Goal: Task Accomplishment & Management: Manage account settings

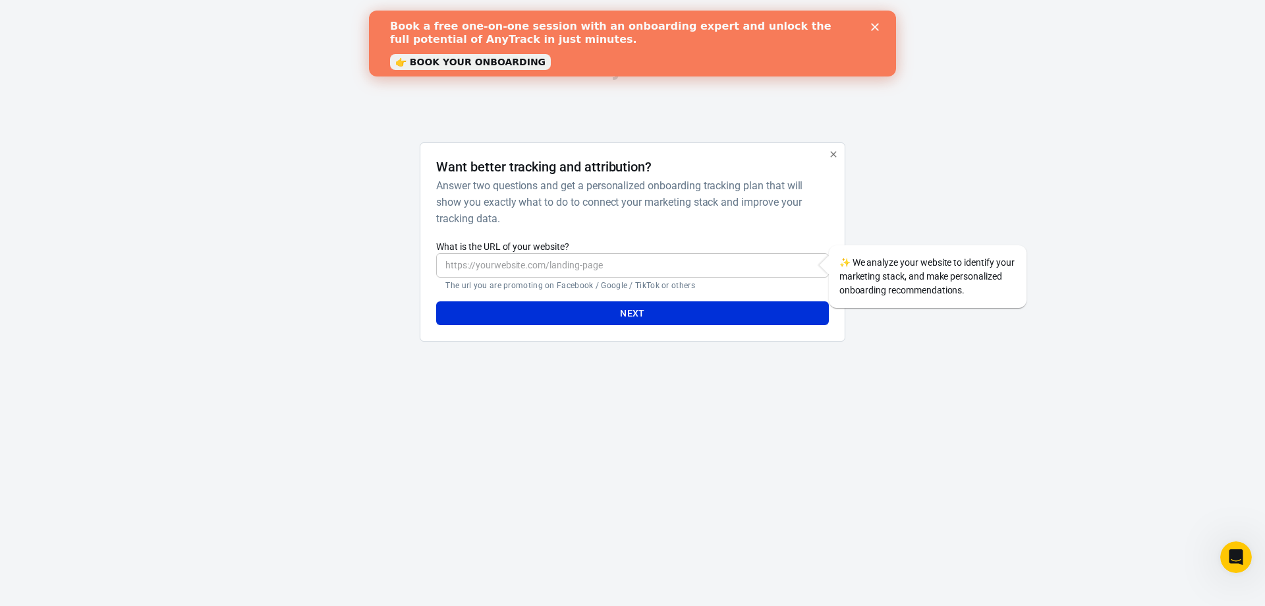
click at [587, 265] on input "What is the URL of your website?" at bounding box center [632, 265] width 392 height 24
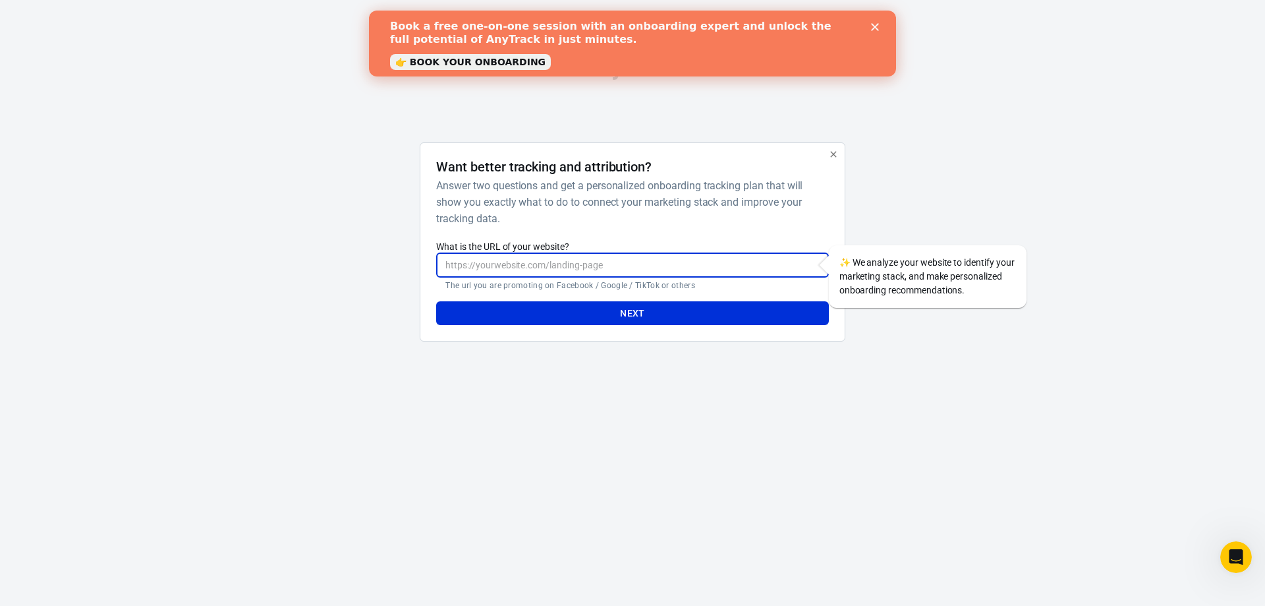
paste input "[URL][DOMAIN_NAME]"
type input "[URL][DOMAIN_NAME]"
click at [639, 306] on button "Next" at bounding box center [632, 313] width 392 height 24
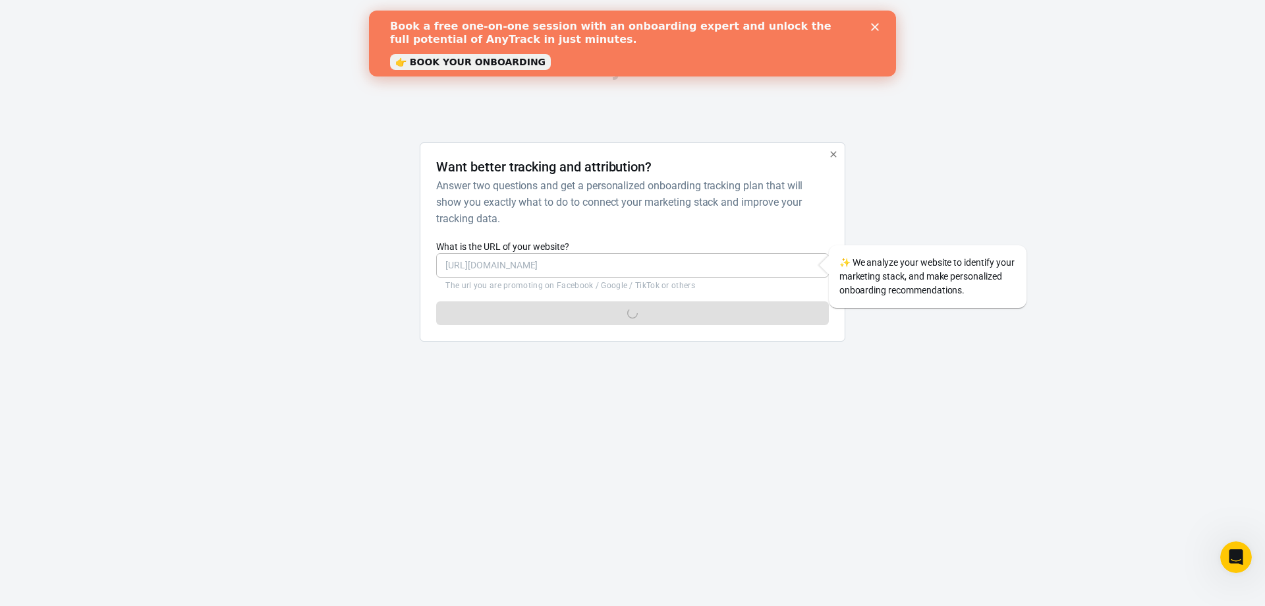
click at [882, 28] on div "Close" at bounding box center [877, 26] width 13 height 8
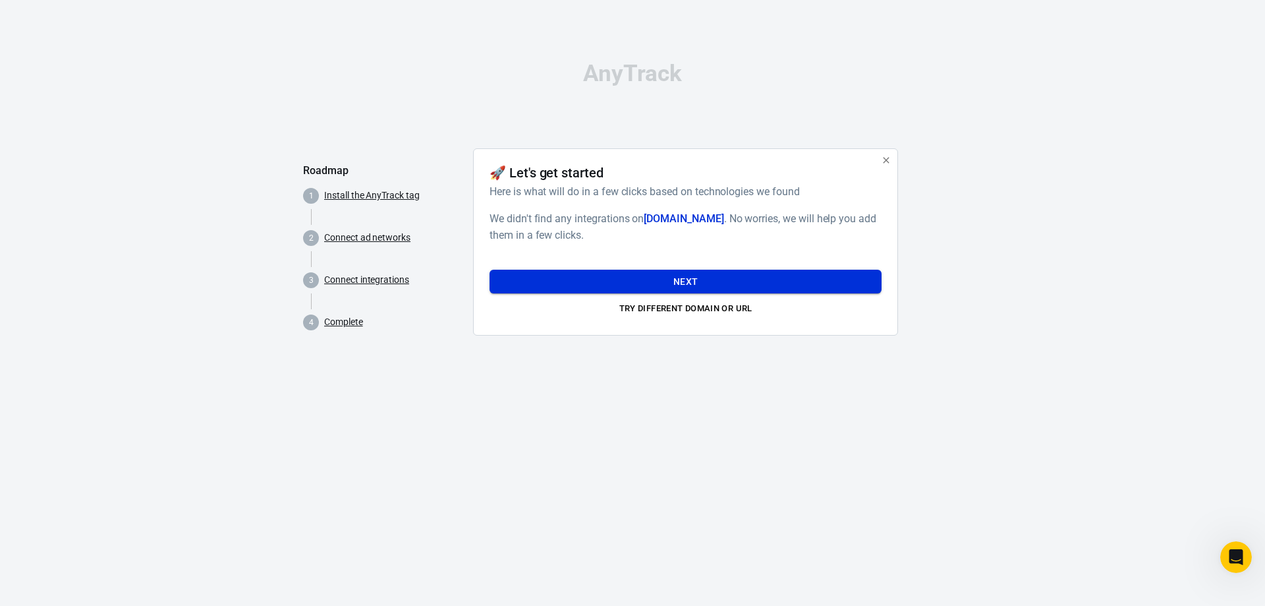
click at [683, 276] on button "Next" at bounding box center [686, 282] width 392 height 24
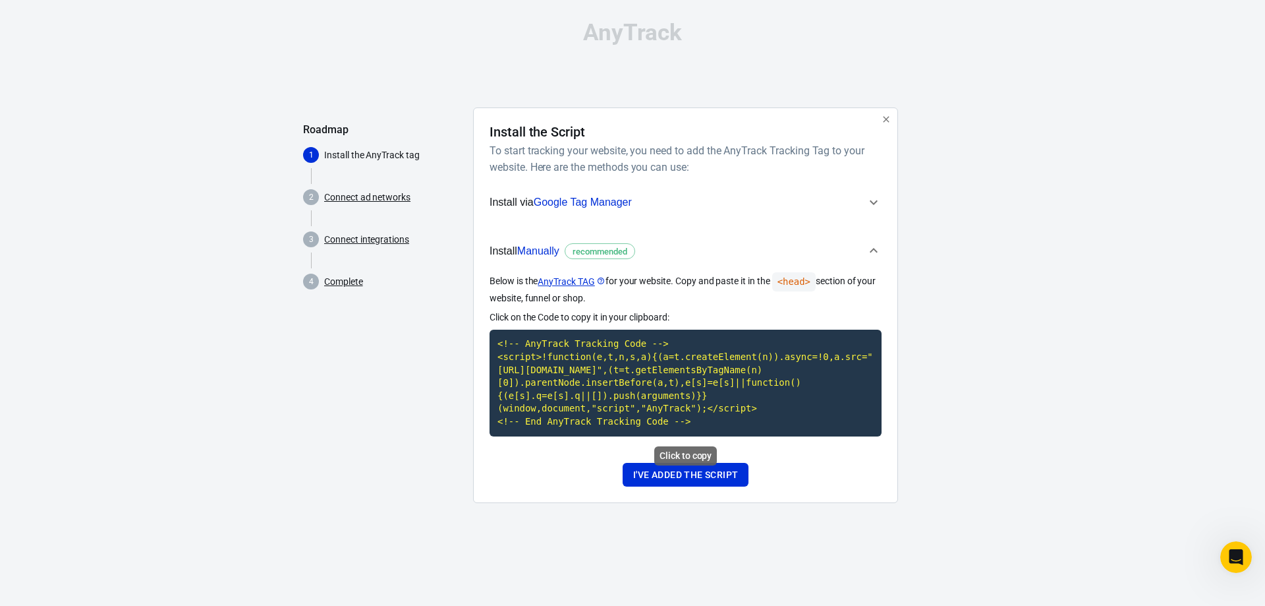
click at [657, 388] on code "<!-- AnyTrack Tracking Code --> <script>!function(e,t,n,s,a){(a=t.createElement…" at bounding box center [686, 382] width 392 height 106
click at [785, 364] on code "<!-- AnyTrack Tracking Code --> <script>!function(e,t,n,s,a){(a=t.createElement…" at bounding box center [686, 382] width 392 height 106
click at [695, 463] on button "I've added the script" at bounding box center [686, 475] width 126 height 24
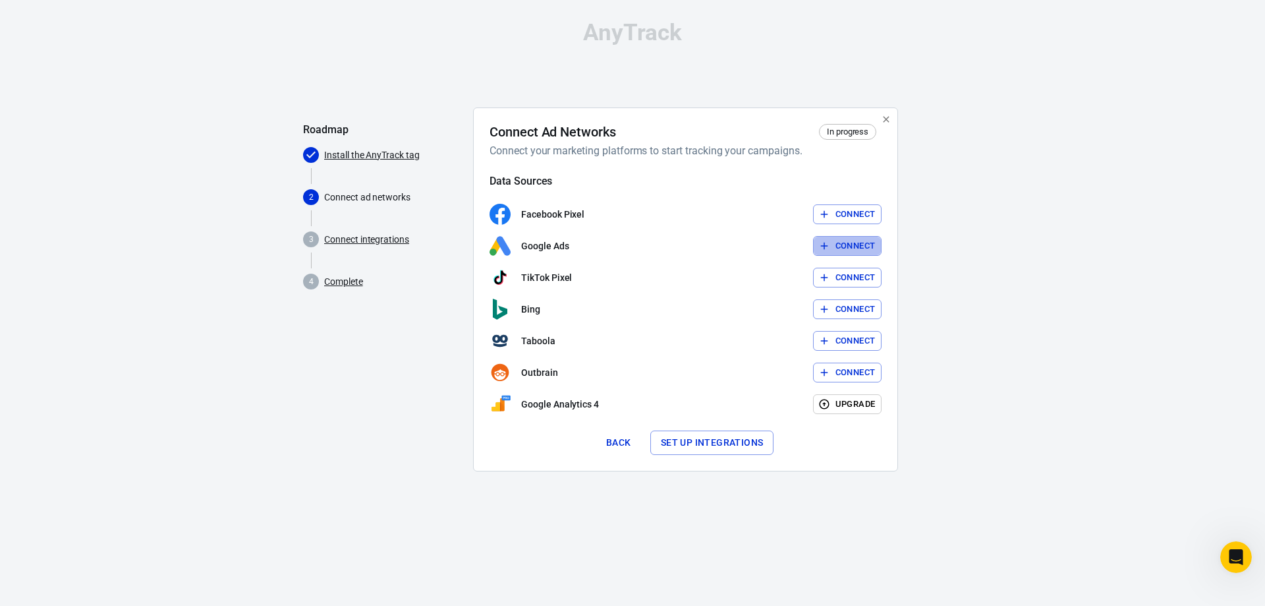
click at [847, 254] on button "Connect" at bounding box center [847, 246] width 69 height 20
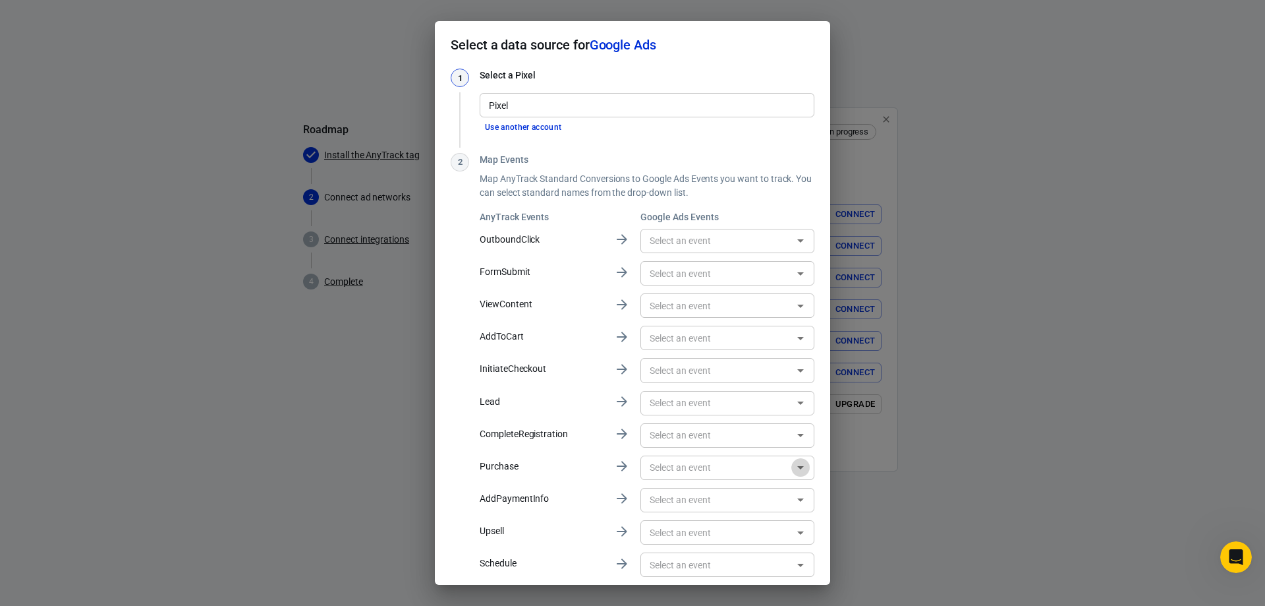
click at [800, 469] on icon "Open" at bounding box center [800, 467] width 7 height 3
click at [800, 469] on icon "Close" at bounding box center [800, 466] width 7 height 3
click at [622, 467] on icon at bounding box center [622, 466] width 11 height 10
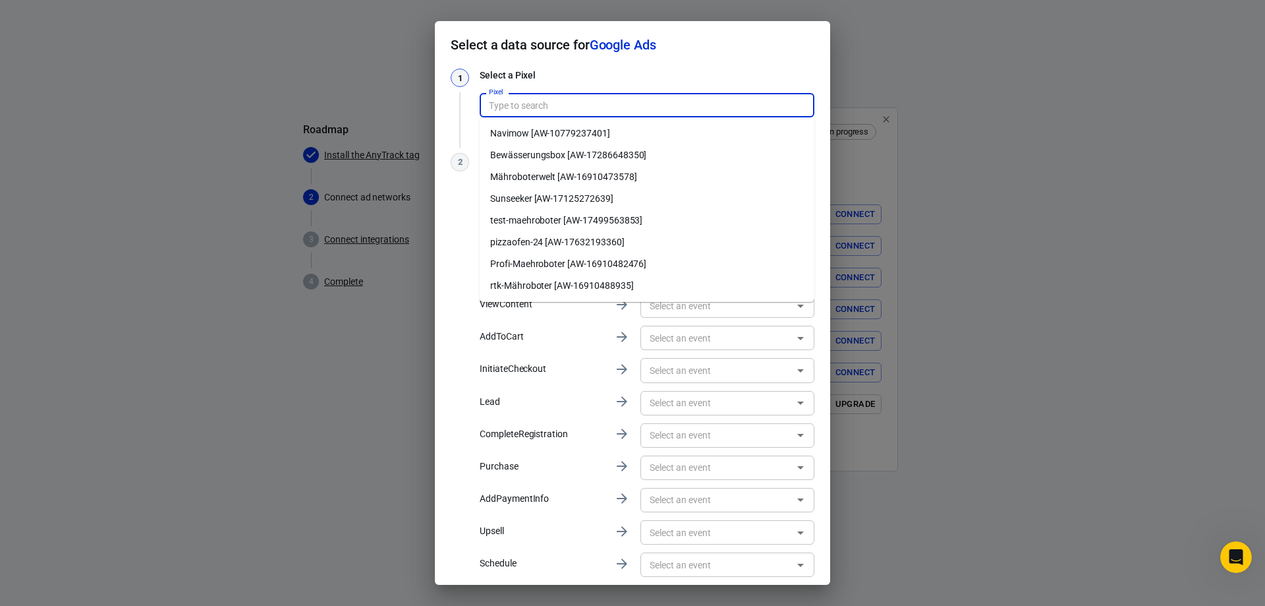
click at [542, 106] on input "Pixel" at bounding box center [646, 105] width 325 height 16
click at [549, 241] on li "pizzaofen-24 [AW-17632193360]" at bounding box center [647, 242] width 335 height 22
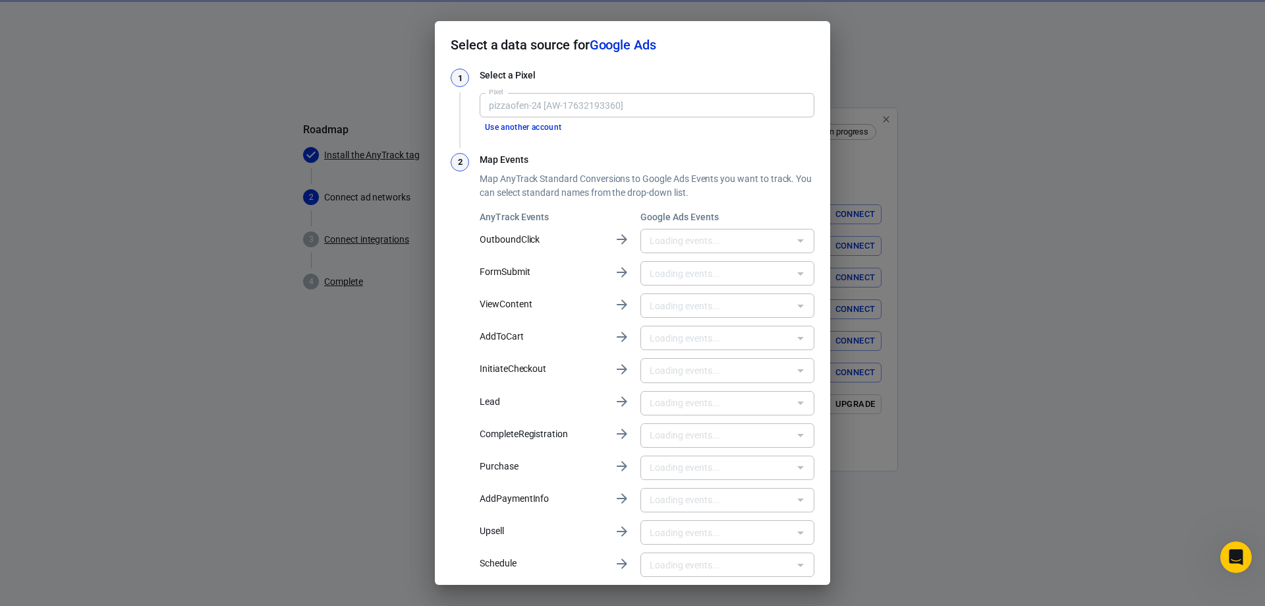
type input "pizzaofen-24 [AW-17632193360]"
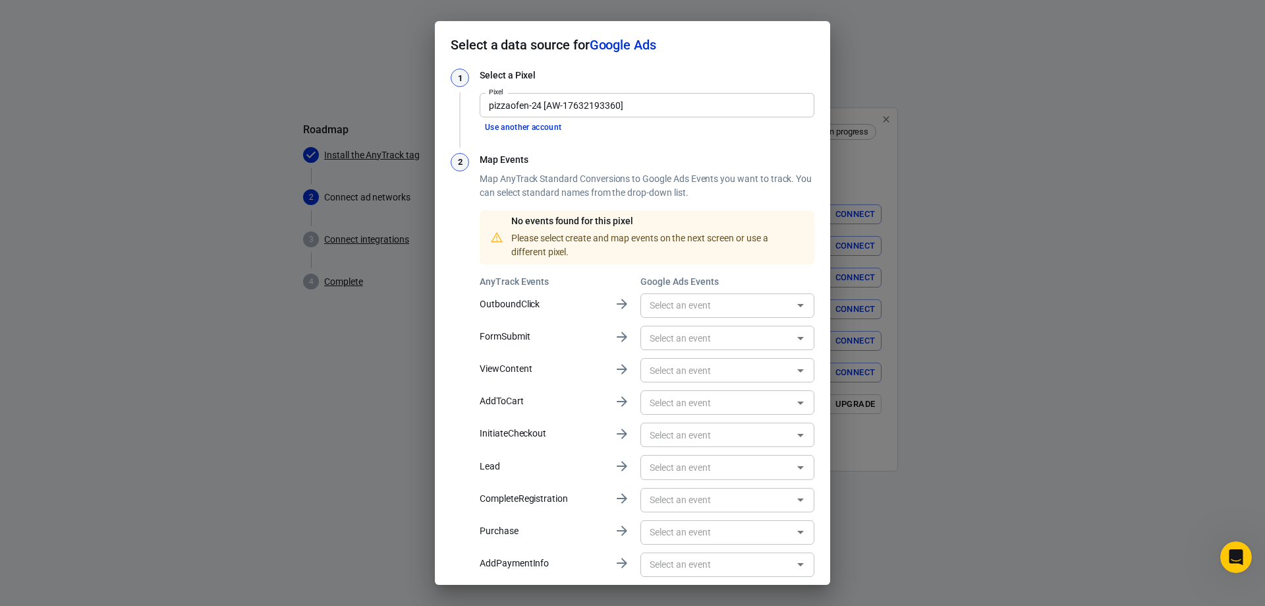
click at [598, 263] on div "No events found for this pixel Please select create and map events on the next …" at bounding box center [647, 237] width 335 height 54
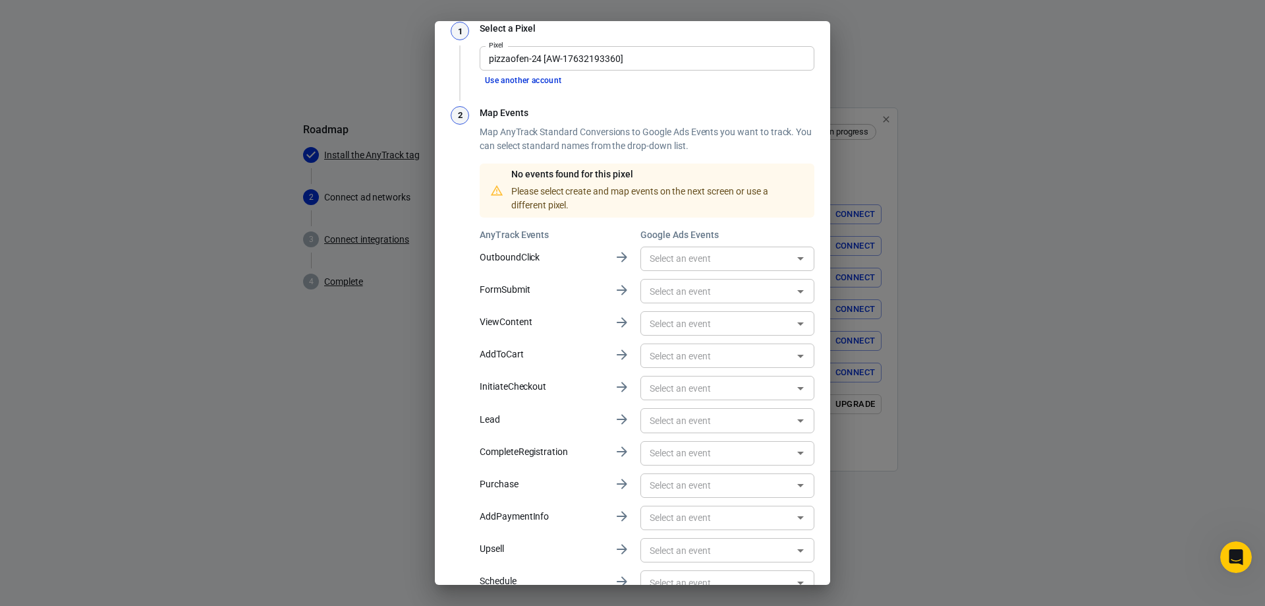
scroll to position [90, 0]
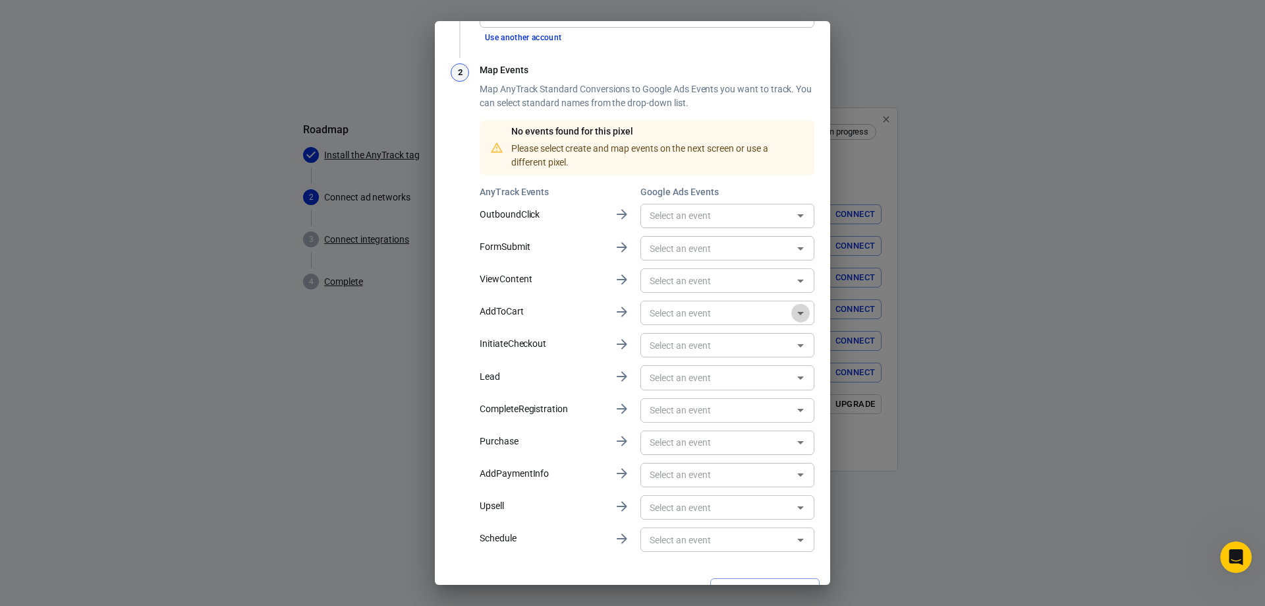
click at [801, 317] on icon "Open" at bounding box center [801, 313] width 16 height 16
click at [618, 314] on icon at bounding box center [622, 312] width 16 height 16
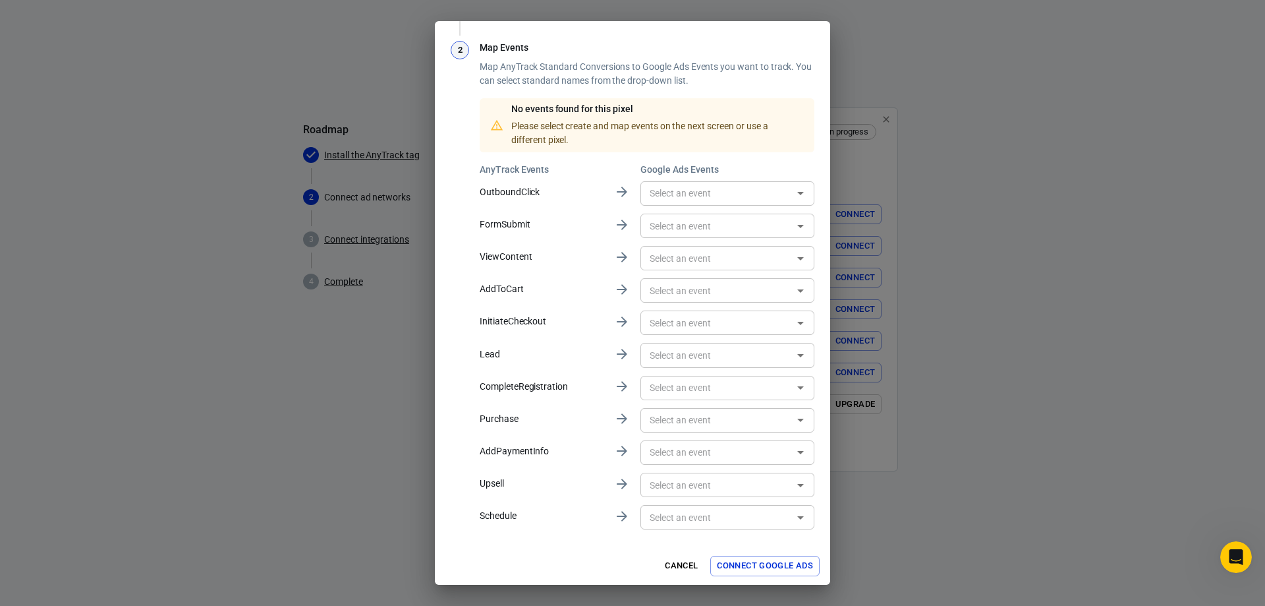
scroll to position [114, 0]
click at [778, 573] on button "Connect Google Ads" at bounding box center [764, 564] width 109 height 20
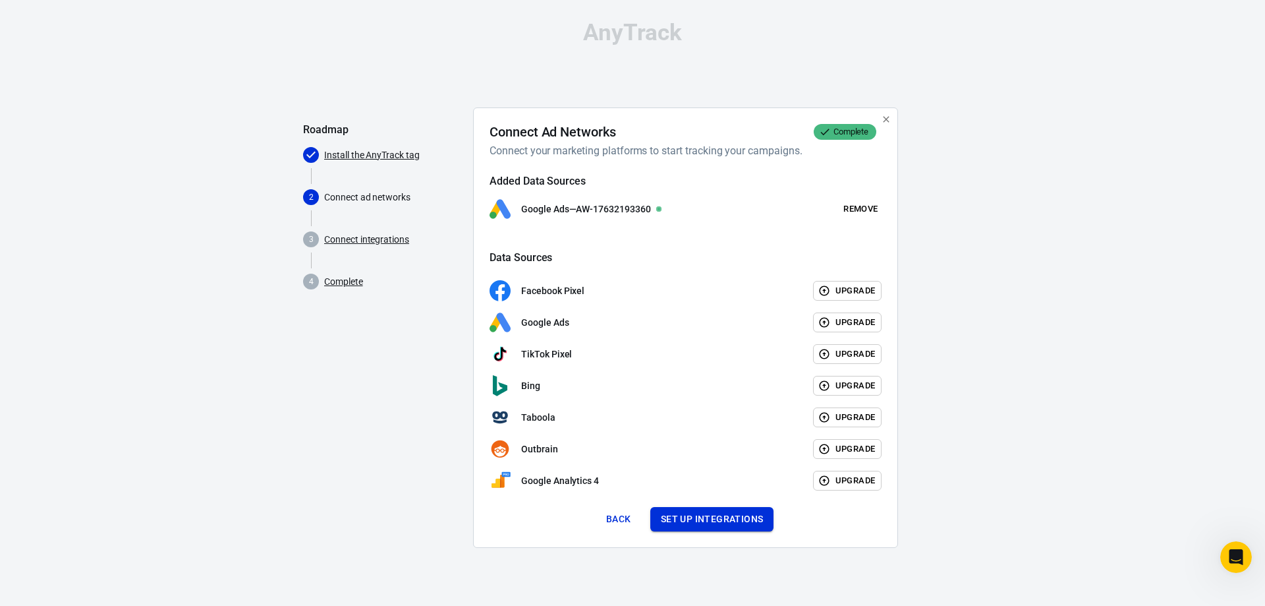
click at [746, 517] on button "Set up integrations" at bounding box center [712, 519] width 124 height 24
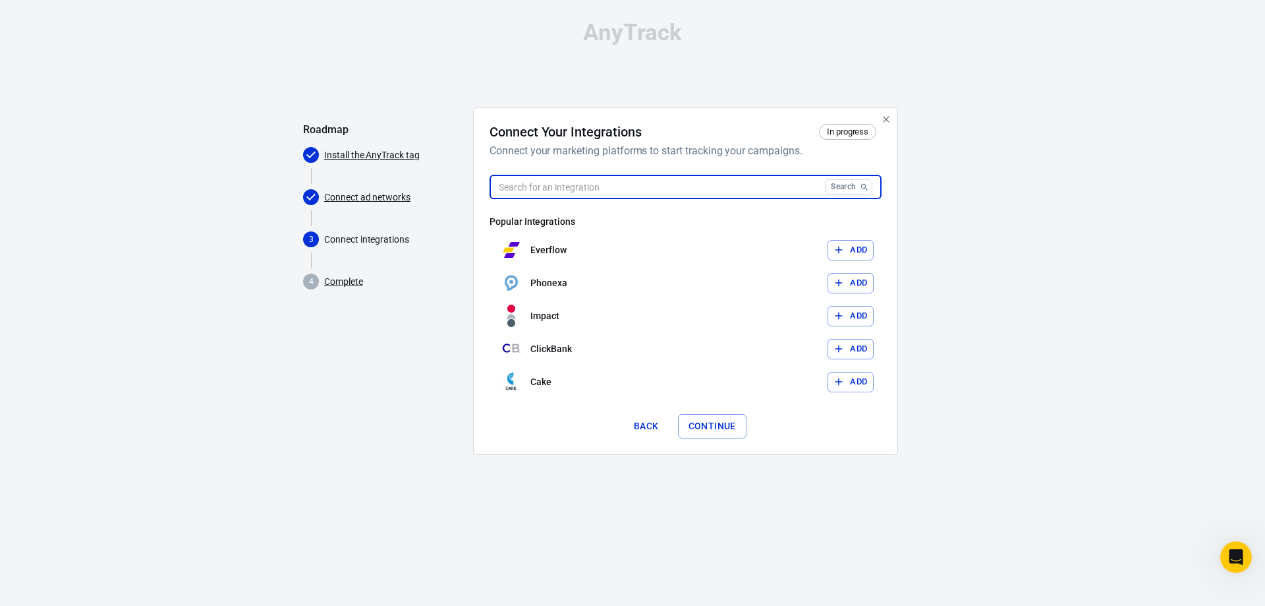
click at [644, 190] on input "text" at bounding box center [655, 187] width 330 height 24
click at [625, 190] on input "text" at bounding box center [655, 187] width 330 height 24
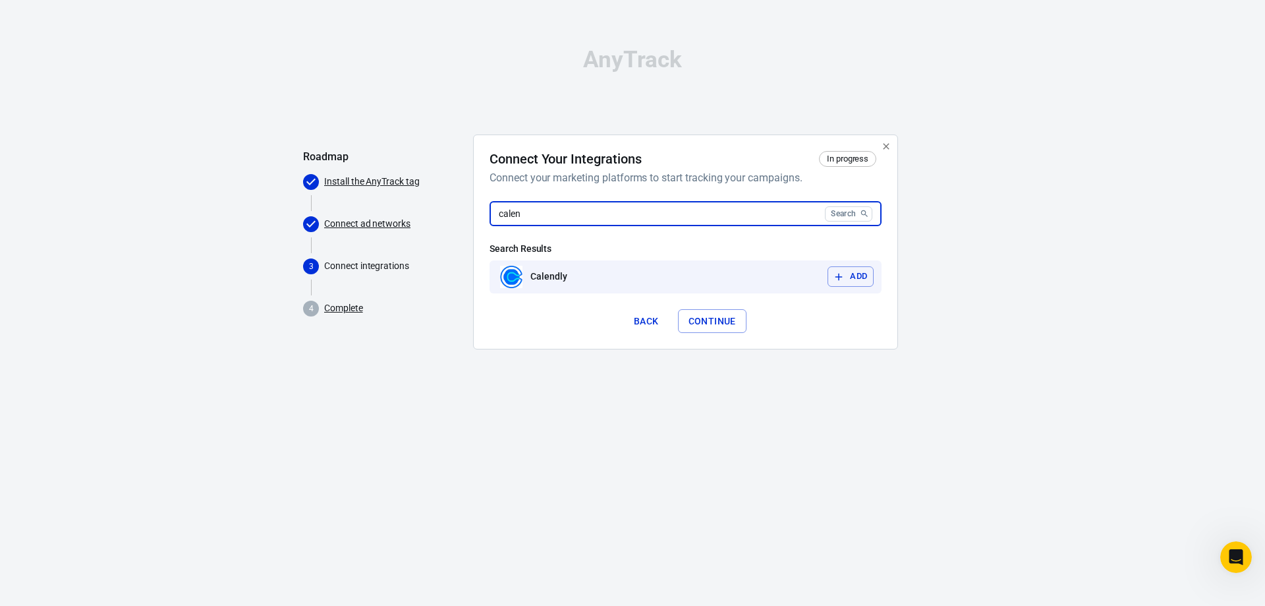
type input "calen"
click at [831, 281] on button "Add" at bounding box center [851, 276] width 46 height 20
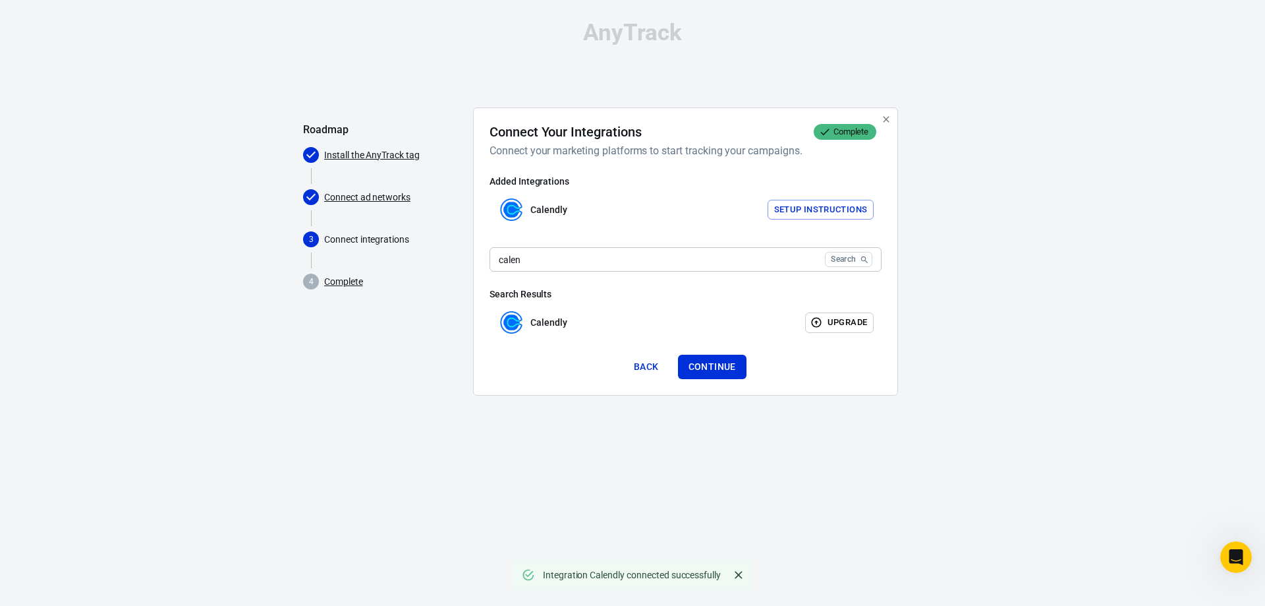
click at [588, 259] on input "calen" at bounding box center [655, 259] width 330 height 24
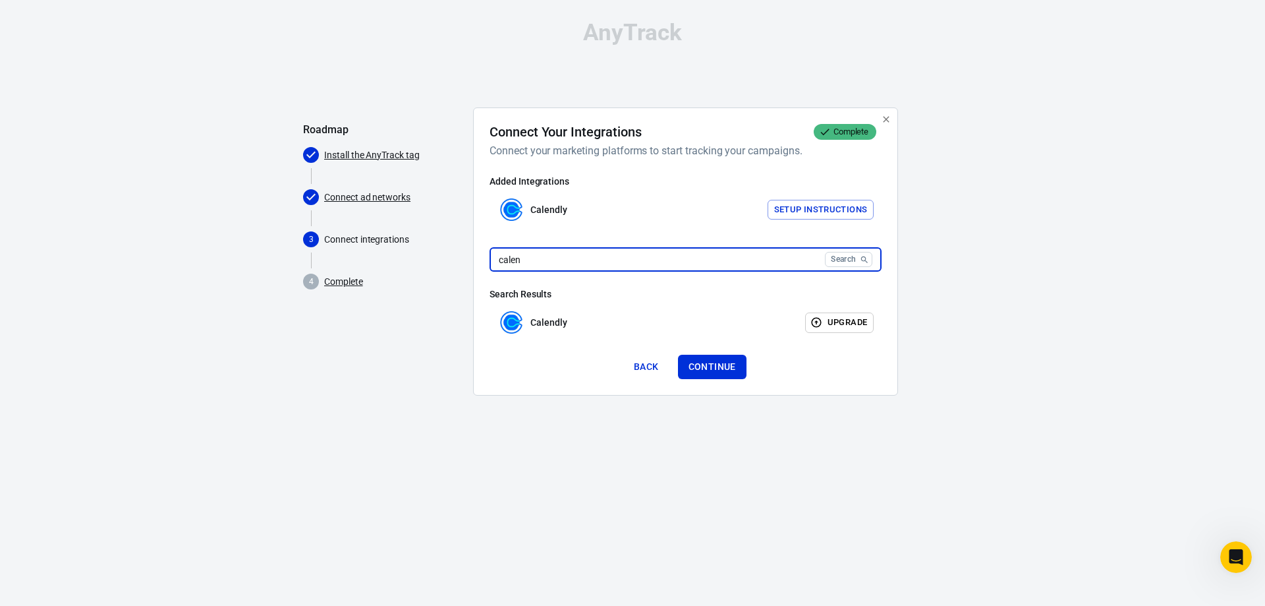
drag, startPoint x: 588, startPoint y: 259, endPoint x: 476, endPoint y: 251, distance: 112.3
click at [490, 251] on input "calen" at bounding box center [655, 259] width 330 height 24
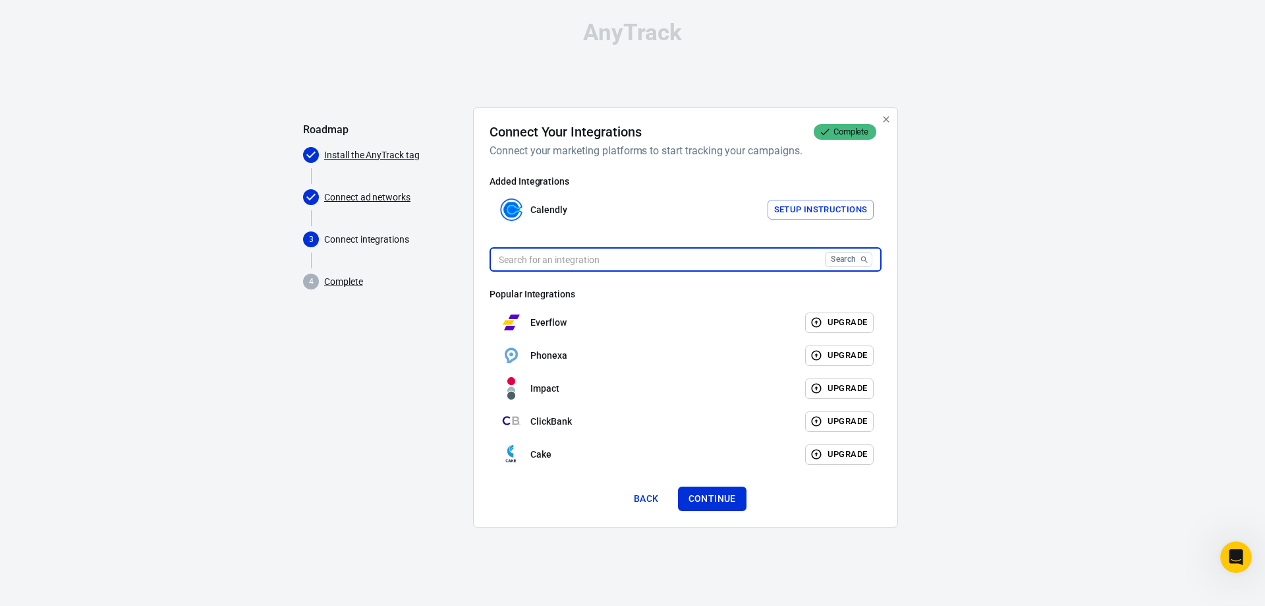
click at [823, 211] on button "Setup Instructions" at bounding box center [821, 210] width 107 height 20
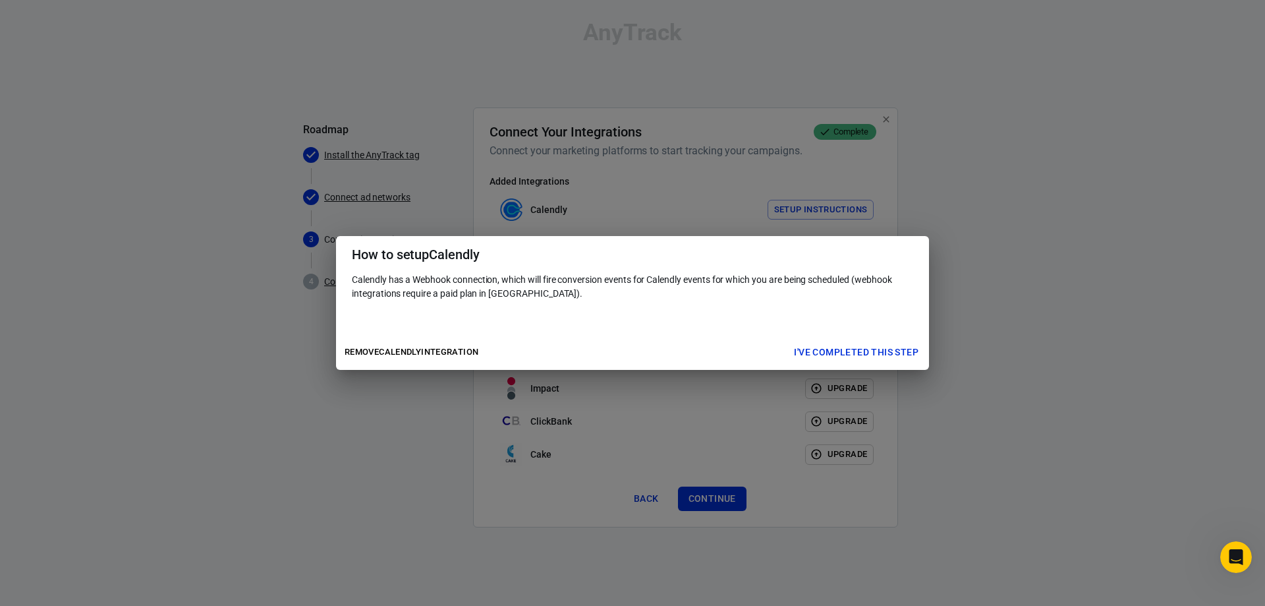
click at [887, 353] on button "I've completed this step" at bounding box center [856, 352] width 135 height 24
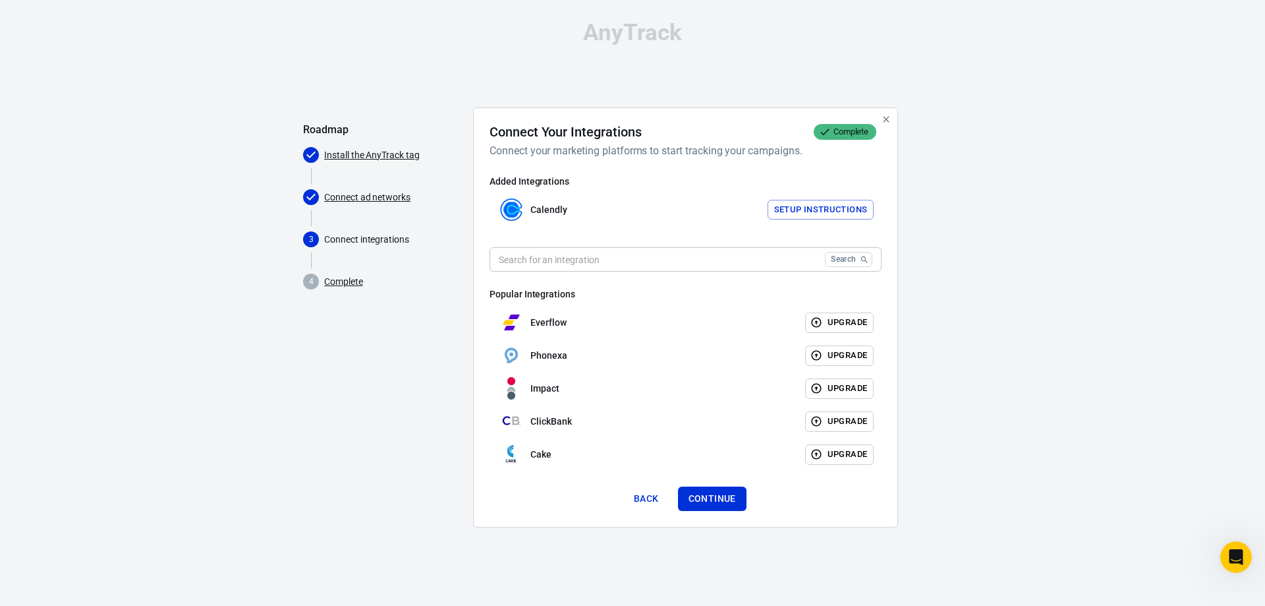
click at [848, 204] on button "Setup Instructions" at bounding box center [821, 210] width 107 height 20
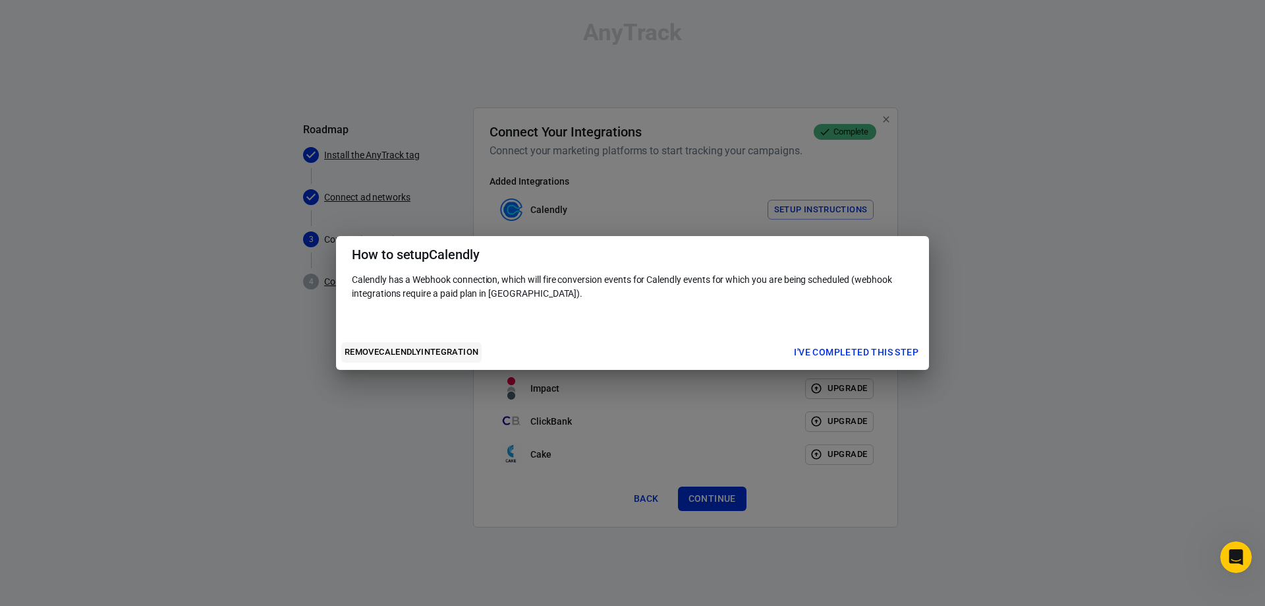
click at [420, 353] on button "Remove Calendly integration" at bounding box center [411, 352] width 140 height 20
click at [434, 353] on button "Remove Calendly integration" at bounding box center [411, 352] width 140 height 20
click at [965, 544] on div "How to setup Calendly Calendly has a Webhook connection, which will fire conver…" at bounding box center [632, 303] width 1265 height 606
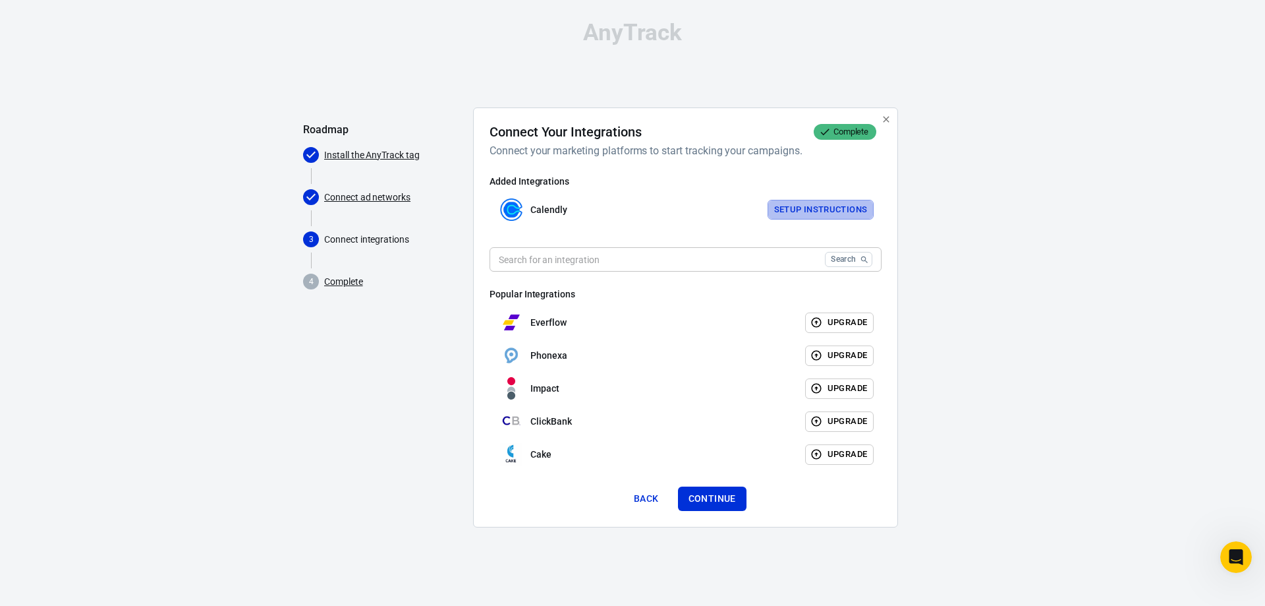
click at [838, 215] on button "Setup Instructions" at bounding box center [821, 210] width 107 height 20
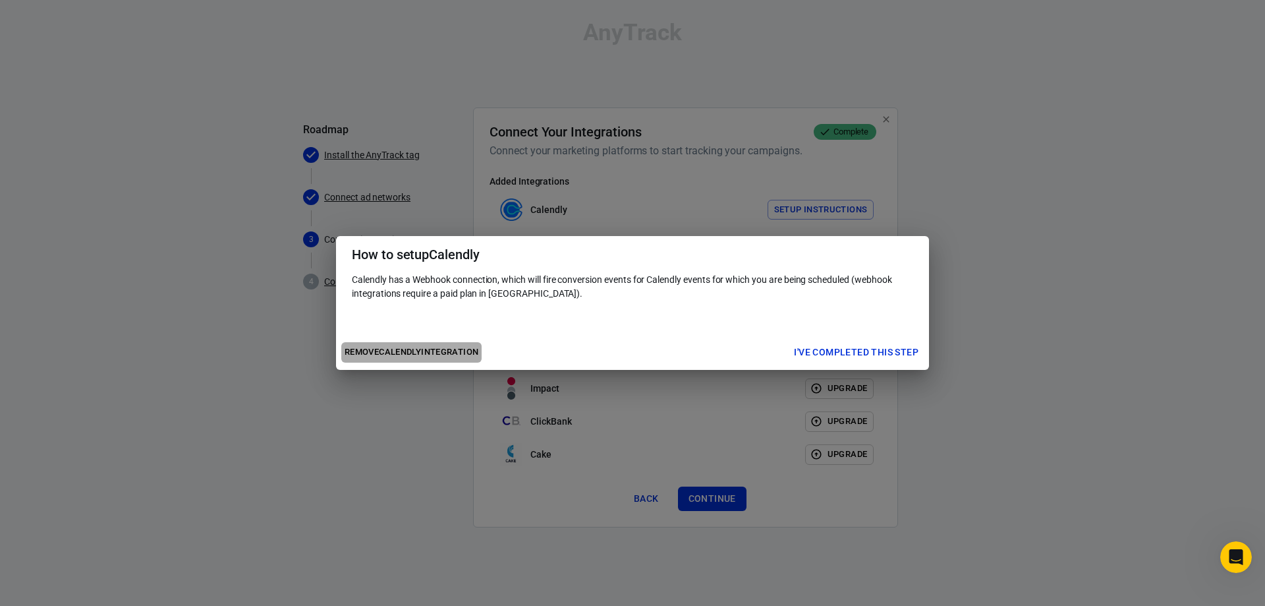
click at [457, 359] on button "Remove Calendly integration" at bounding box center [411, 352] width 140 height 20
click at [428, 353] on button "Remove Calendly integration" at bounding box center [411, 352] width 140 height 20
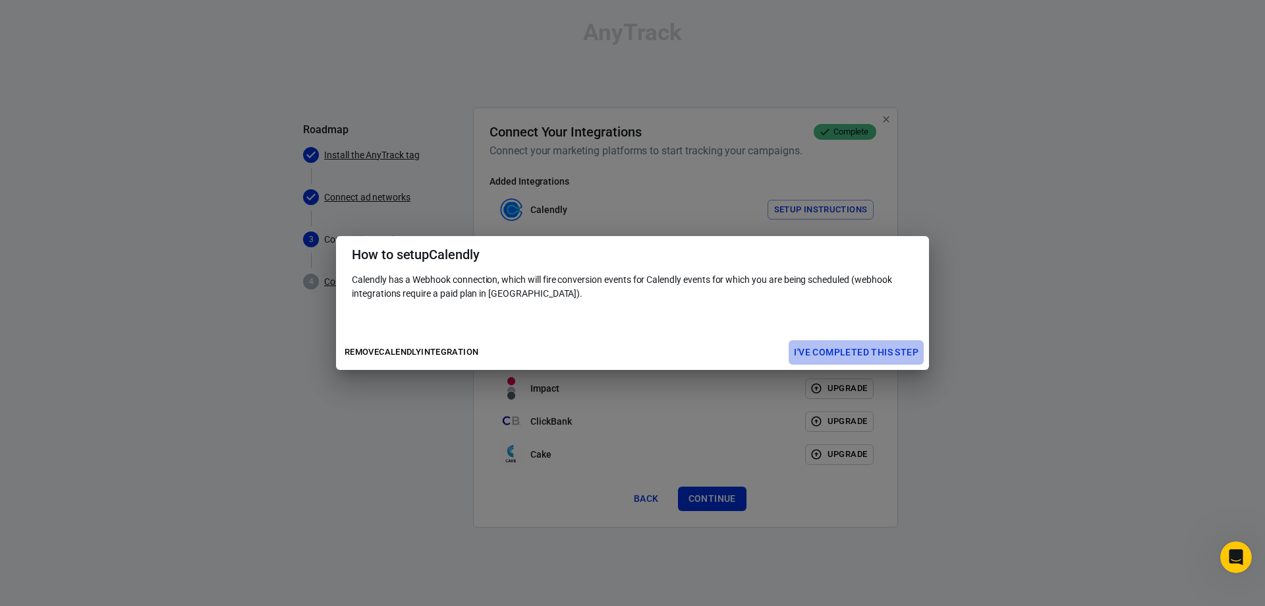
click at [834, 360] on button "I've completed this step" at bounding box center [856, 352] width 135 height 24
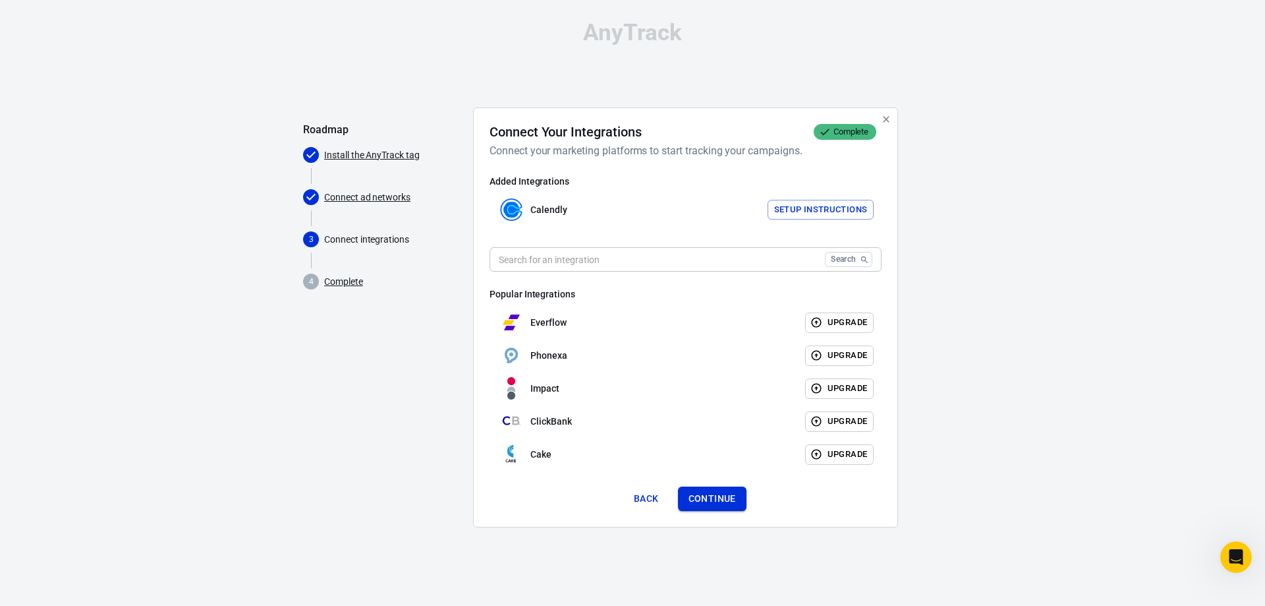
click at [712, 494] on button "Continue" at bounding box center [712, 498] width 69 height 24
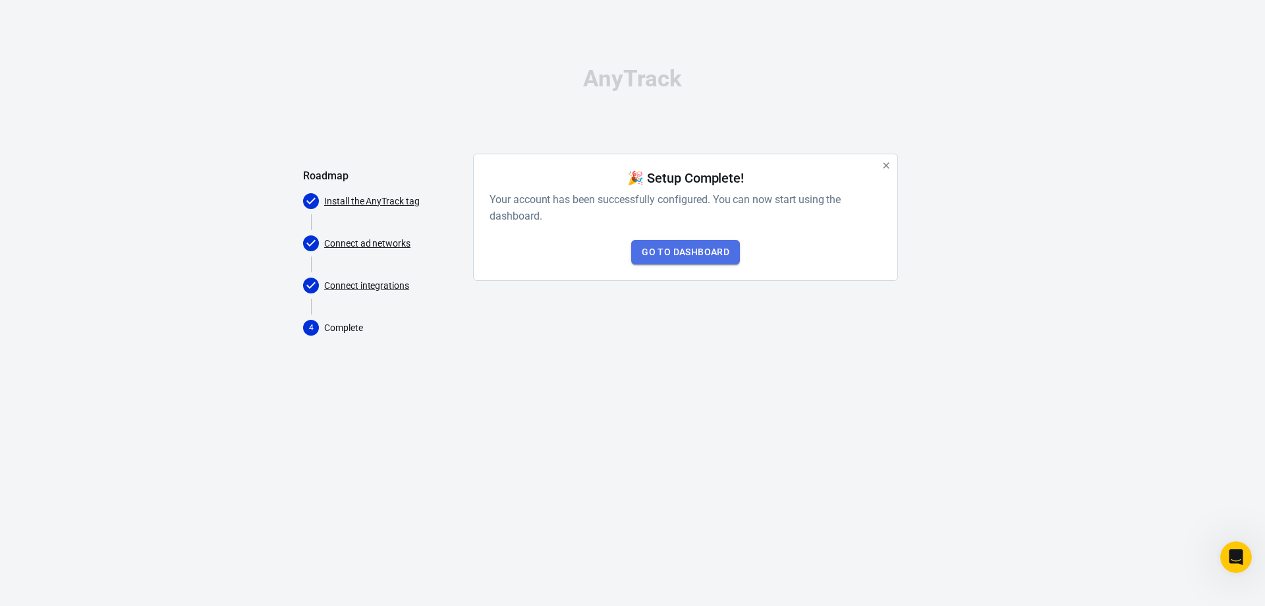
click at [663, 256] on link "Go to Dashboard" at bounding box center [685, 252] width 109 height 24
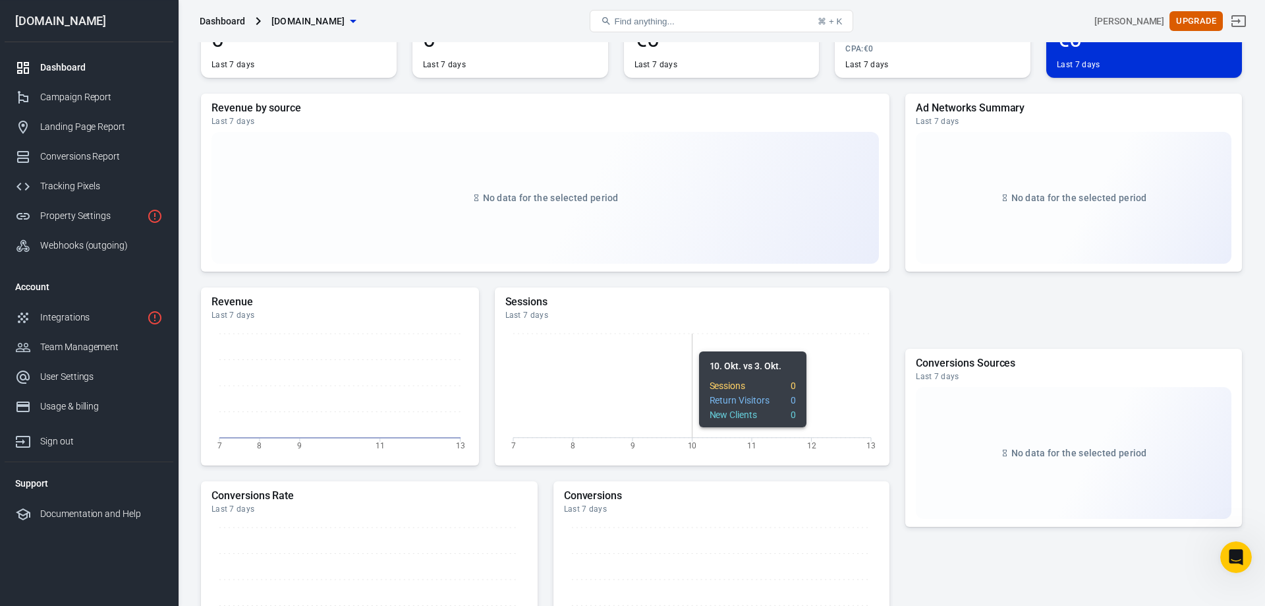
scroll to position [90, 0]
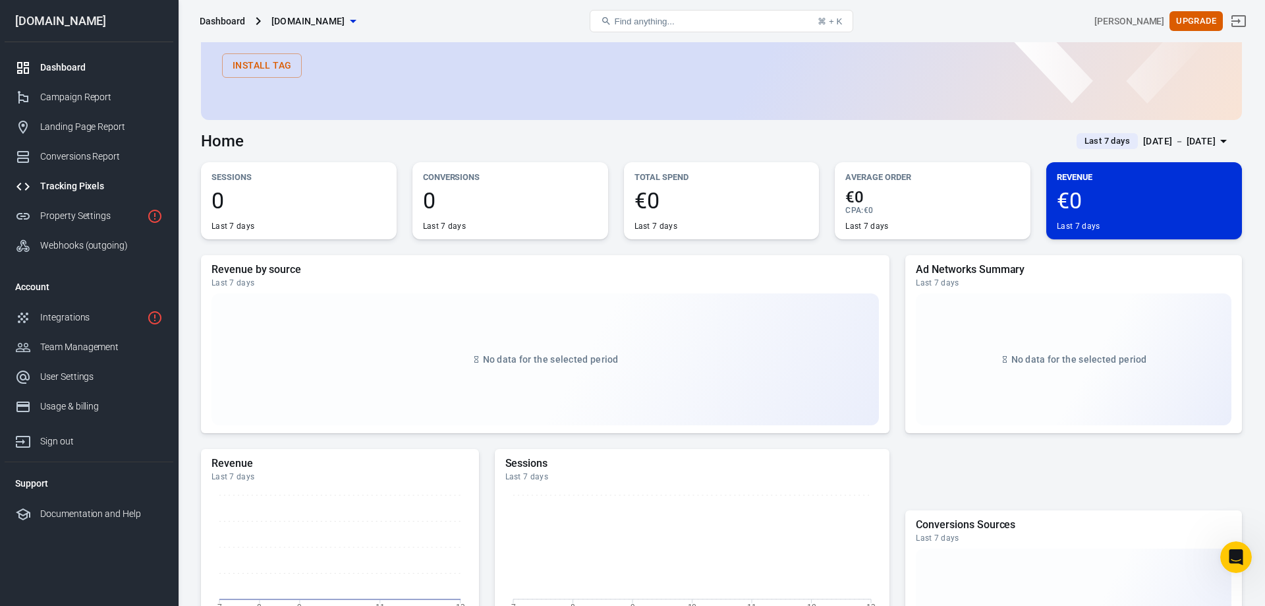
click at [94, 178] on link "Tracking Pixels" at bounding box center [89, 186] width 169 height 30
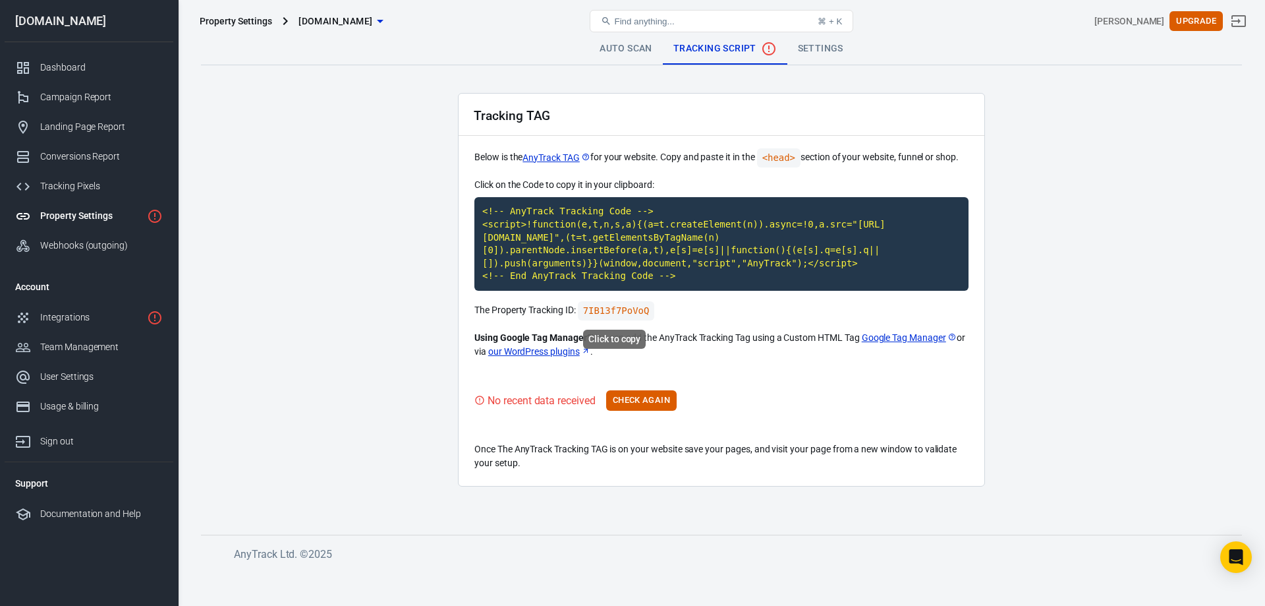
click at [645, 311] on code "7IB13f7PoVoQ" at bounding box center [616, 310] width 77 height 19
click at [621, 396] on button "Check Again" at bounding box center [641, 400] width 71 height 20
click at [624, 401] on button "Check Again" at bounding box center [641, 400] width 71 height 20
click at [650, 398] on button "Check Again" at bounding box center [641, 400] width 71 height 20
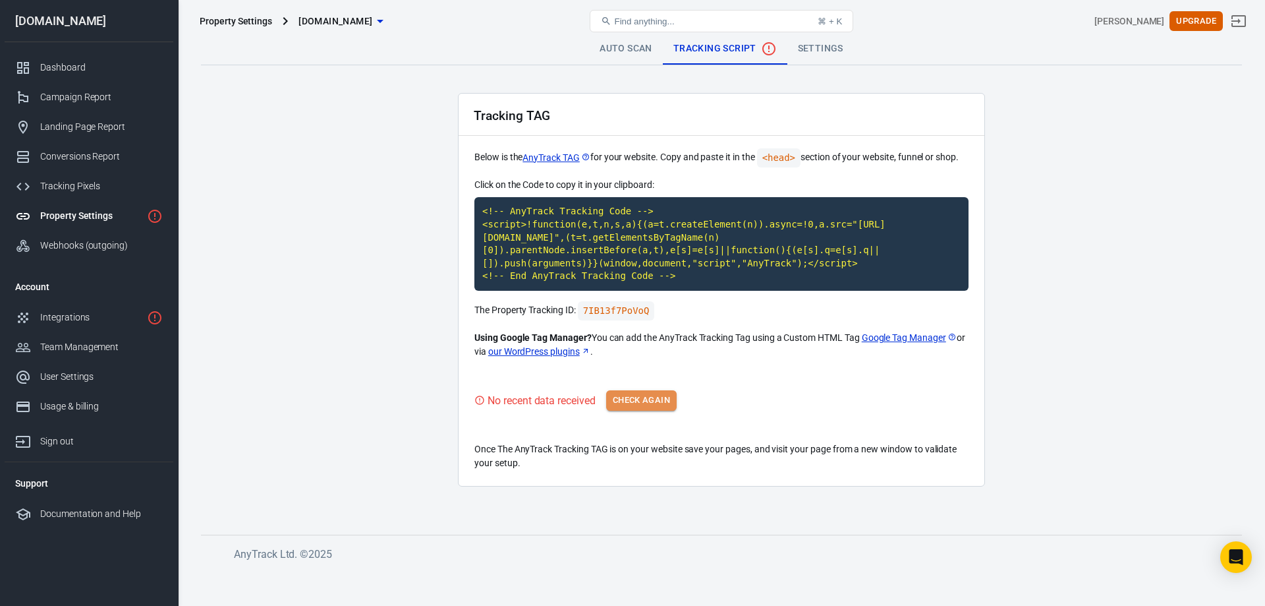
click at [626, 396] on button "Check Again" at bounding box center [641, 400] width 71 height 20
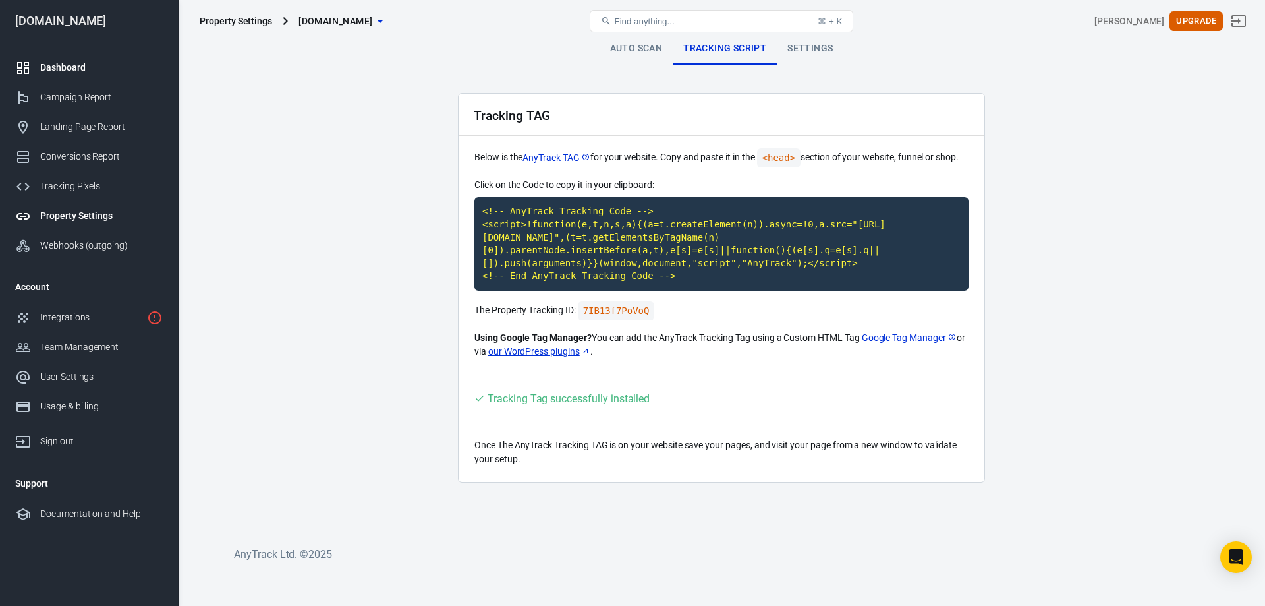
click at [67, 54] on link "Dashboard" at bounding box center [89, 68] width 169 height 30
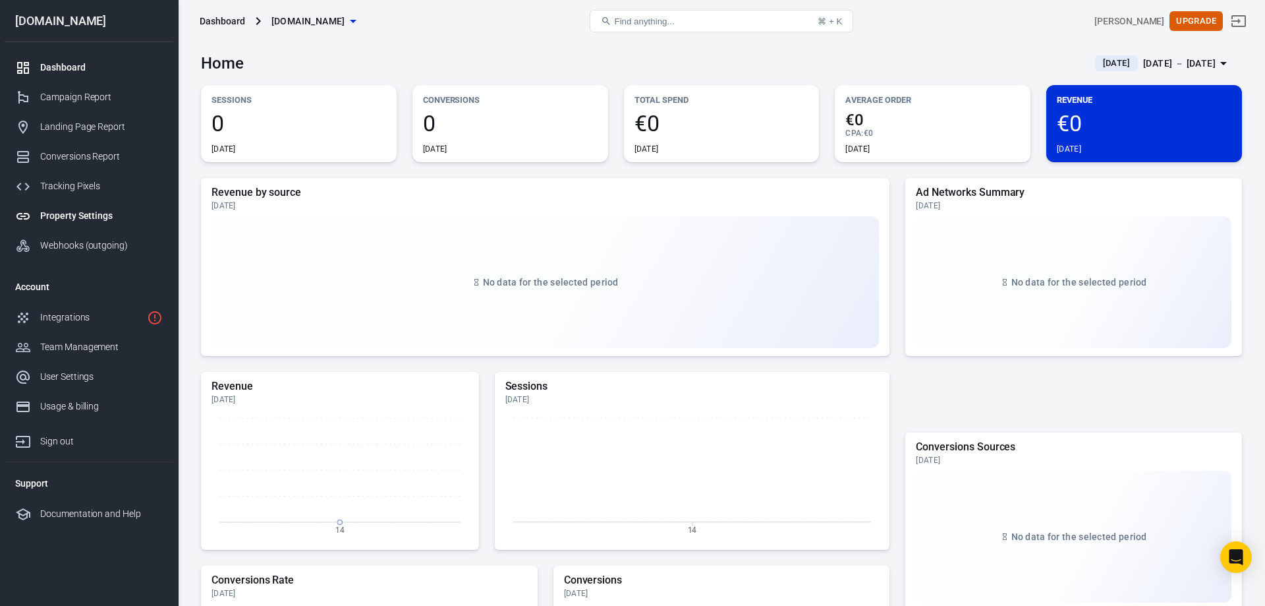
click at [75, 218] on div "Property Settings" at bounding box center [101, 216] width 123 height 14
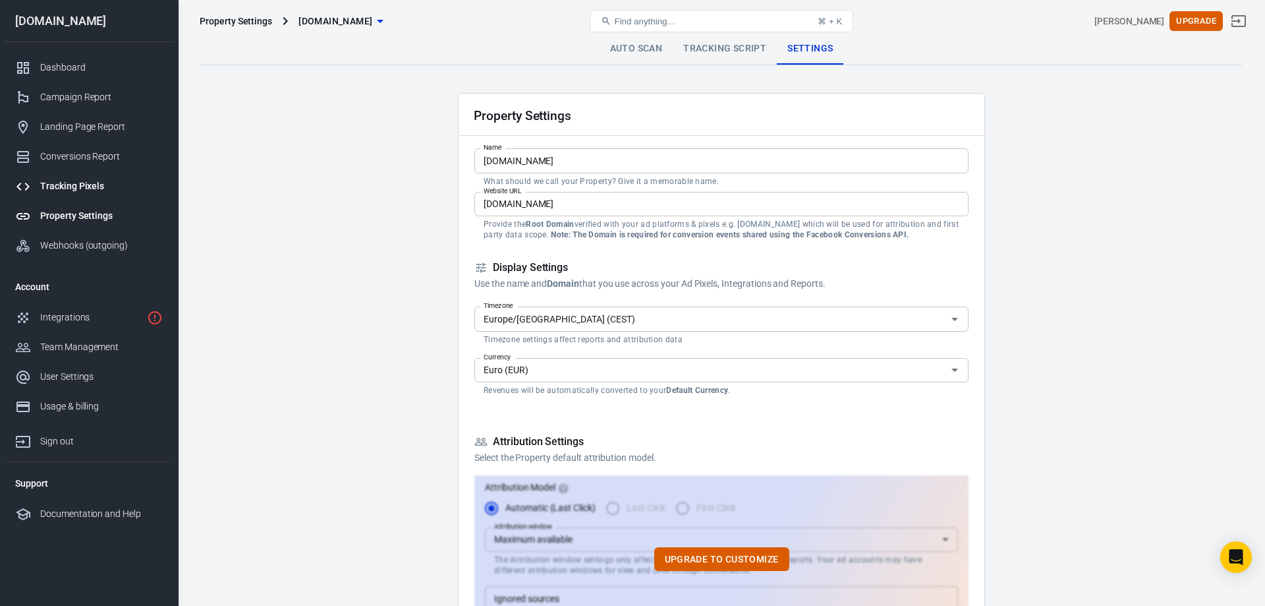
click at [73, 189] on div "Tracking Pixels" at bounding box center [101, 186] width 123 height 14
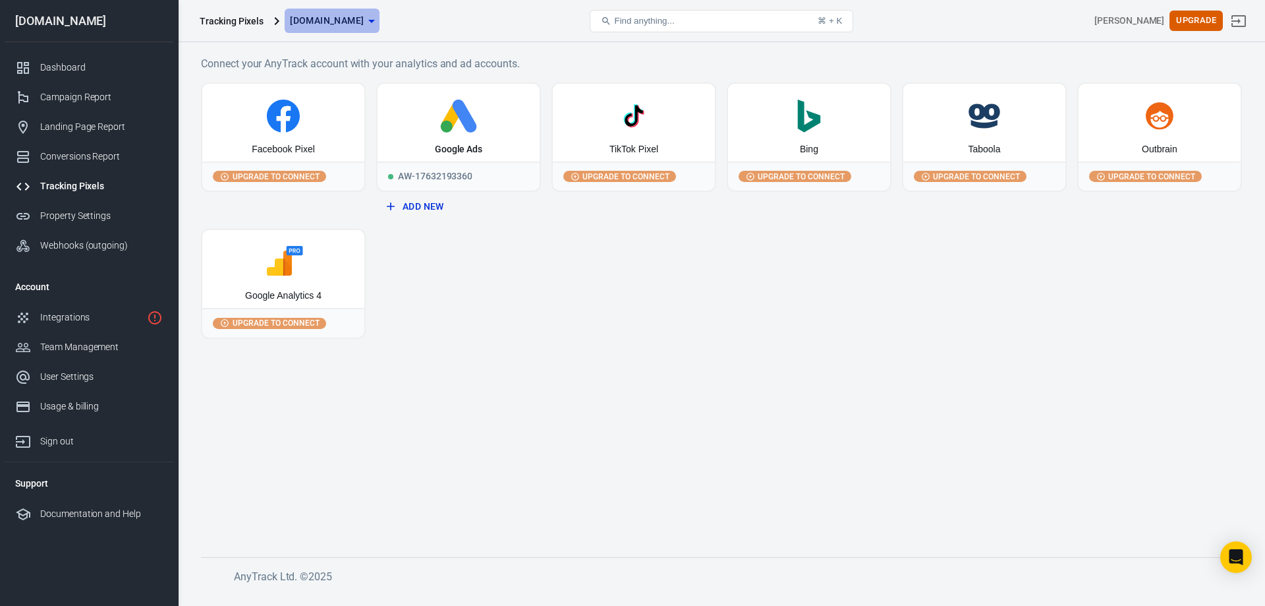
click at [332, 22] on span "[DOMAIN_NAME]" at bounding box center [327, 21] width 74 height 16
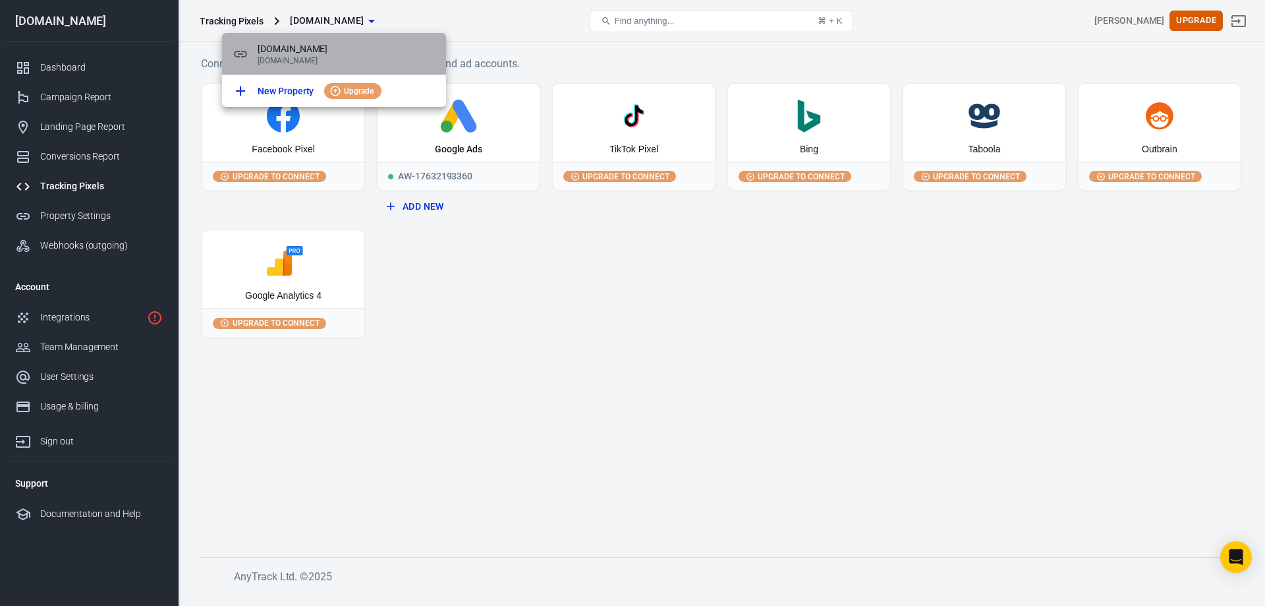
click at [272, 49] on span "[DOMAIN_NAME]" at bounding box center [347, 49] width 178 height 14
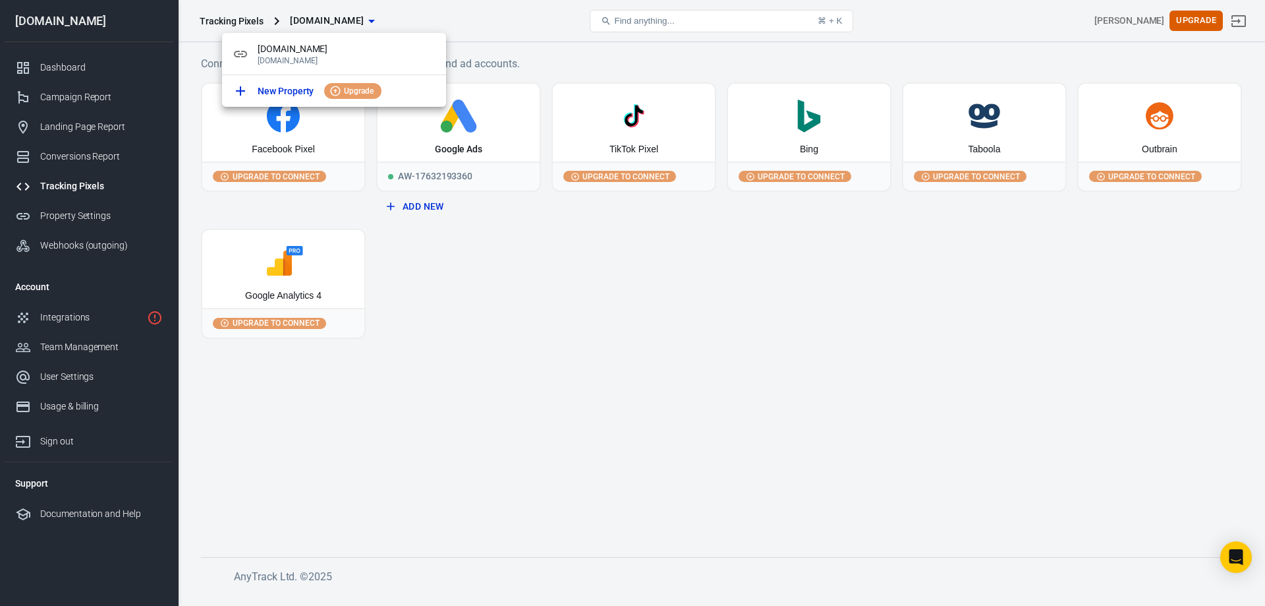
click at [351, 19] on div at bounding box center [632, 303] width 1265 height 606
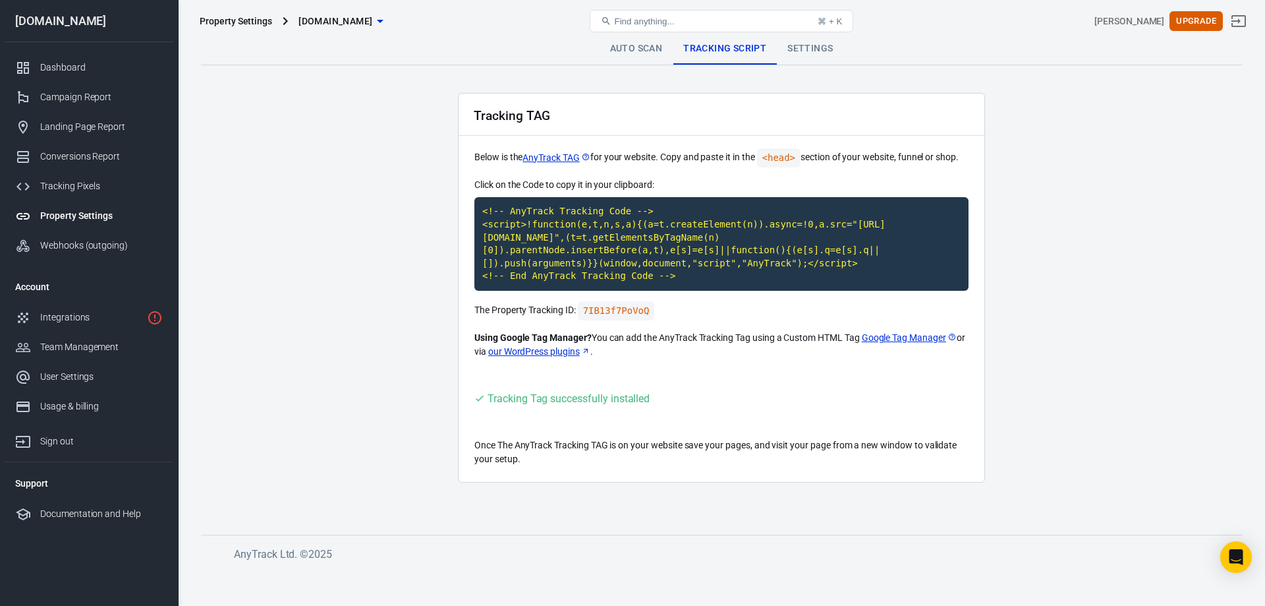
click at [642, 47] on link "Auto Scan" at bounding box center [637, 49] width 74 height 32
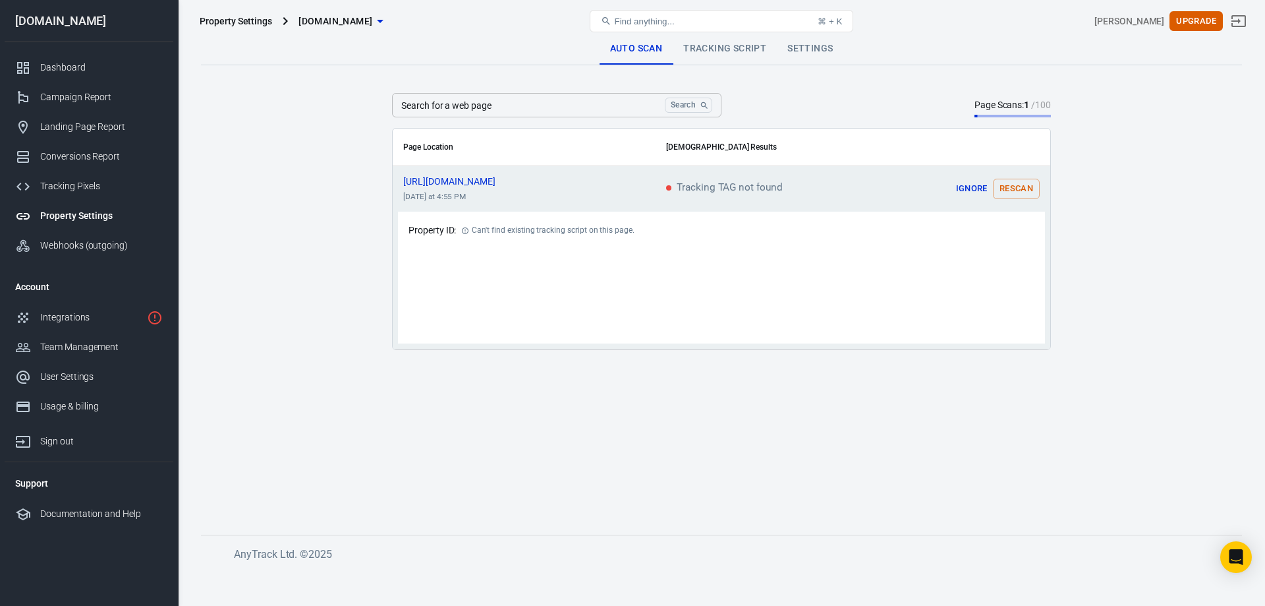
click at [1023, 188] on button "Rescan" at bounding box center [1016, 189] width 47 height 20
click at [1027, 185] on icon "scrollable content" at bounding box center [1028, 189] width 11 height 11
click at [997, 194] on button "Rescan" at bounding box center [1016, 189] width 47 height 20
click at [726, 48] on link "Tracking Script" at bounding box center [725, 49] width 104 height 32
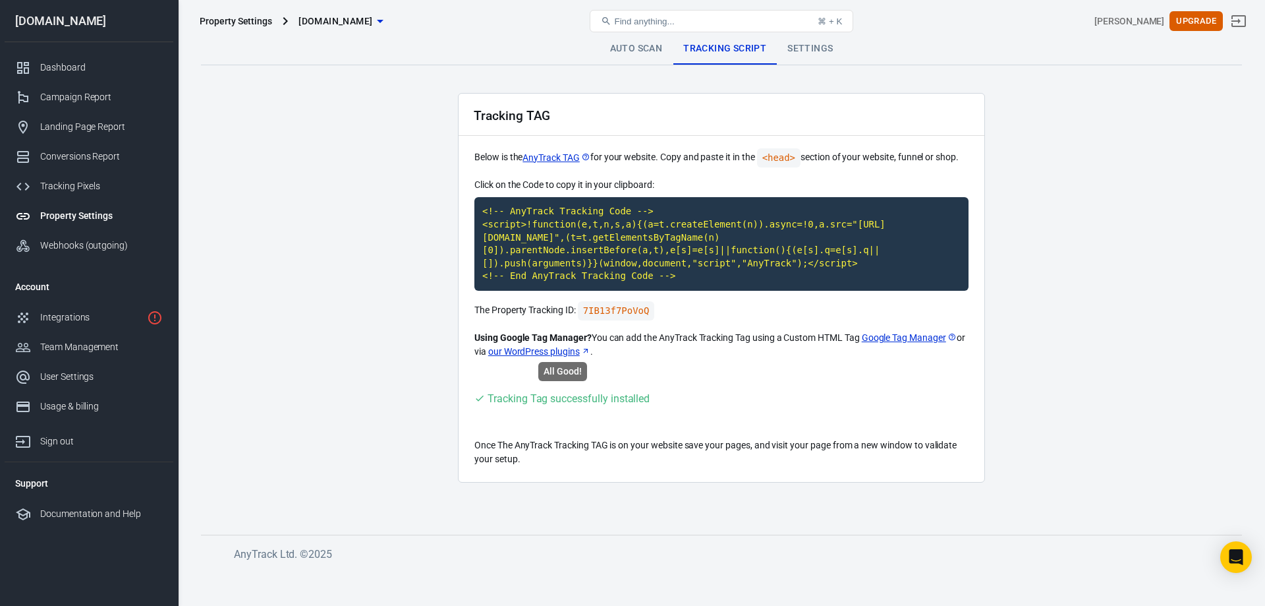
click at [571, 395] on div "Tracking Tag successfully installed" at bounding box center [569, 398] width 162 height 16
click at [807, 25] on button "Find anything... ⌘ + K" at bounding box center [722, 21] width 264 height 22
click at [794, 48] on link "Settings" at bounding box center [810, 49] width 67 height 32
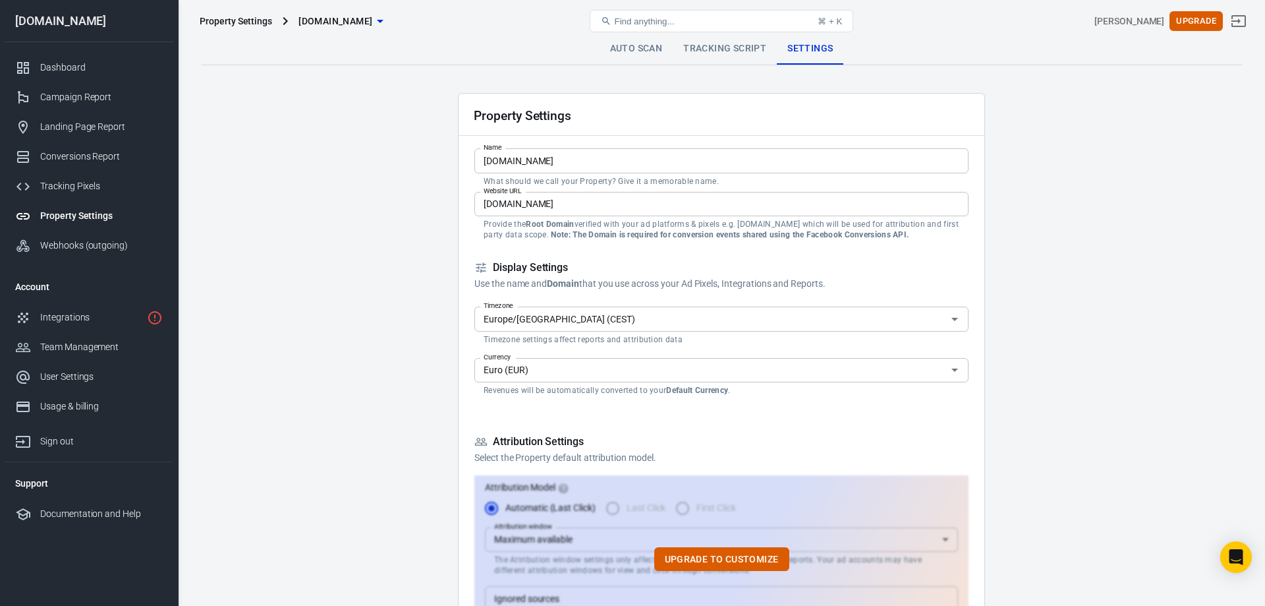
click at [713, 59] on link "Tracking Script" at bounding box center [725, 49] width 104 height 32
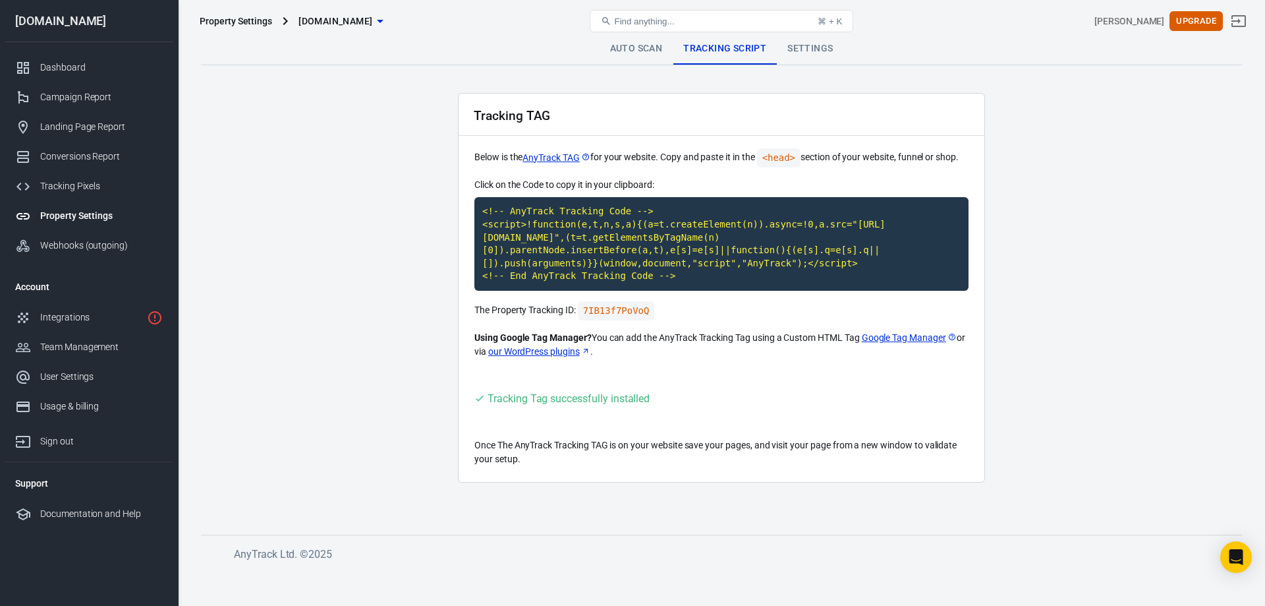
click at [637, 45] on link "Auto Scan" at bounding box center [637, 49] width 74 height 32
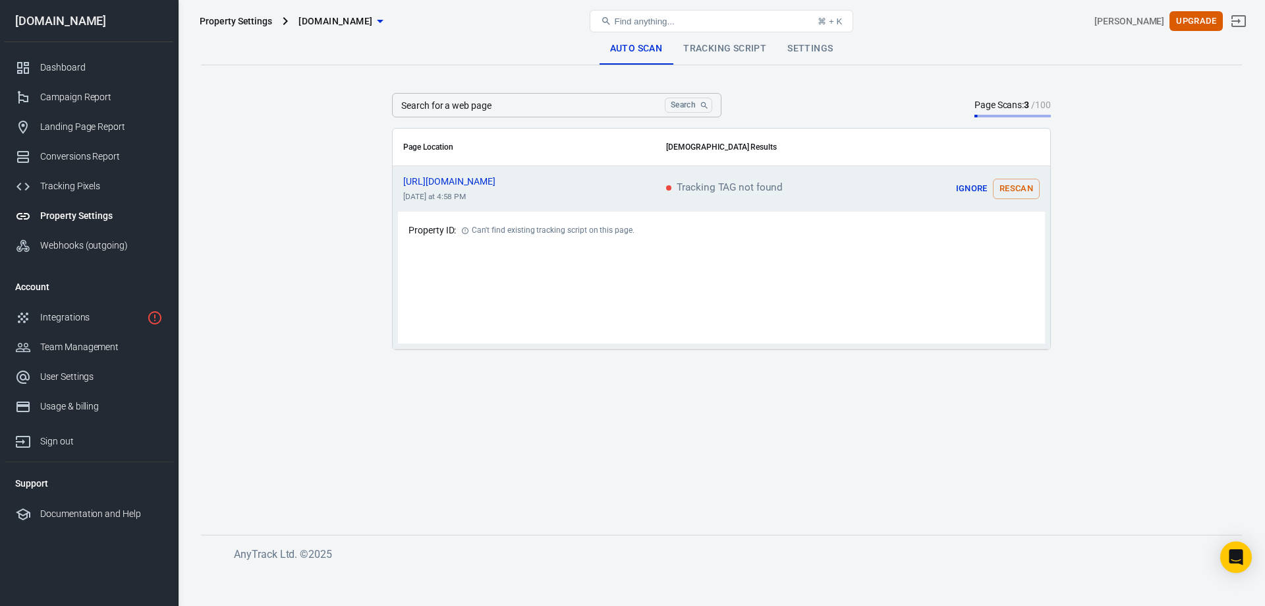
click at [1015, 193] on button "Rescan" at bounding box center [1016, 189] width 47 height 20
click at [1030, 185] on icon "scrollable content" at bounding box center [1028, 189] width 11 height 11
click at [1004, 188] on button "Rescan" at bounding box center [1016, 189] width 47 height 20
click at [1024, 185] on icon "scrollable content" at bounding box center [1029, 189] width 16 height 16
click at [1035, 190] on button "Rescan" at bounding box center [1016, 189] width 47 height 20
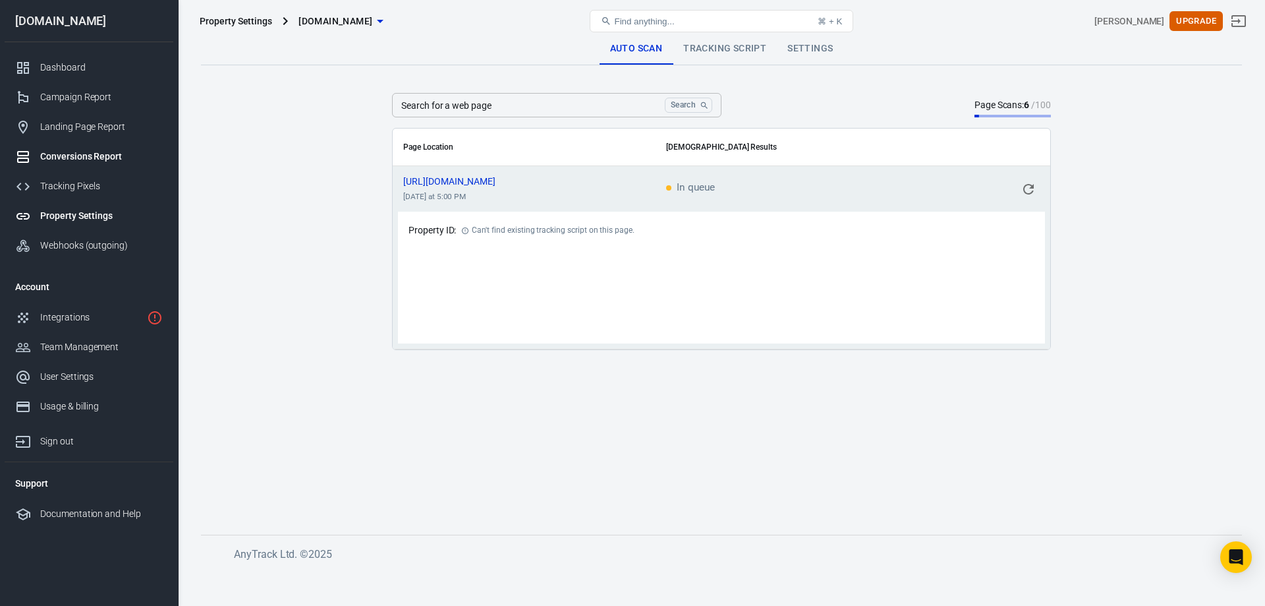
click at [74, 156] on div "Conversions Report" at bounding box center [101, 157] width 123 height 14
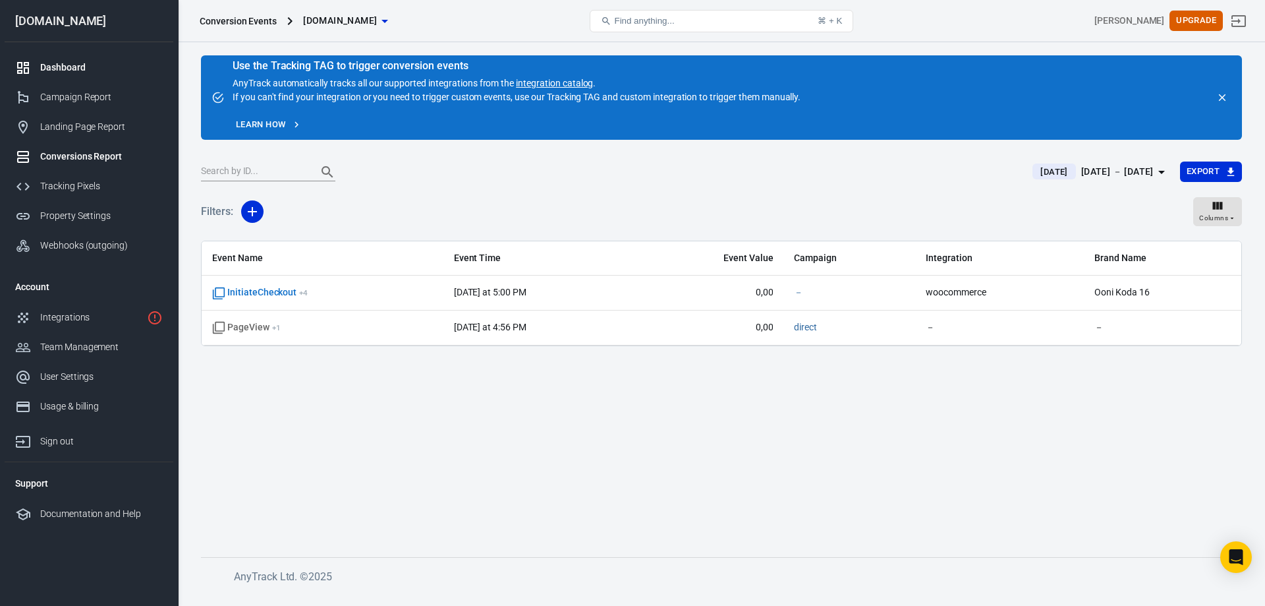
click at [72, 74] on div "Dashboard" at bounding box center [101, 68] width 123 height 14
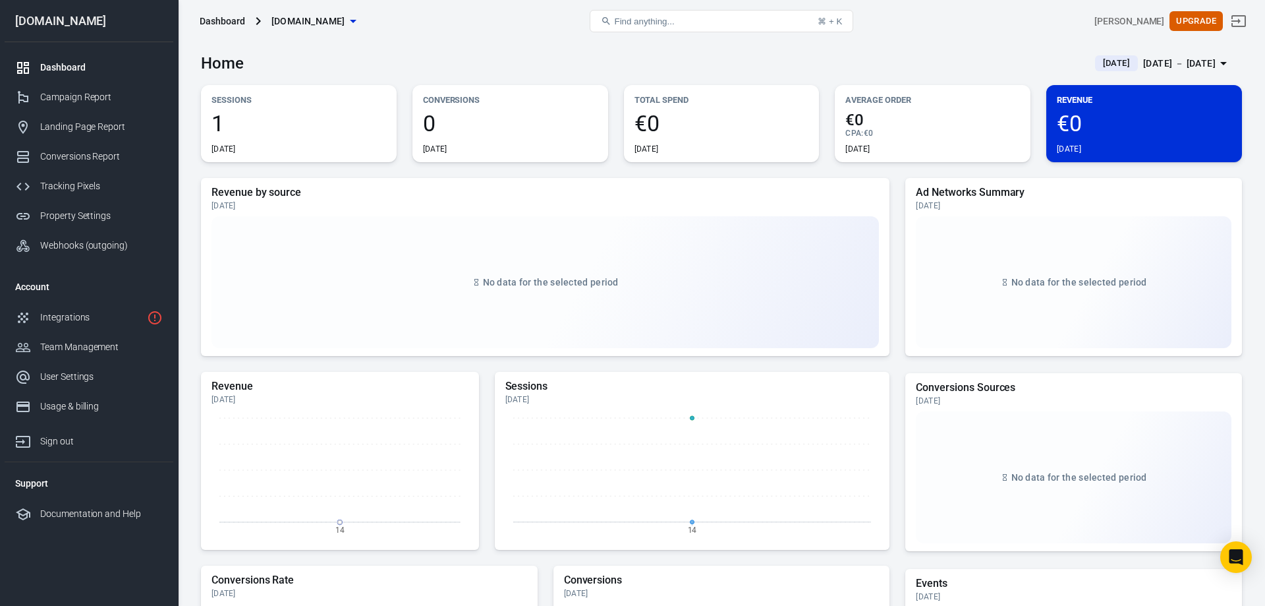
click at [302, 142] on div "1 Today" at bounding box center [299, 133] width 175 height 42
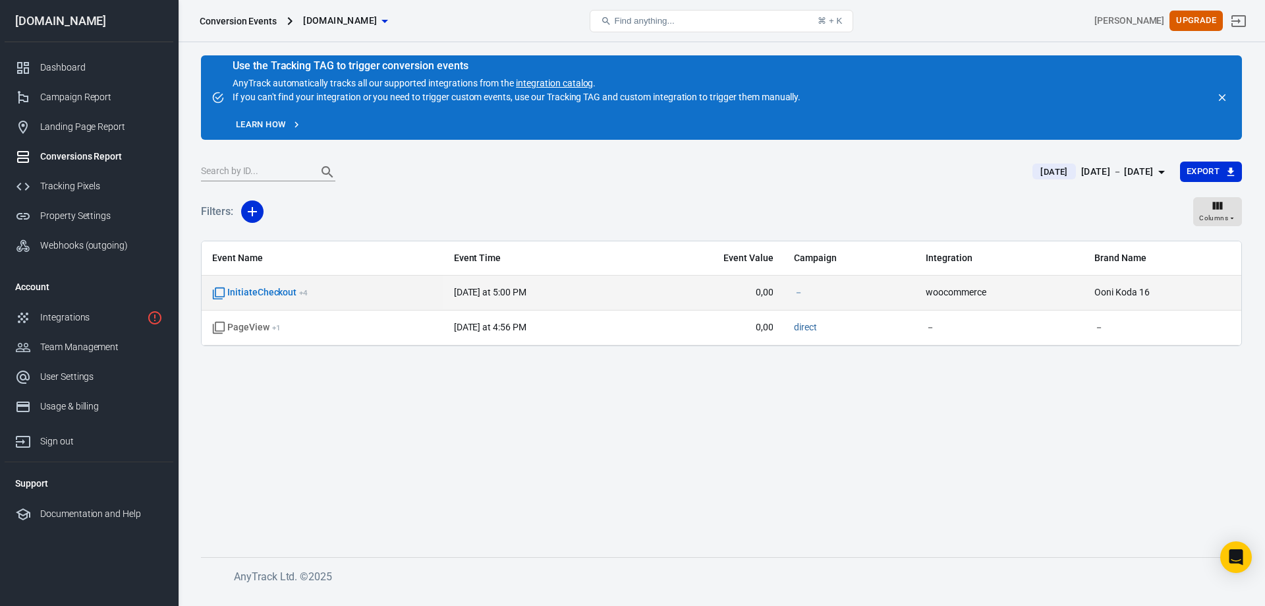
click at [537, 298] on span "today at 5:00 PM" at bounding box center [540, 292] width 173 height 13
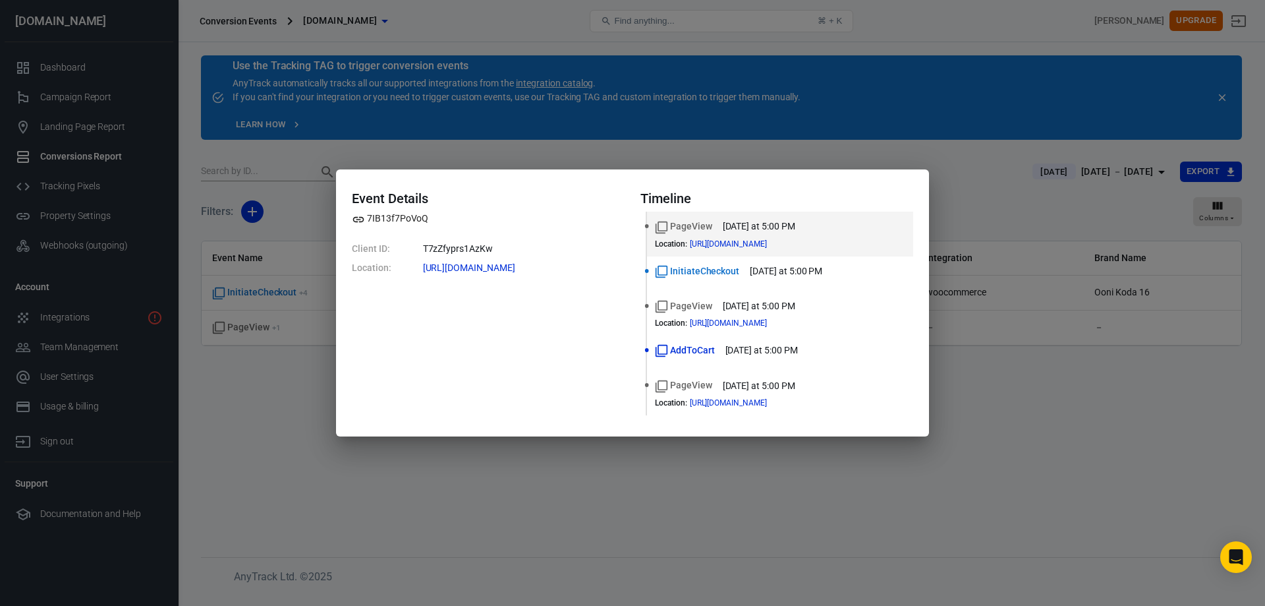
click at [262, 421] on div "Event Details 7IB13f7PoVoQ Client ID: T7zZfyprs1AzKw Location: https://pizzaofe…" at bounding box center [632, 303] width 1265 height 606
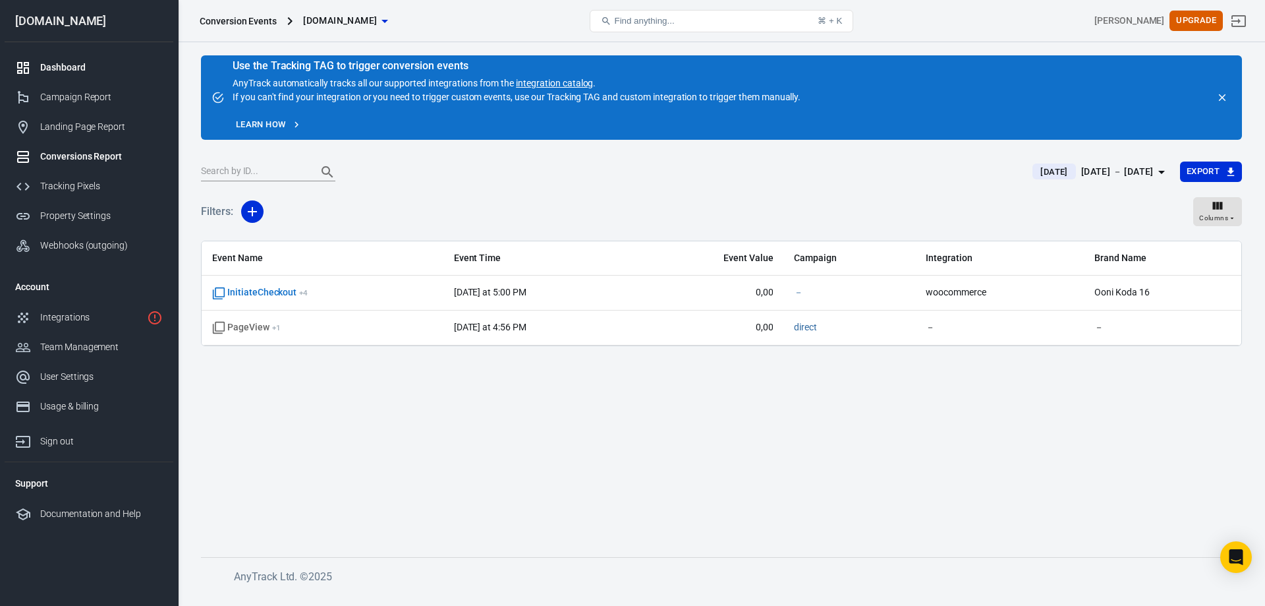
click at [62, 71] on div "Dashboard" at bounding box center [101, 68] width 123 height 14
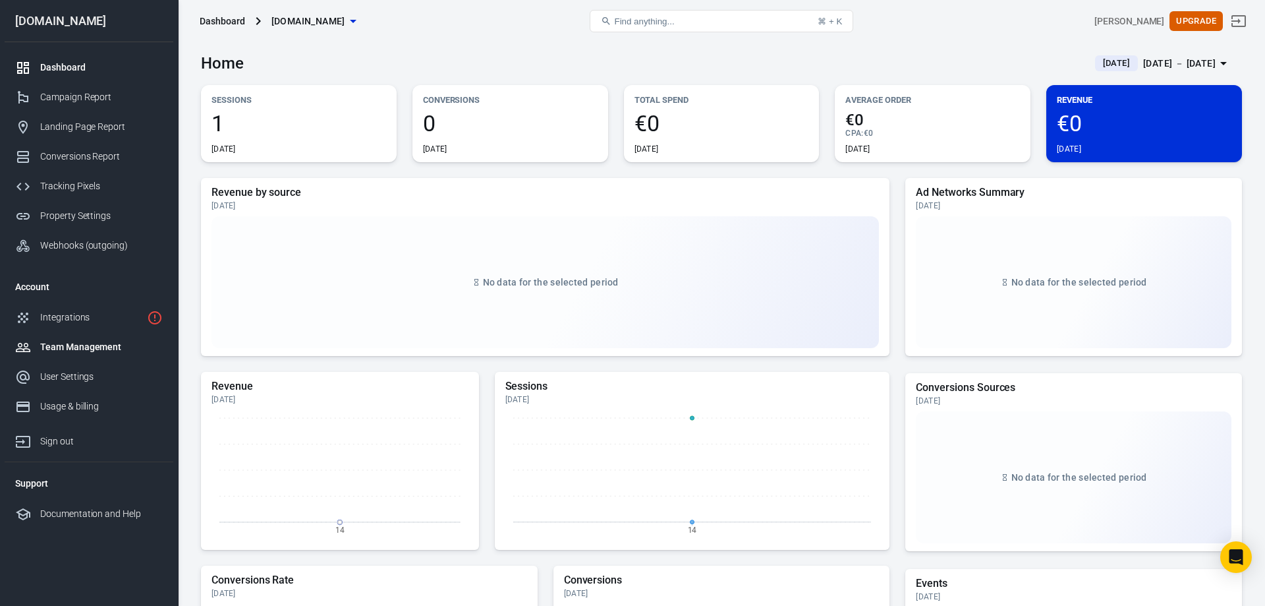
click at [95, 349] on div "Team Management" at bounding box center [101, 347] width 123 height 14
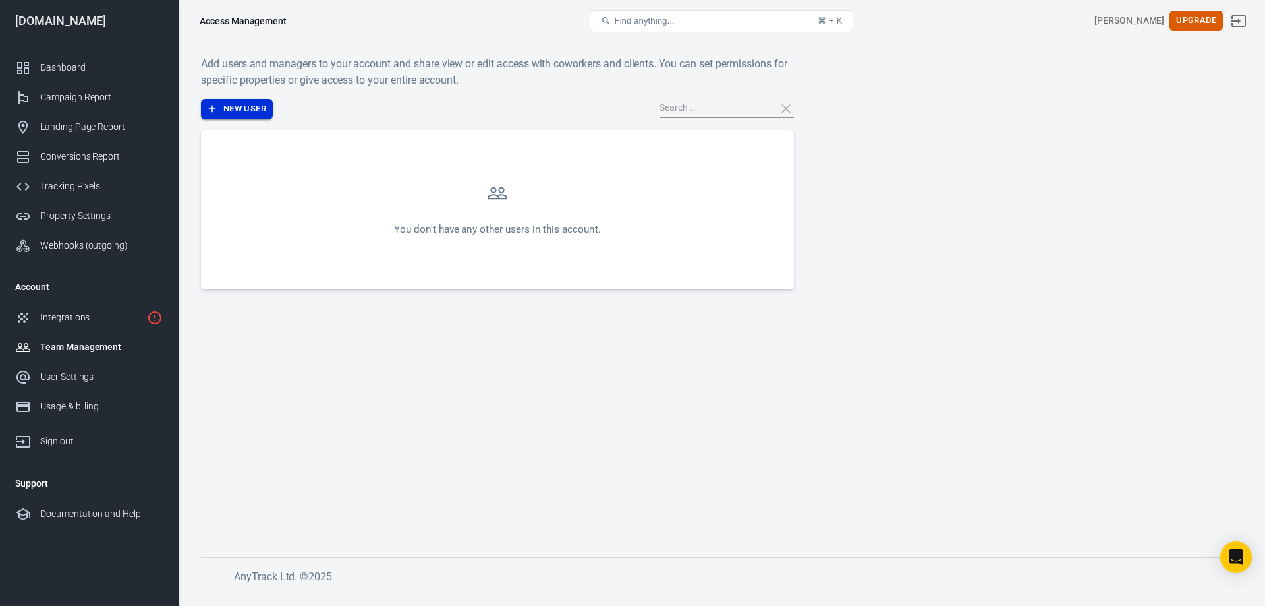
click at [244, 103] on button "New User" at bounding box center [237, 109] width 72 height 20
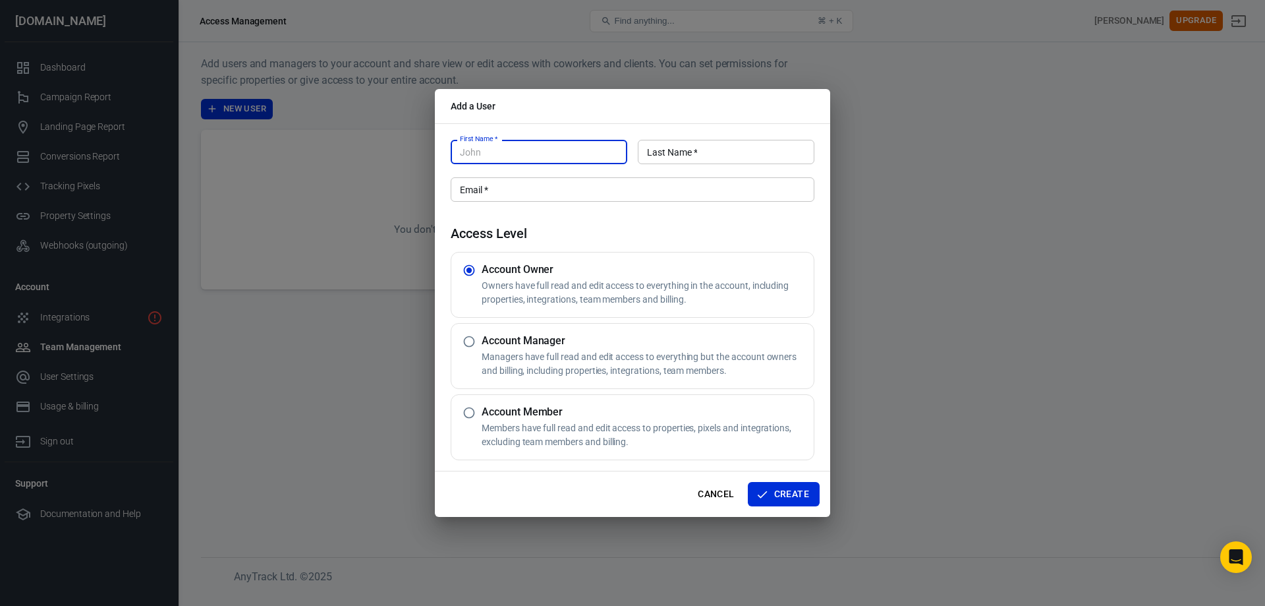
click at [502, 157] on input "First Name   *" at bounding box center [539, 152] width 177 height 24
type input "Marcel"
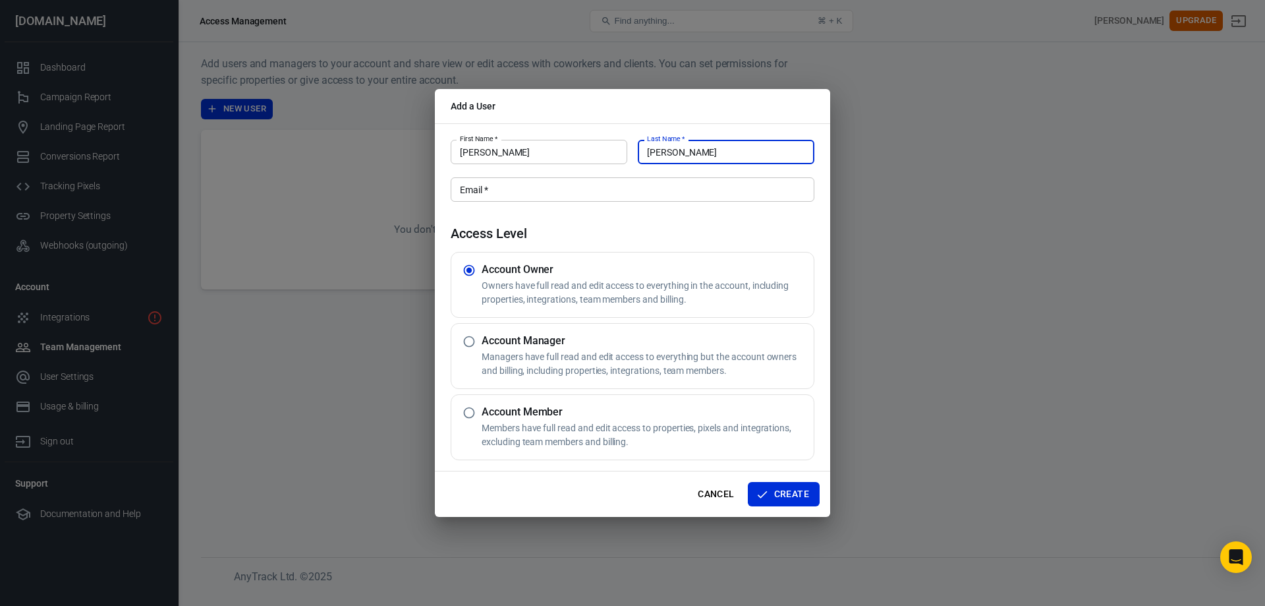
type input "Igel"
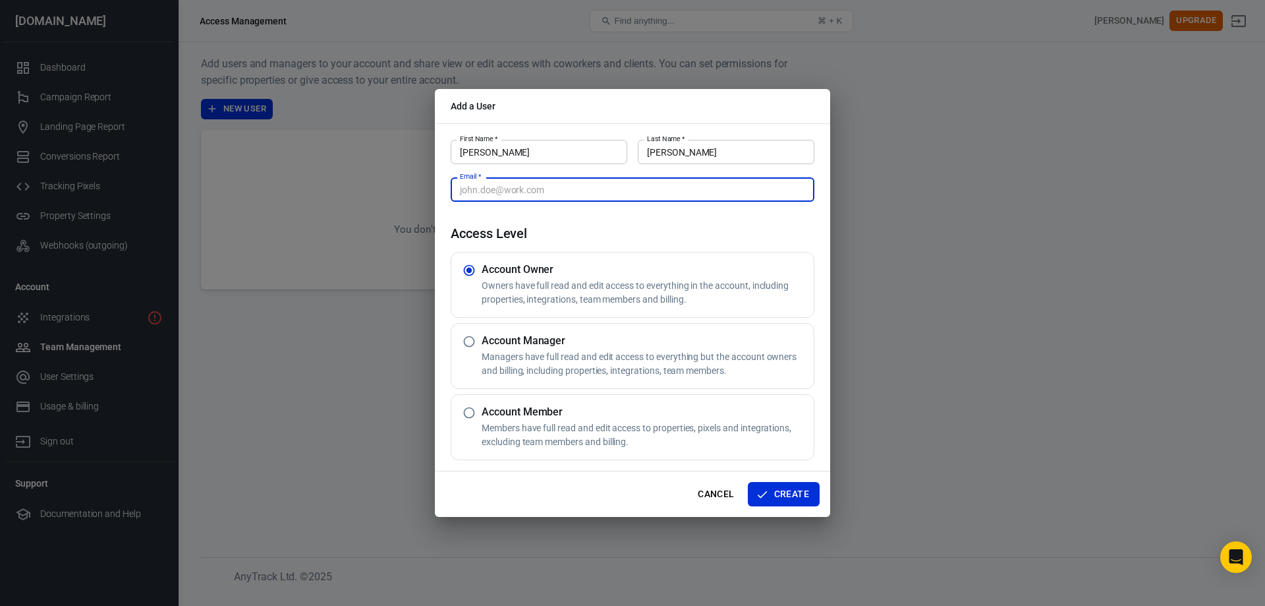
click at [612, 197] on input "Email   *" at bounding box center [633, 189] width 364 height 24
type input "i"
type input "igel@rasenstark.de"
click at [807, 498] on button "Create" at bounding box center [784, 494] width 72 height 24
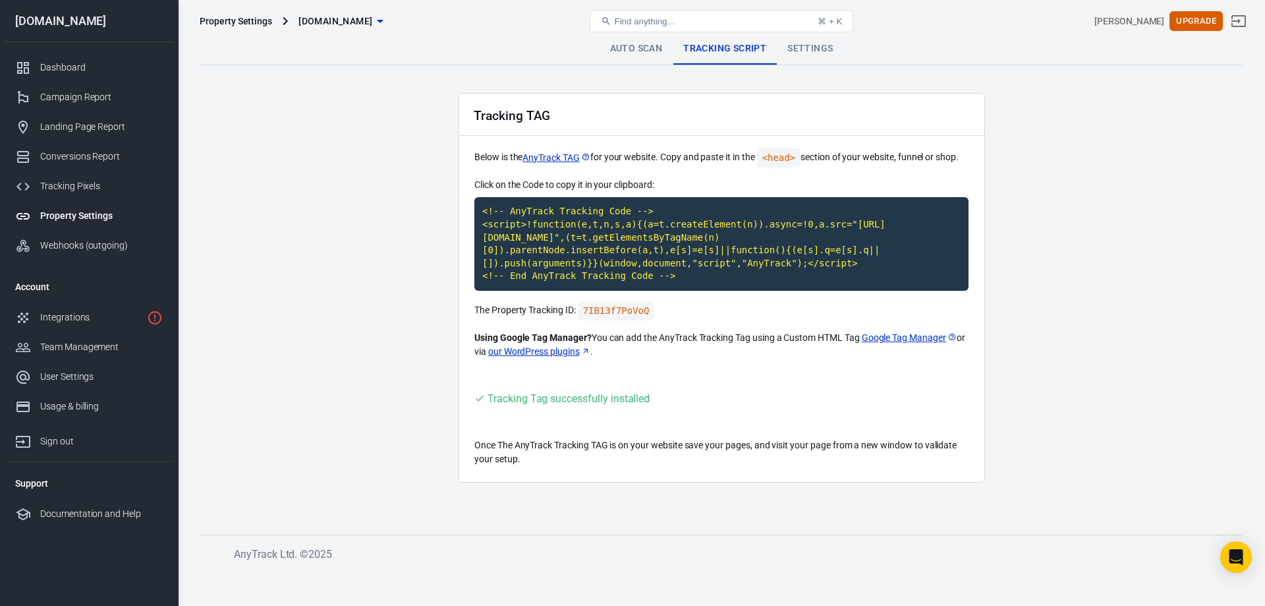
click at [813, 47] on link "Settings" at bounding box center [810, 49] width 67 height 32
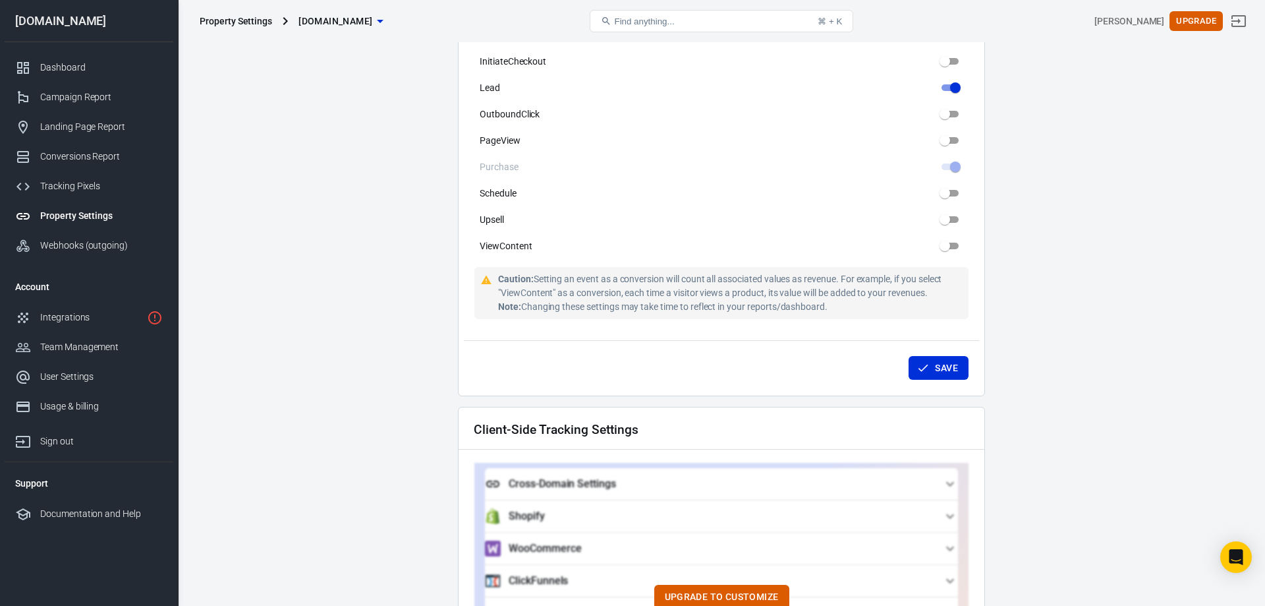
scroll to position [627, 0]
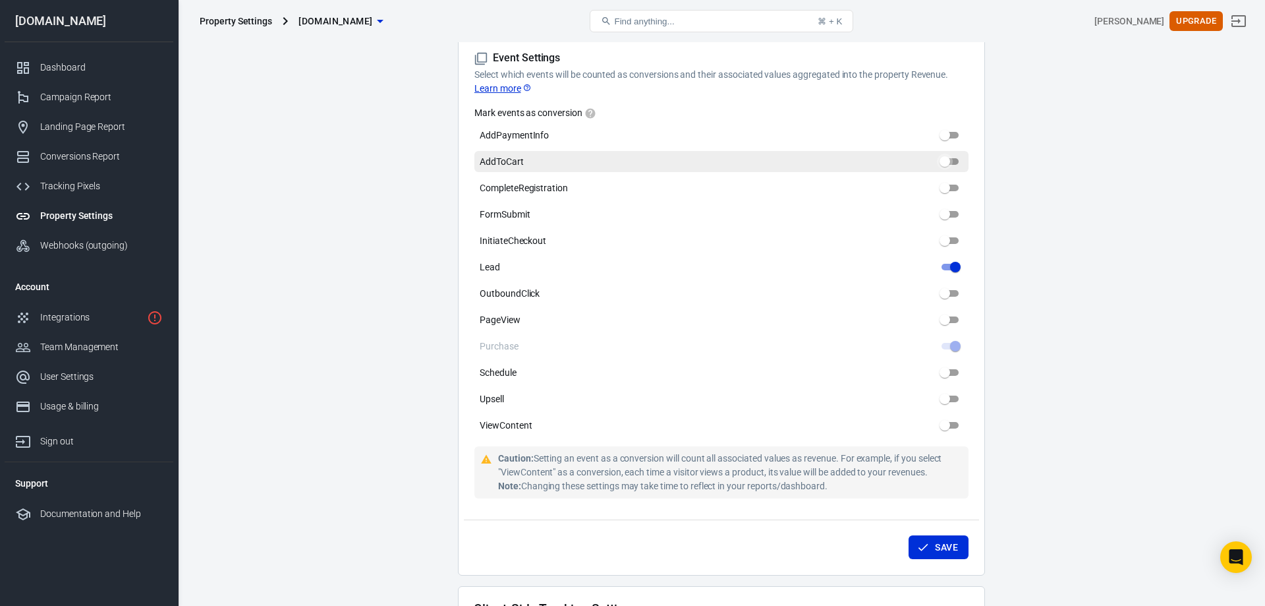
click at [954, 163] on input "AddToCart" at bounding box center [944, 162] width 47 height 16
checkbox input "true"
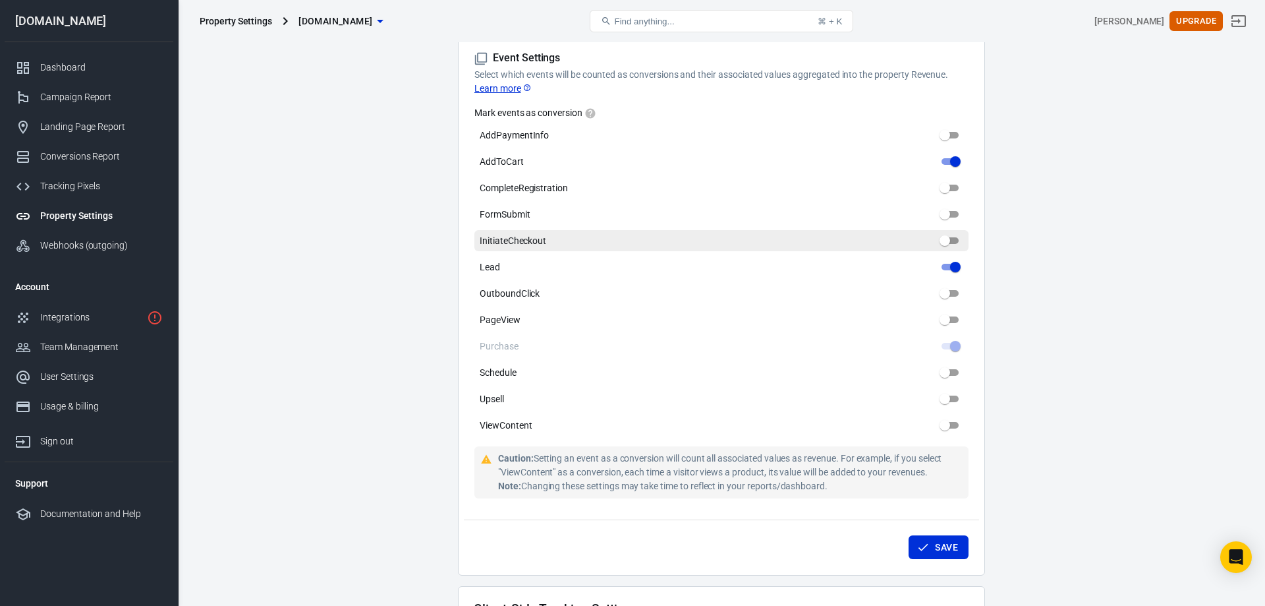
click at [959, 243] on input "InitiateCheckout" at bounding box center [944, 241] width 47 height 16
click at [950, 240] on input "InitiateCheckout" at bounding box center [955, 241] width 47 height 16
checkbox input "false"
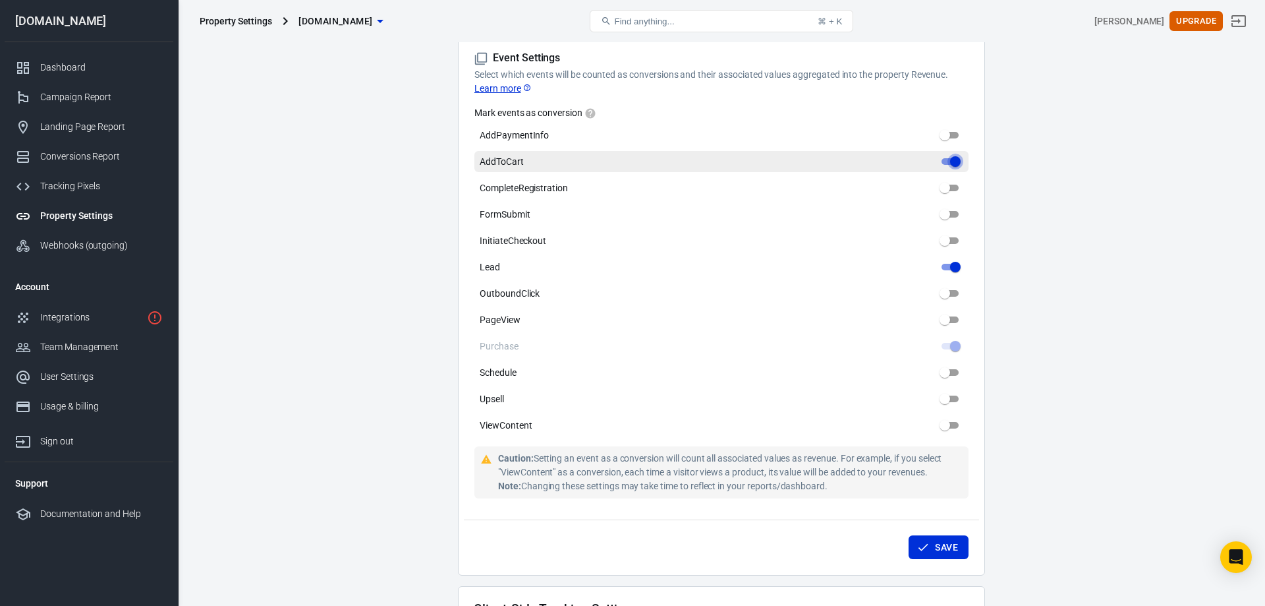
click at [949, 159] on input "AddToCart" at bounding box center [955, 162] width 47 height 16
checkbox input "false"
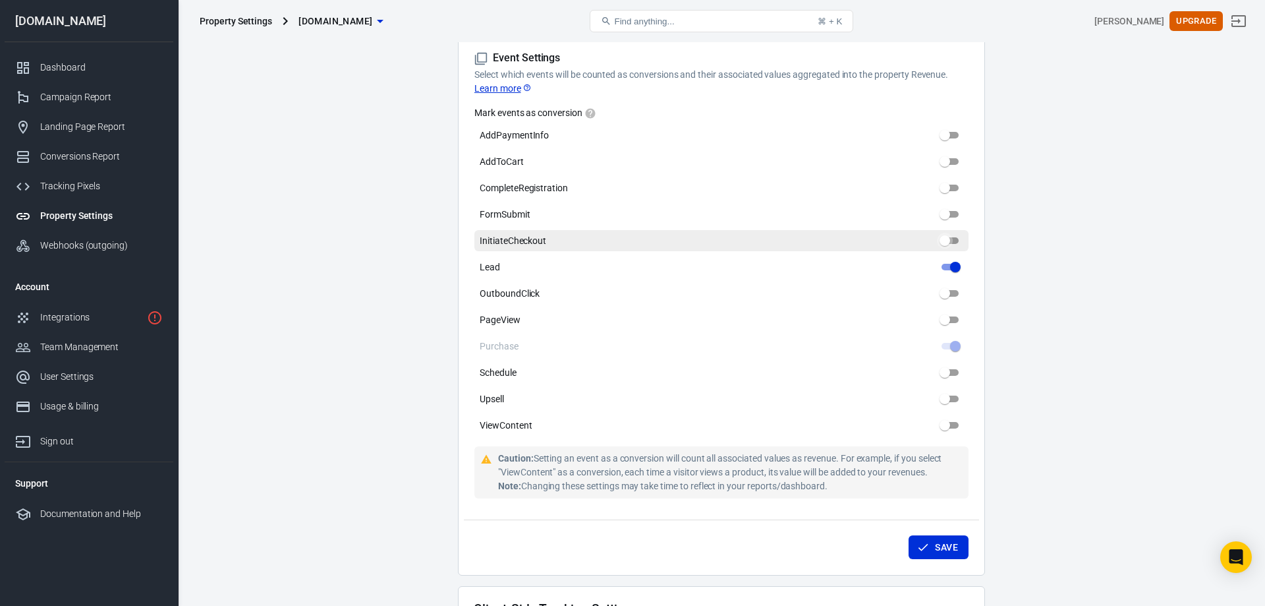
click at [954, 243] on input "InitiateCheckout" at bounding box center [944, 241] width 47 height 16
checkbox input "true"
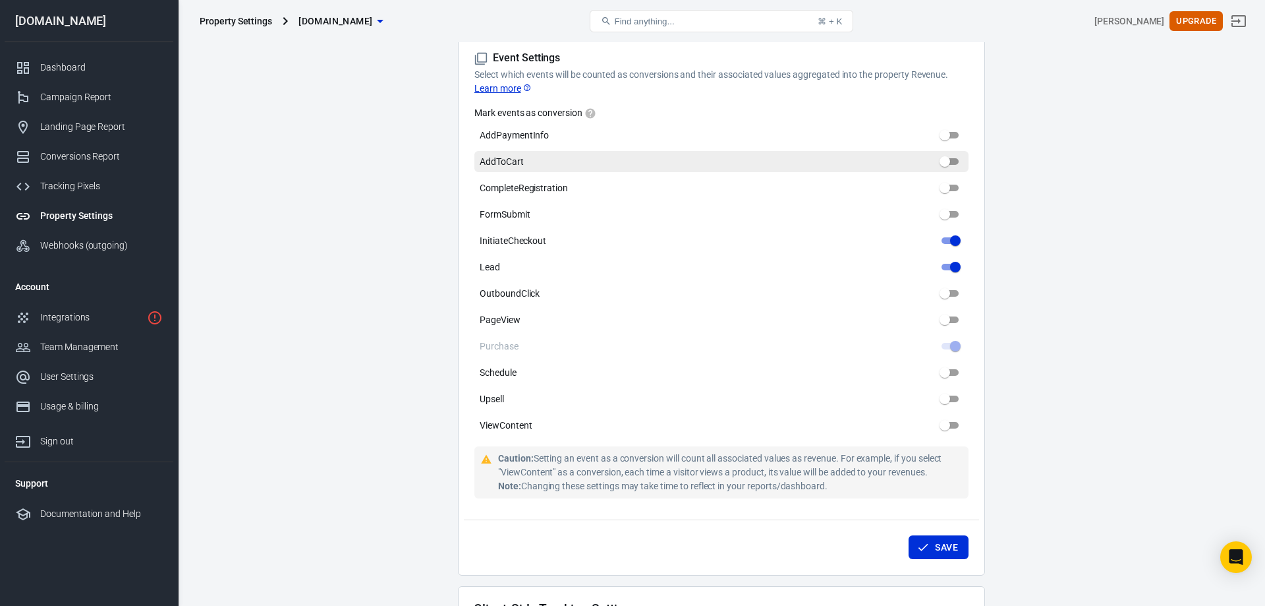
click at [952, 167] on input "AddToCart" at bounding box center [944, 162] width 47 height 16
checkbox input "true"
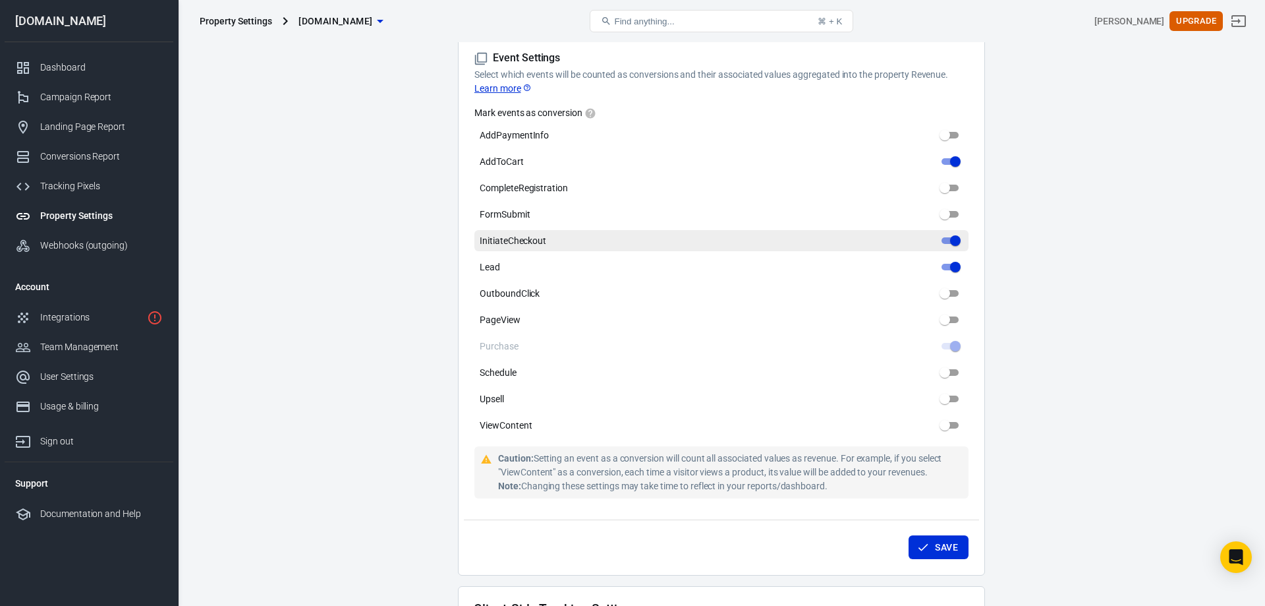
click at [950, 241] on input "InitiateCheckout" at bounding box center [955, 241] width 47 height 16
checkbox input "false"
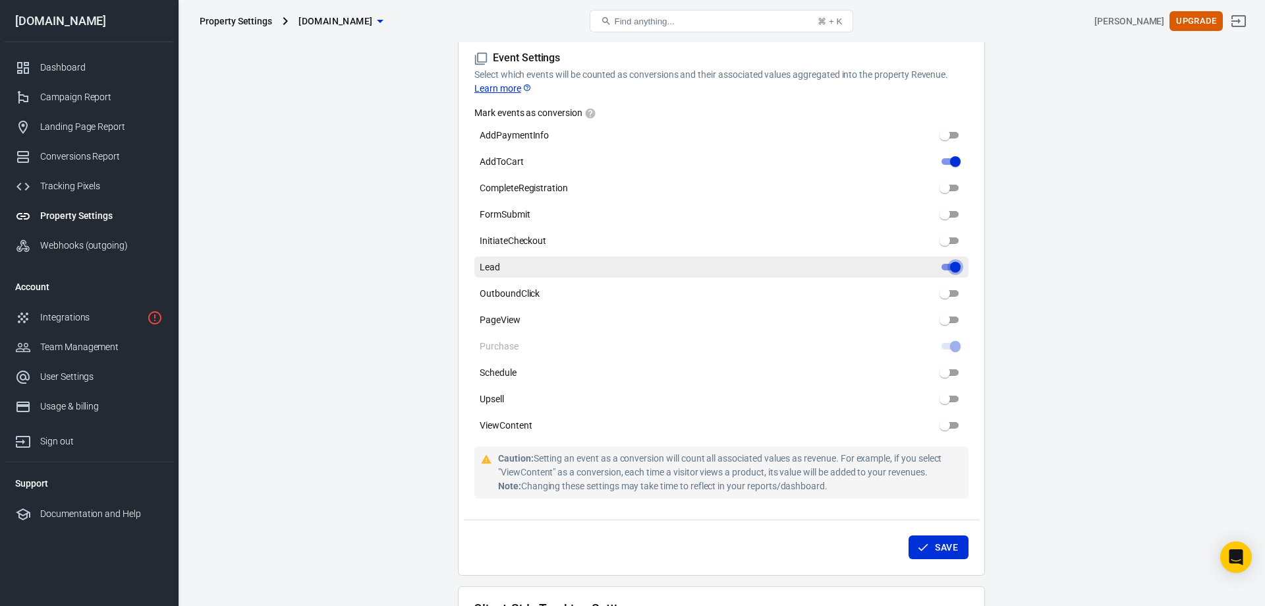
click at [952, 268] on input "Lead" at bounding box center [955, 267] width 47 height 16
checkbox input "false"
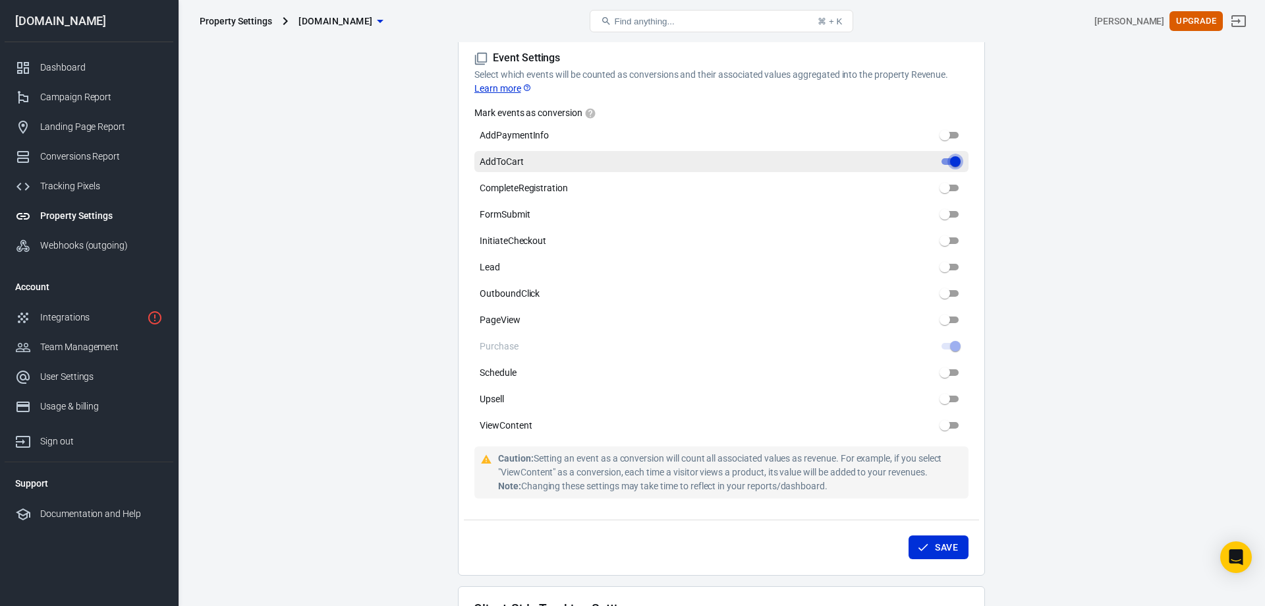
click at [953, 163] on input "AddToCart" at bounding box center [955, 162] width 47 height 16
checkbox input "false"
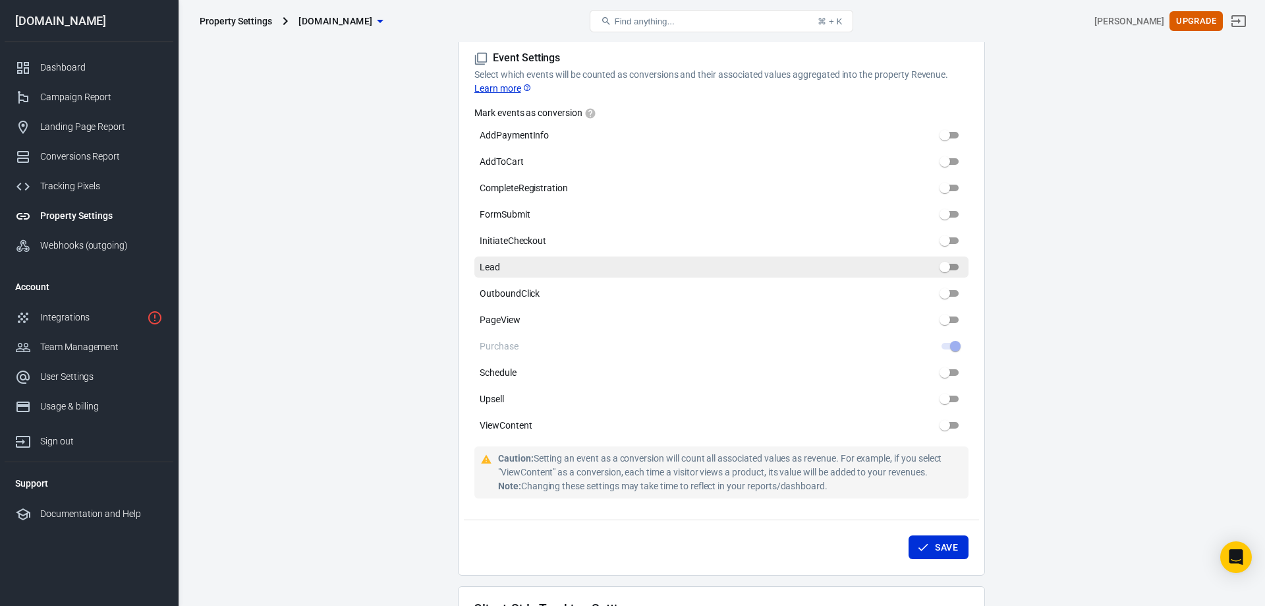
click at [956, 272] on input "Lead" at bounding box center [944, 267] width 47 height 16
checkbox input "true"
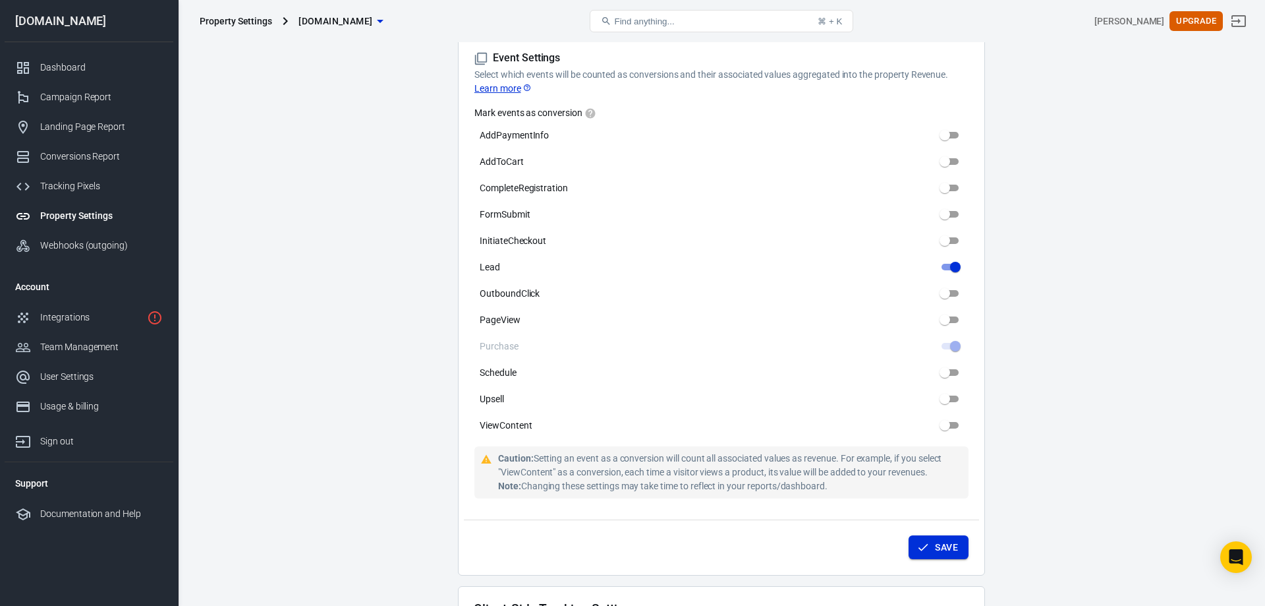
click at [935, 554] on button "Save" at bounding box center [939, 547] width 60 height 24
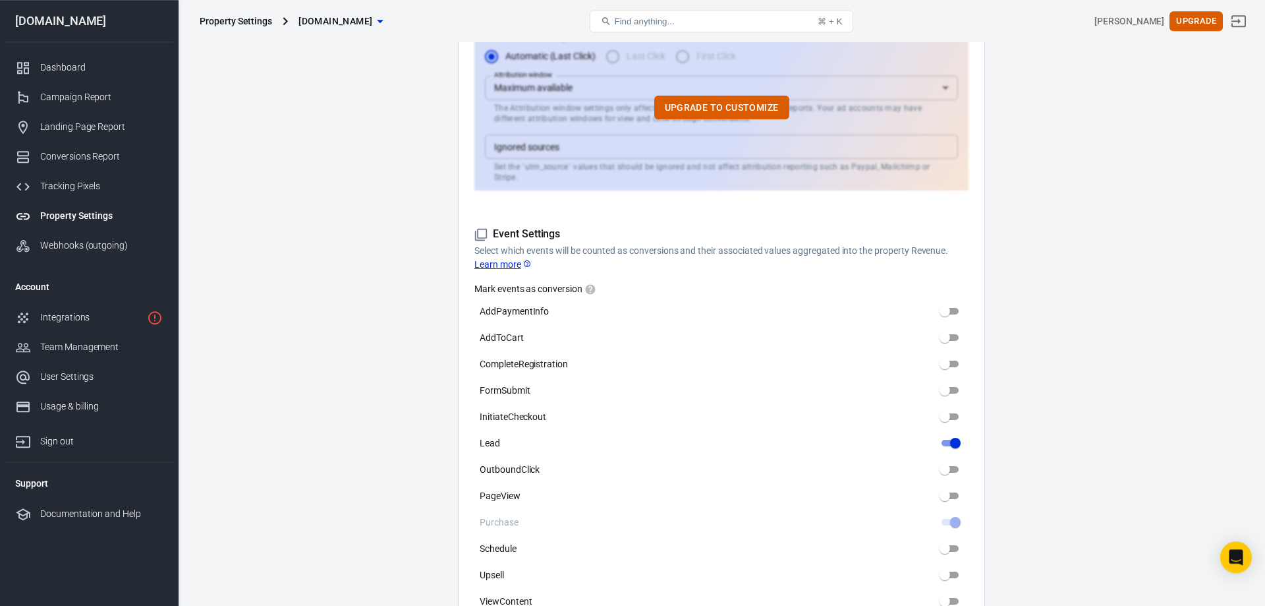
scroll to position [358, 0]
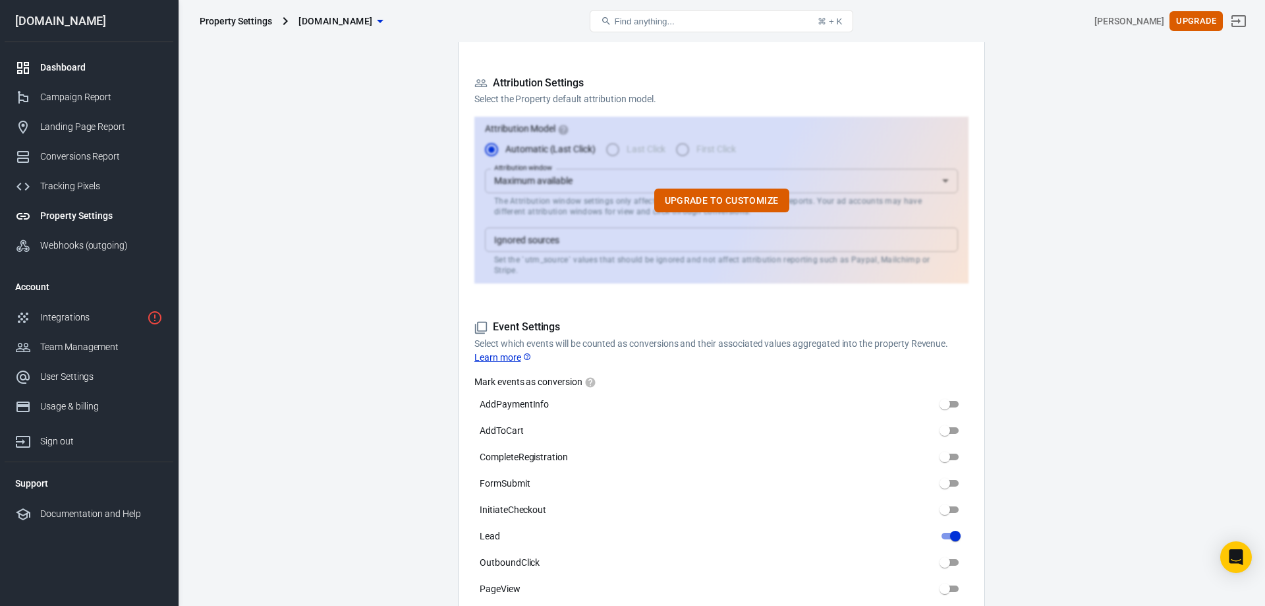
click at [56, 72] on div "Dashboard" at bounding box center [101, 68] width 123 height 14
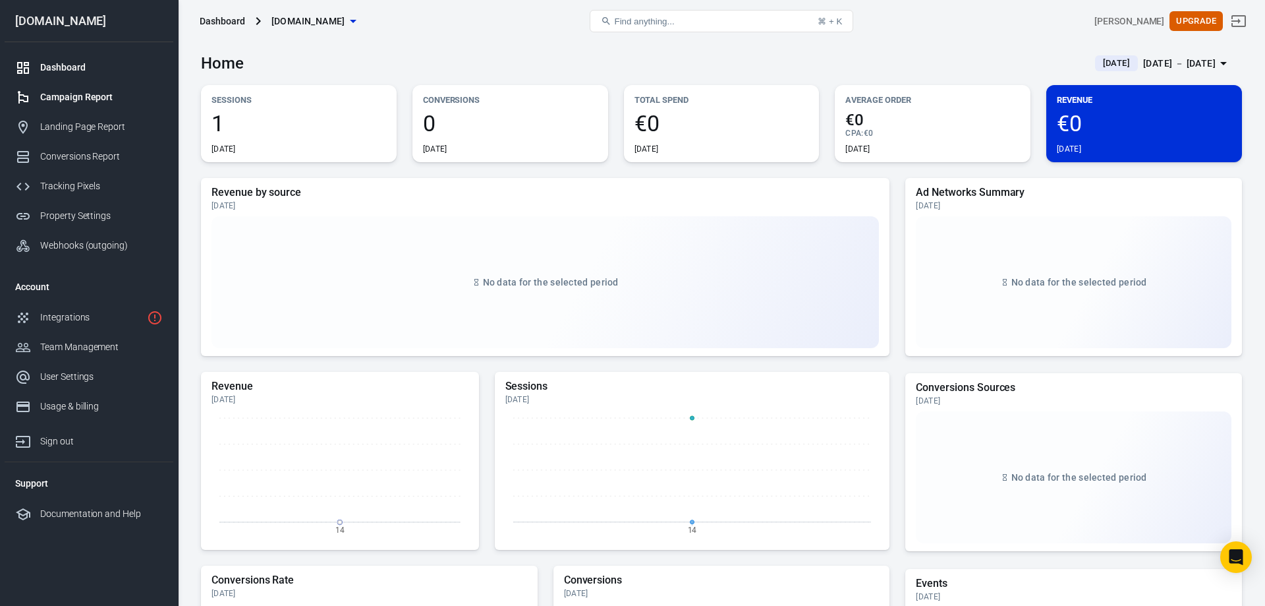
click at [103, 95] on div "Campaign Report" at bounding box center [101, 97] width 123 height 14
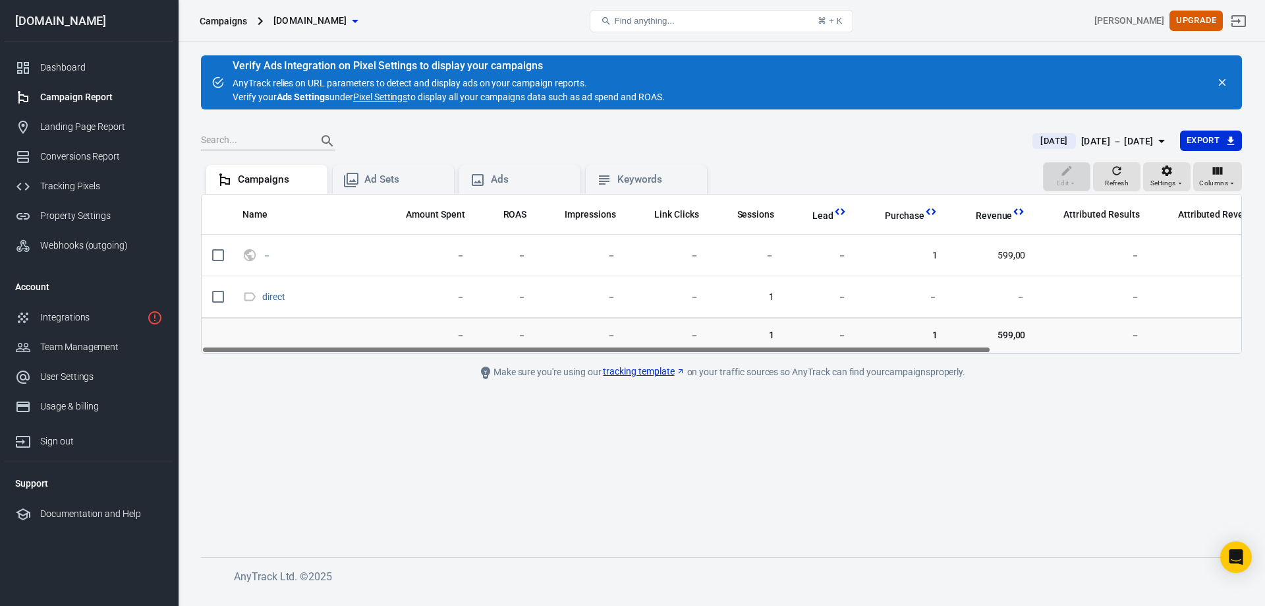
click at [86, 83] on link "Campaign Report" at bounding box center [89, 97] width 169 height 30
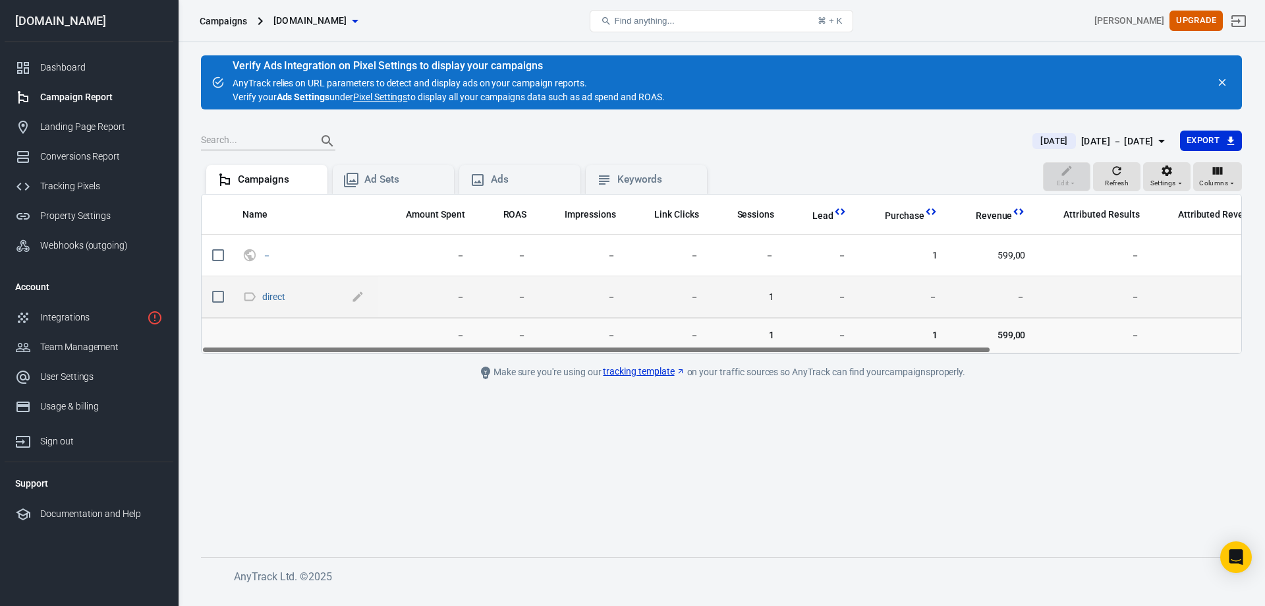
click at [291, 297] on span "direct" at bounding box center [305, 297] width 86 height 13
click at [277, 297] on link "direct" at bounding box center [273, 296] width 23 height 11
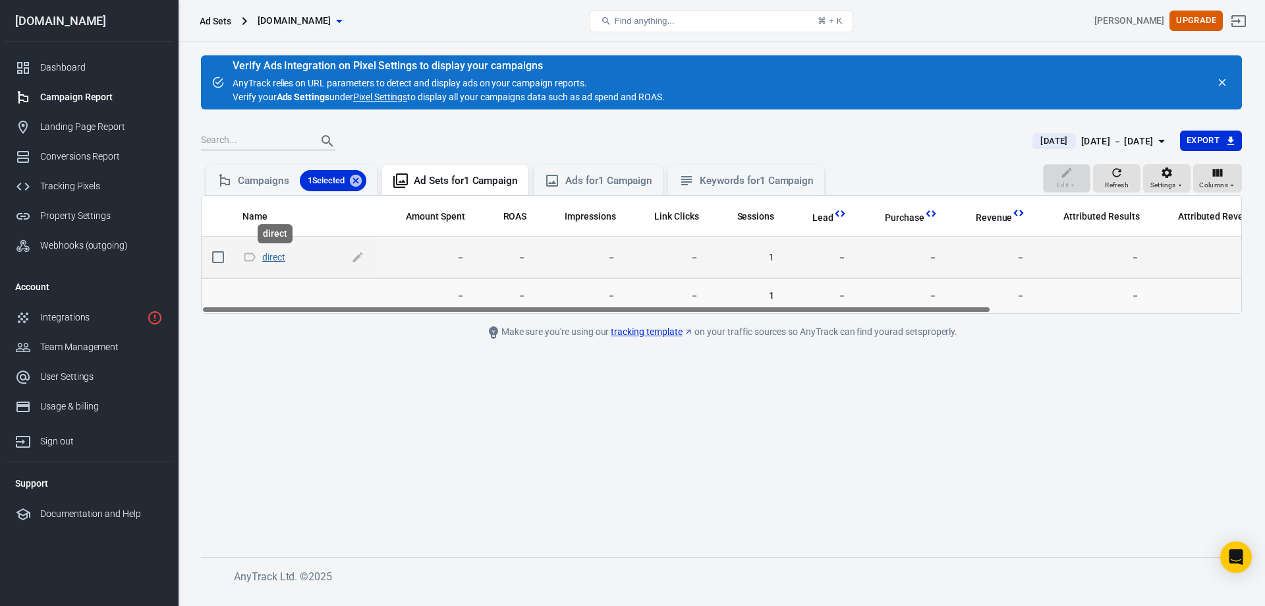
click at [280, 256] on link "direct" at bounding box center [273, 257] width 23 height 11
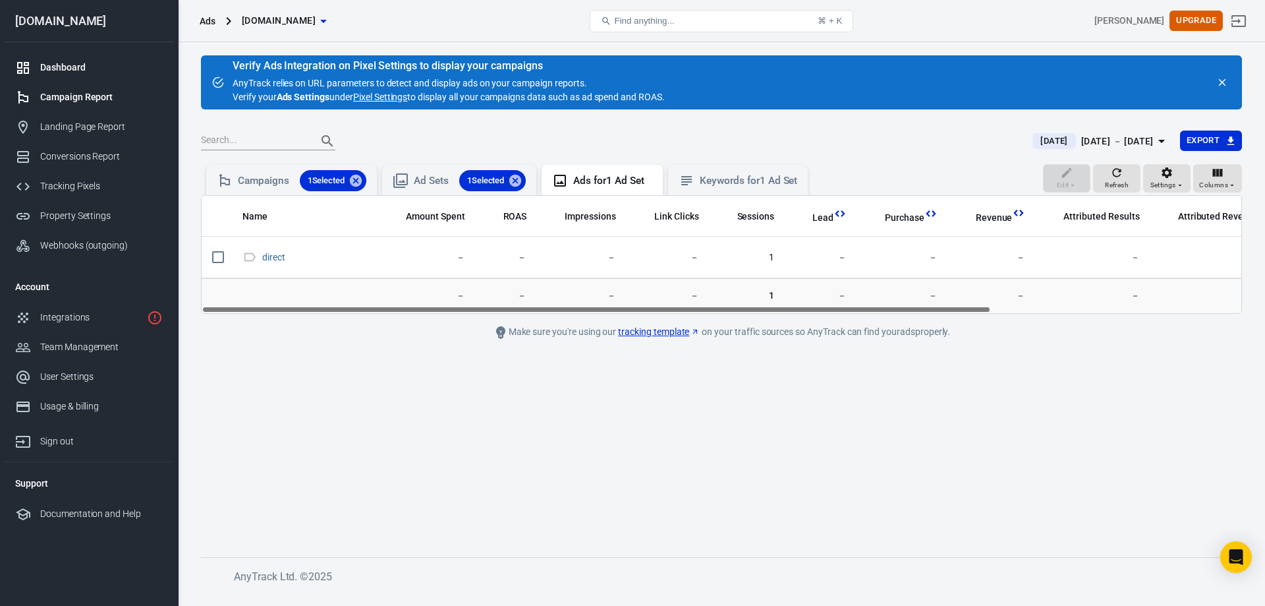
click at [70, 62] on div "Dashboard" at bounding box center [101, 68] width 123 height 14
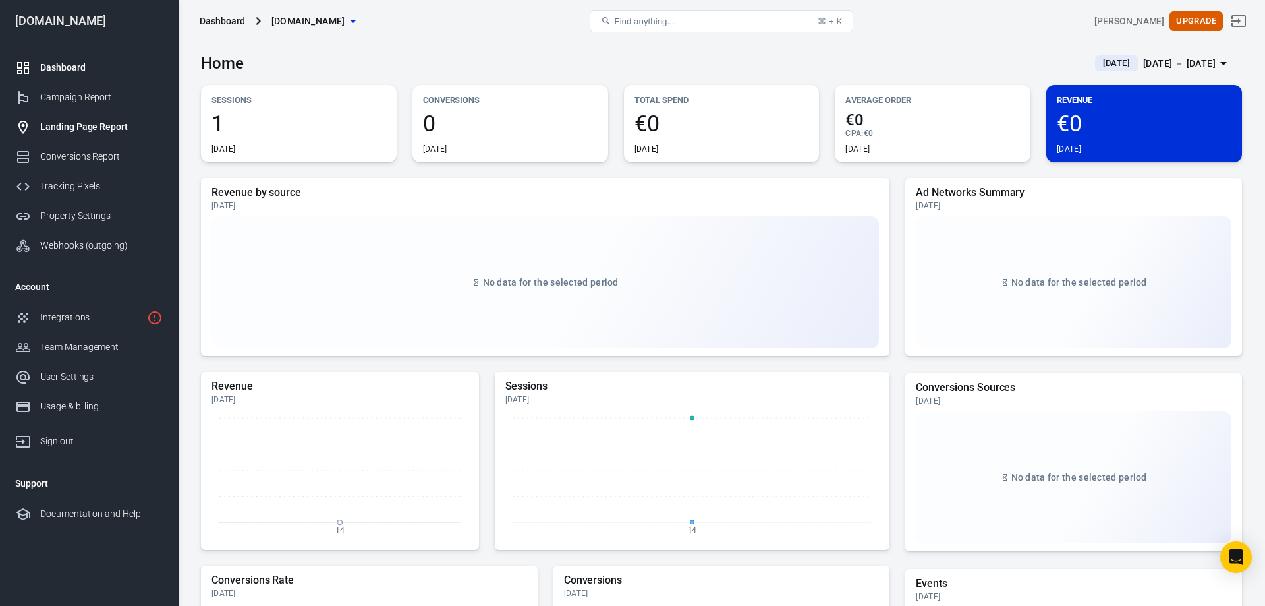
click at [62, 124] on div "Landing Page Report" at bounding box center [101, 127] width 123 height 14
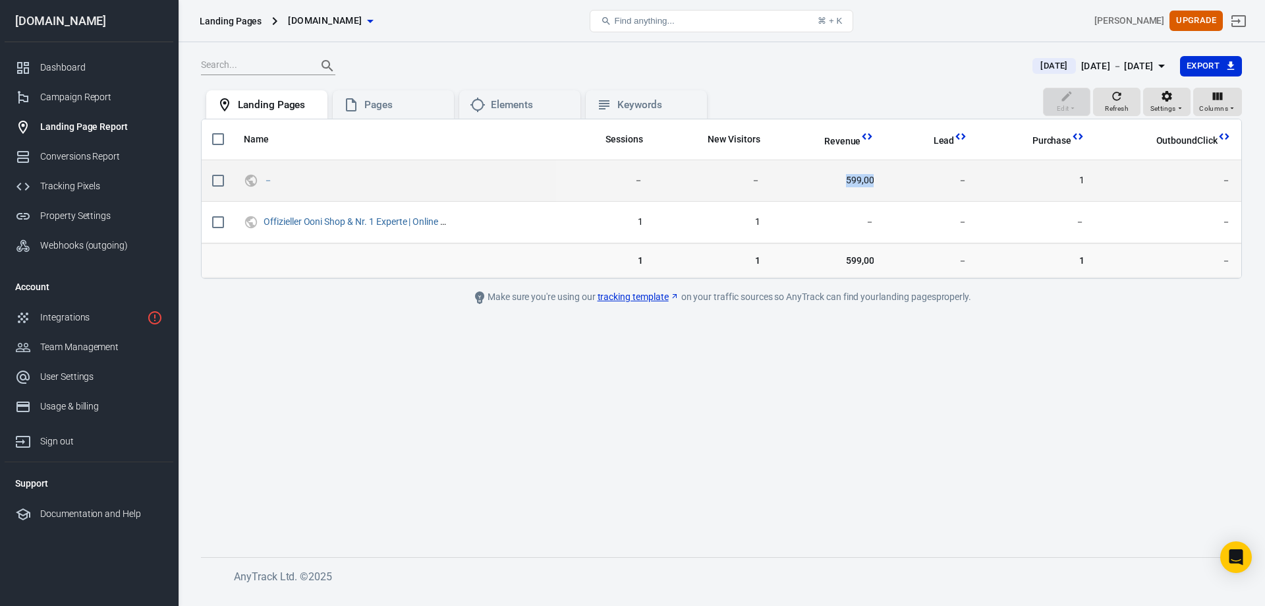
drag, startPoint x: 896, startPoint y: 185, endPoint x: 826, endPoint y: 184, distance: 69.9
click at [826, 184] on tr "－ － － 599,00 － 1 －" at bounding box center [722, 181] width 1040 height 42
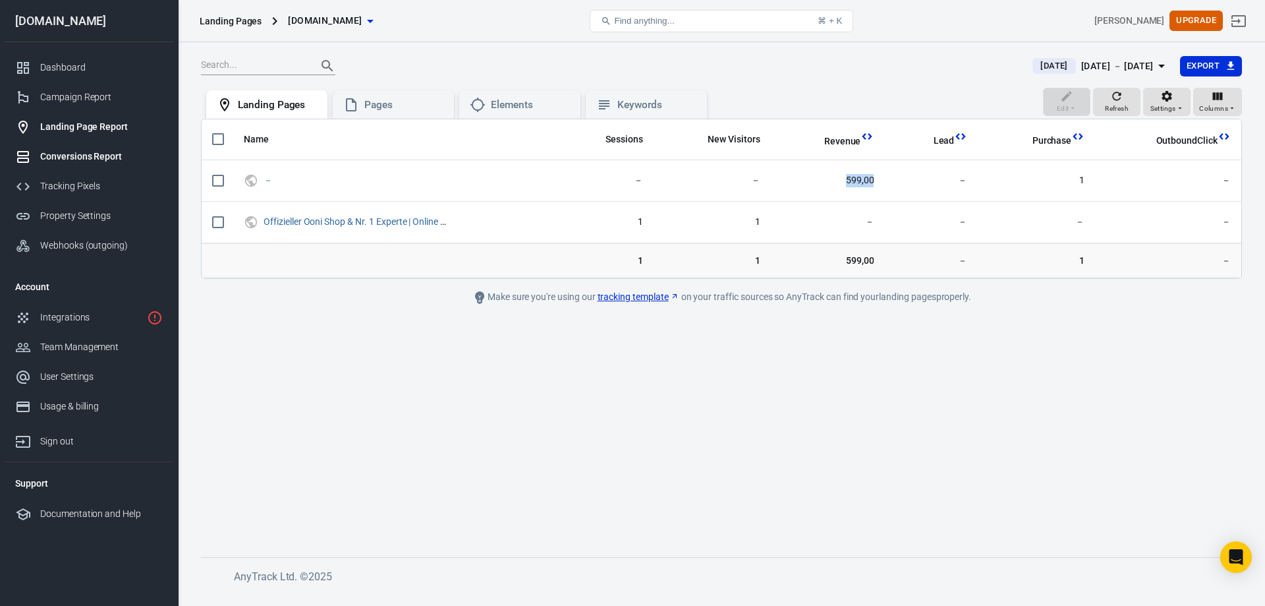
click at [101, 158] on div "Conversions Report" at bounding box center [101, 157] width 123 height 14
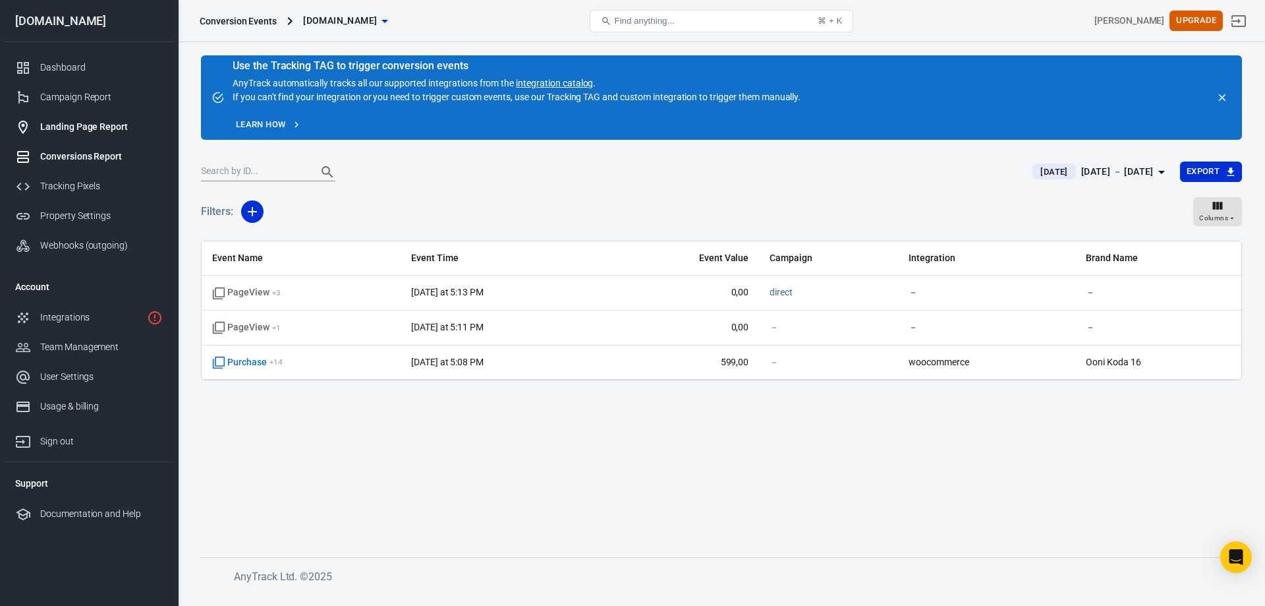
click at [101, 129] on div "Landing Page Report" at bounding box center [101, 127] width 123 height 14
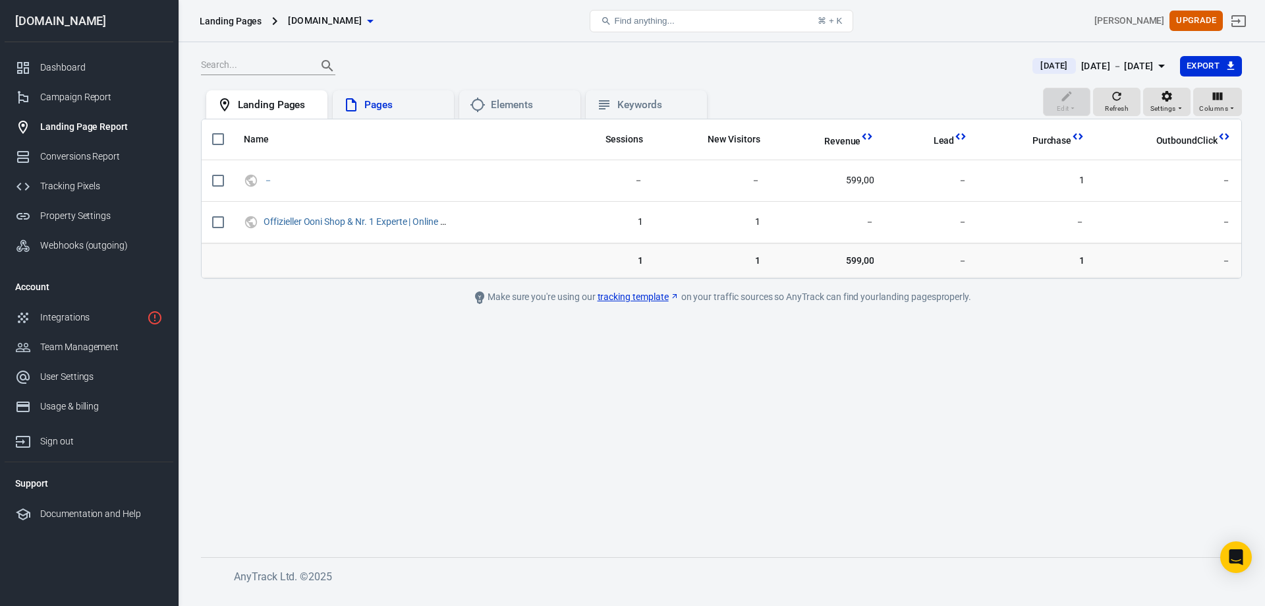
click at [411, 113] on div "Pages" at bounding box center [393, 105] width 100 height 16
click at [486, 104] on div "Elements" at bounding box center [520, 105] width 100 height 16
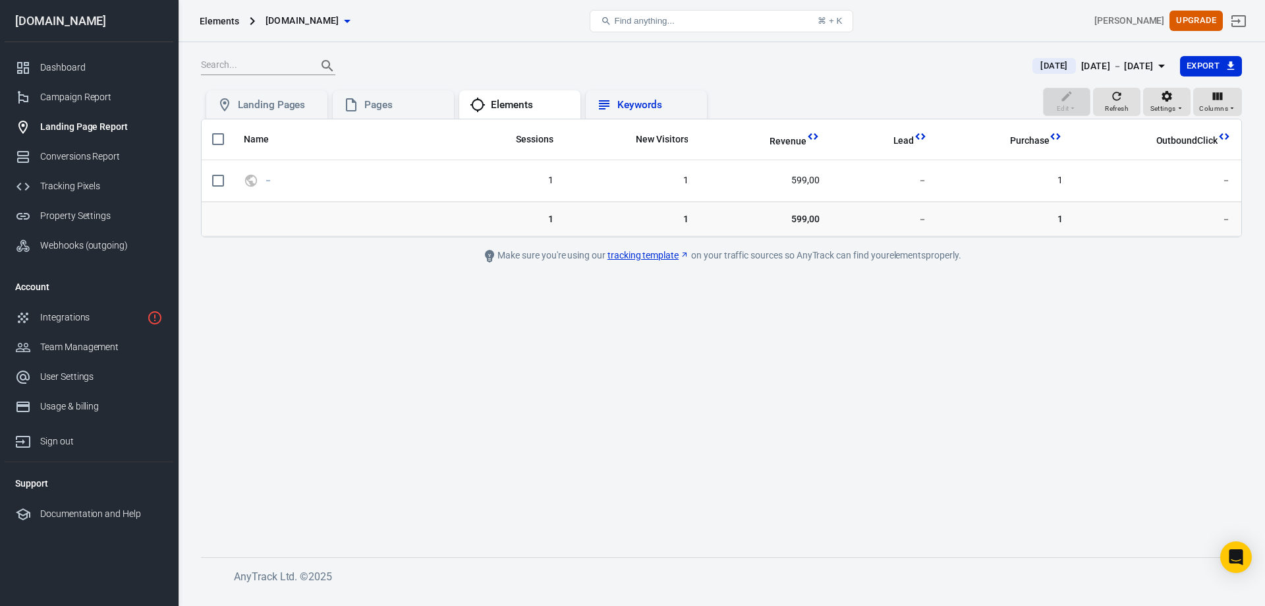
click at [636, 112] on div "Keywords" at bounding box center [646, 105] width 100 height 16
click at [79, 149] on link "Conversions Report" at bounding box center [89, 157] width 169 height 30
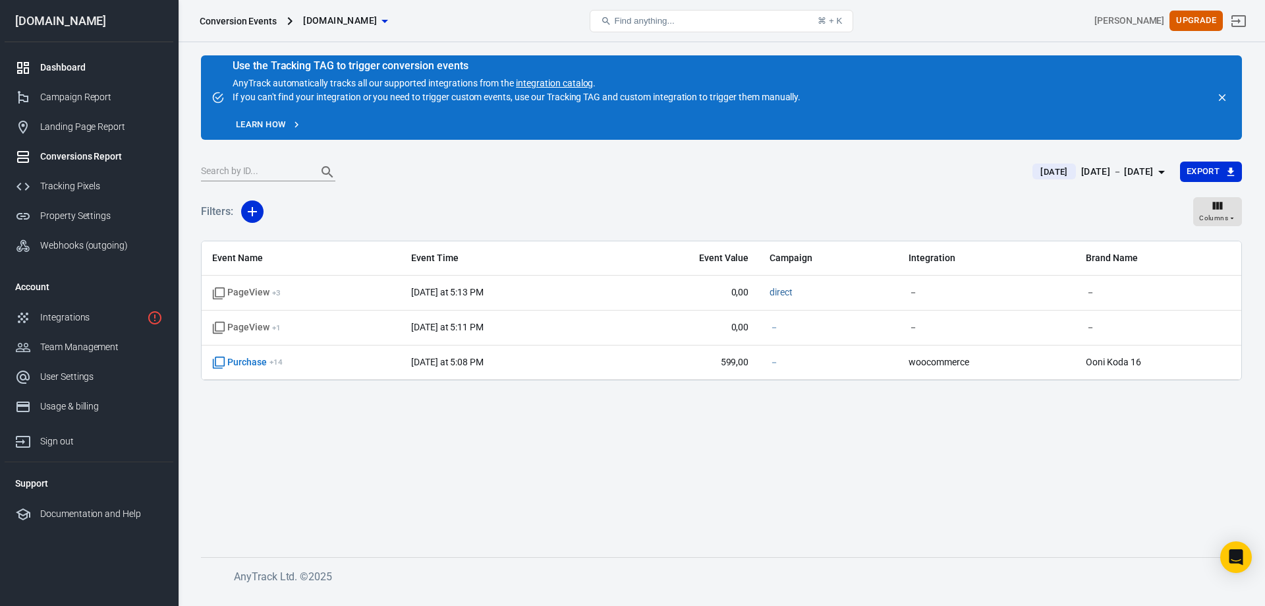
click at [78, 72] on div "Dashboard" at bounding box center [101, 68] width 123 height 14
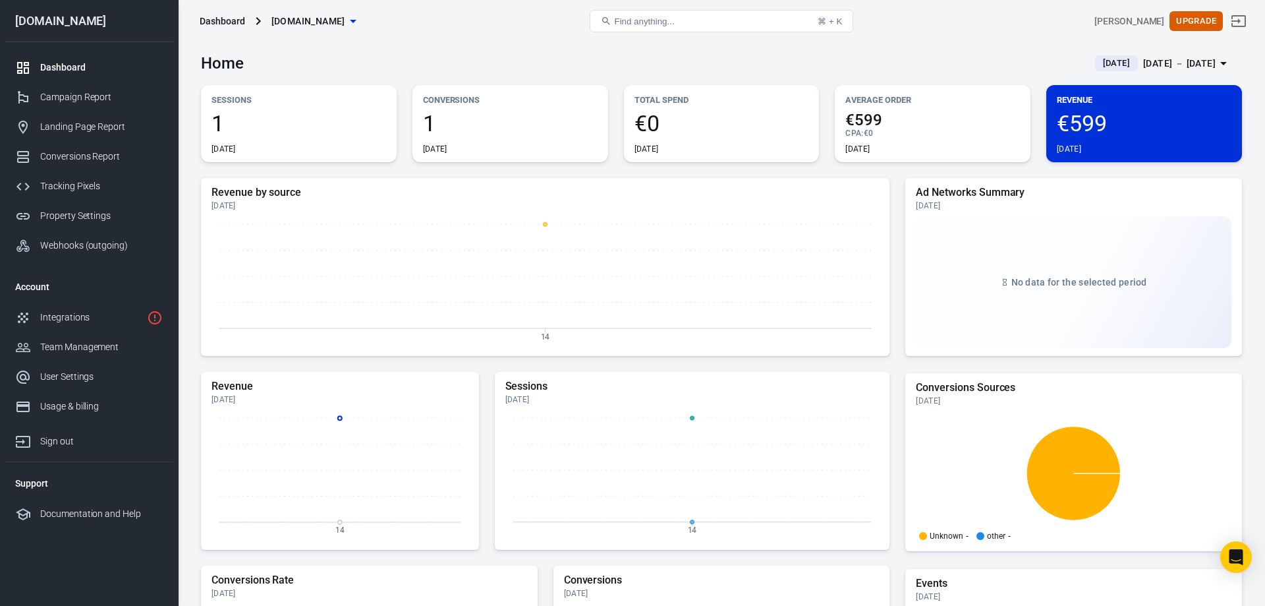
click at [496, 146] on div "[DATE]" at bounding box center [510, 149] width 175 height 11
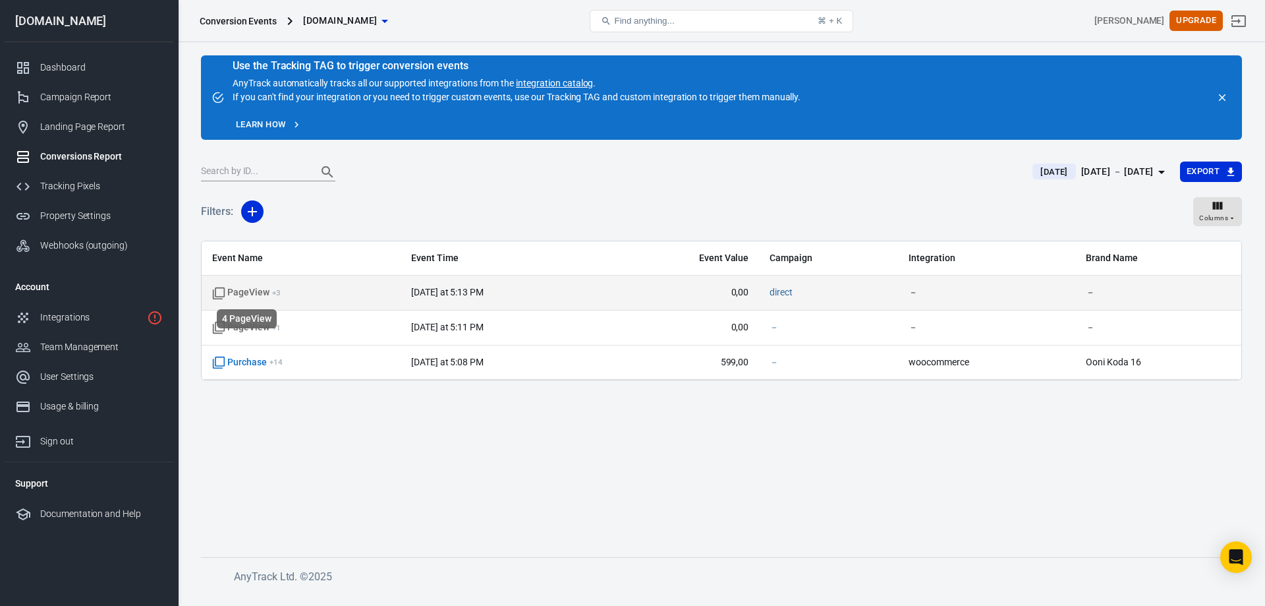
click at [246, 295] on span "PageView + 3" at bounding box center [246, 292] width 69 height 13
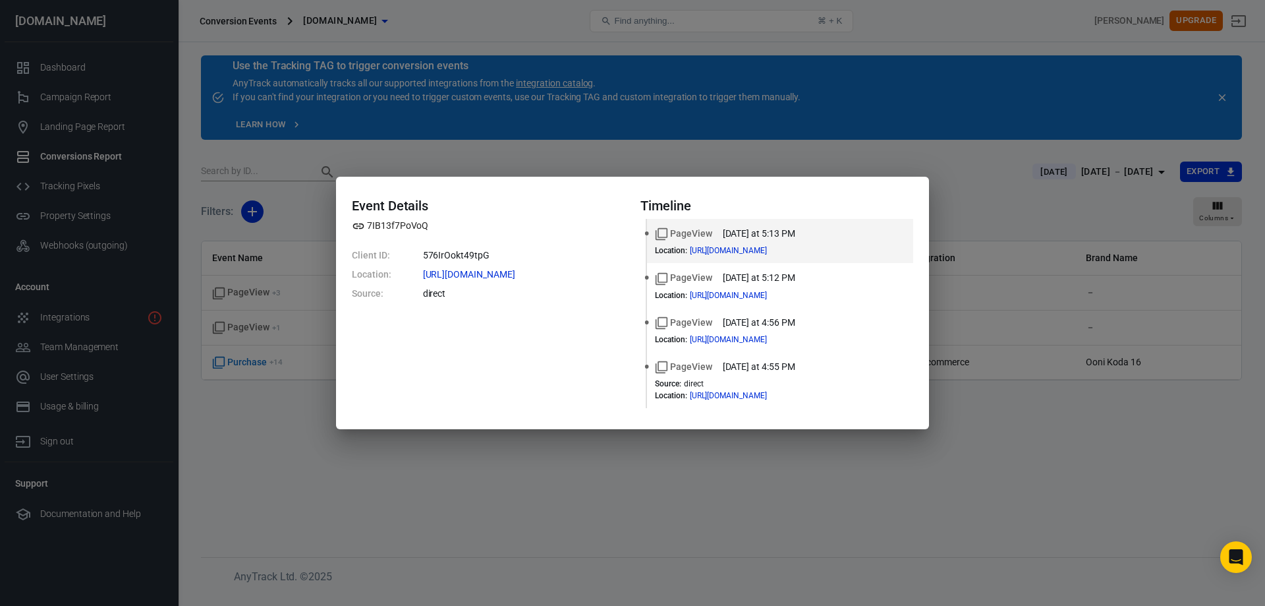
click at [565, 160] on div "Event Details 7IB13f7PoVoQ Client ID: 576IrOokt49tpG Location: https://pizzaofe…" at bounding box center [632, 303] width 1265 height 606
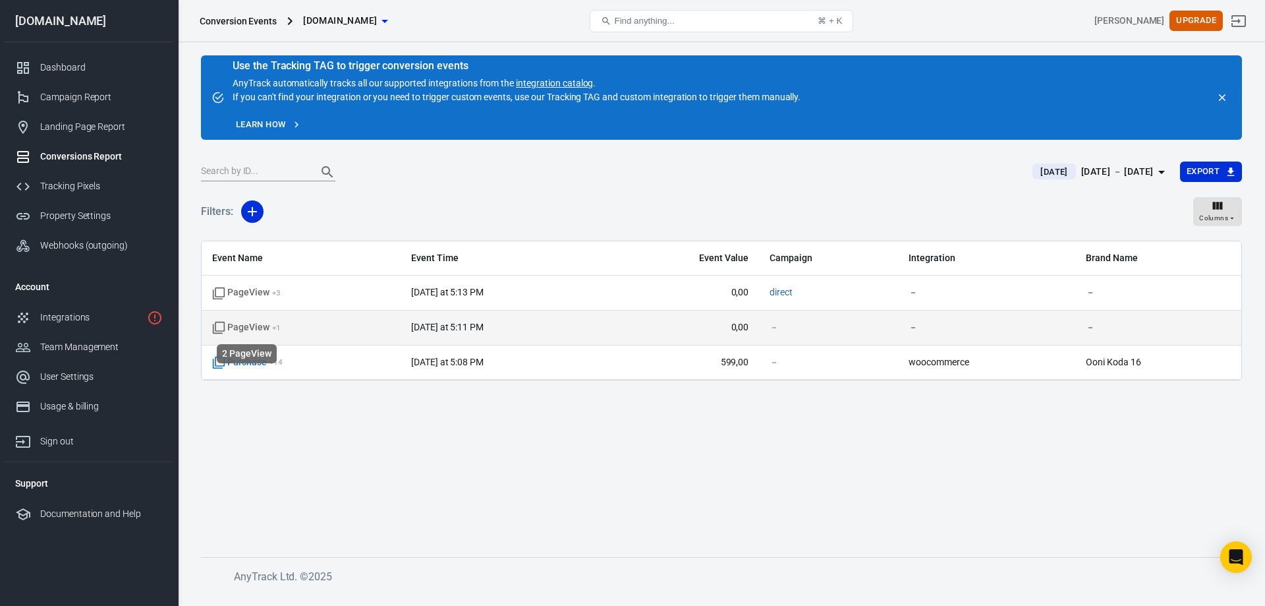
click at [221, 330] on icon "scrollable content" at bounding box center [218, 327] width 13 height 13
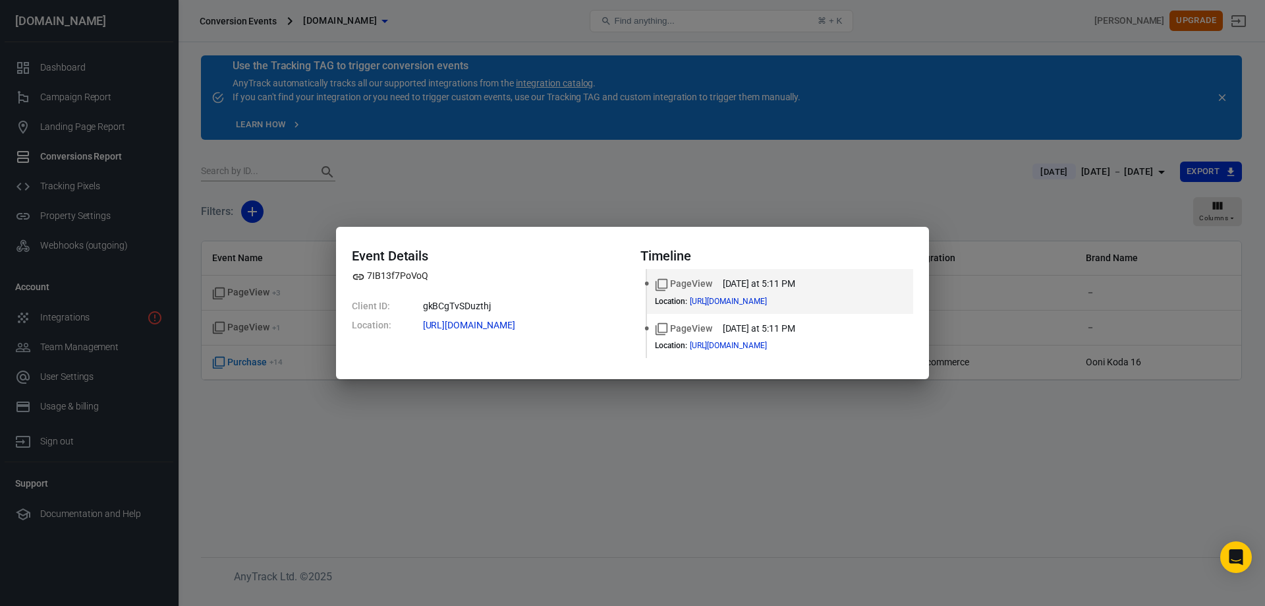
click at [467, 189] on div "Event Details 7IB13f7PoVoQ Client ID: gkBCgTvSDuzthj Location: https://pizzaofe…" at bounding box center [632, 303] width 1265 height 606
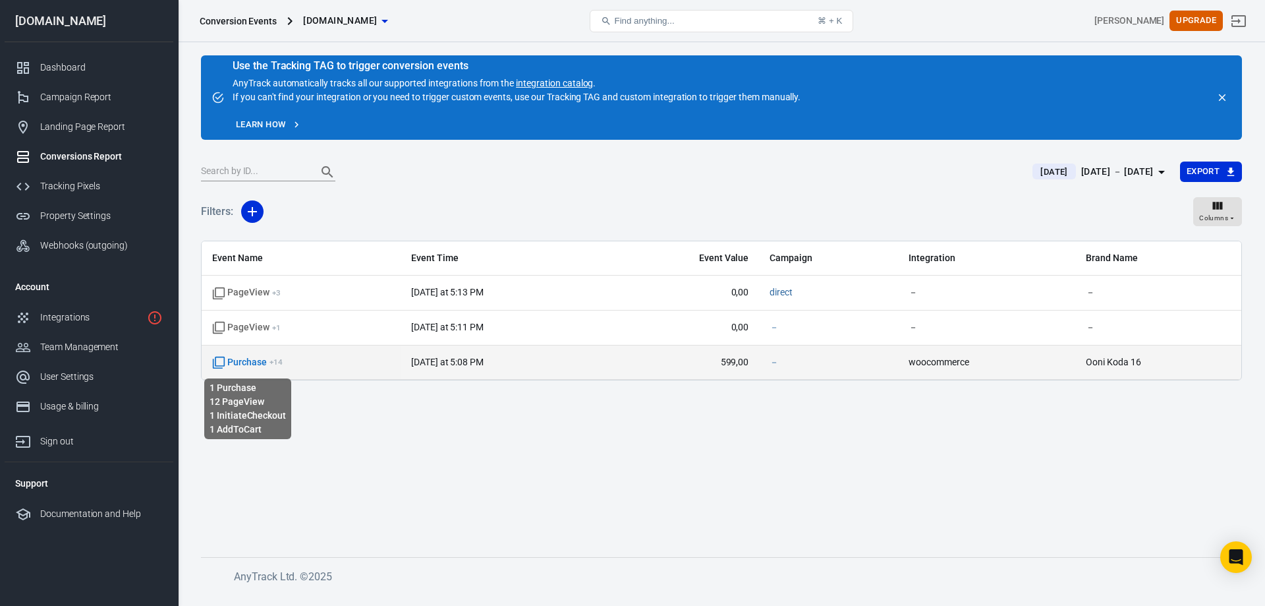
click at [219, 362] on icon "scrollable content" at bounding box center [218, 362] width 13 height 13
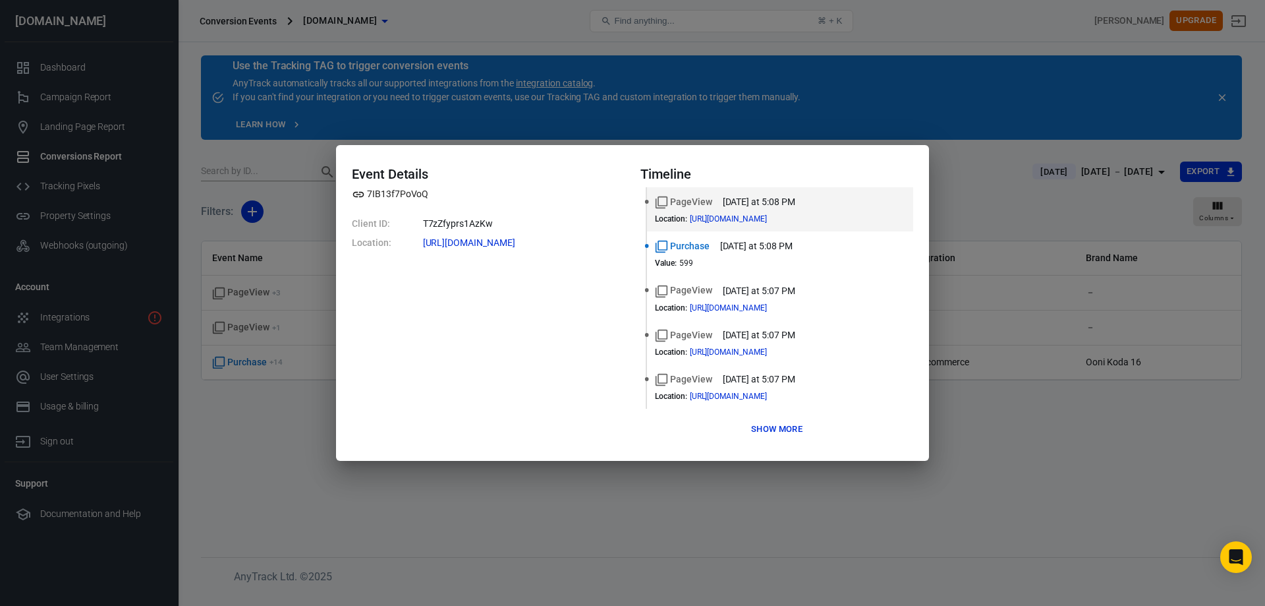
drag, startPoint x: 608, startPoint y: 527, endPoint x: 618, endPoint y: 523, distance: 11.5
click at [614, 527] on div "Event Details 7IB13f7PoVoQ Client ID: T7zZfyprs1AzKw Location: https://pizzaofe…" at bounding box center [632, 303] width 1265 height 606
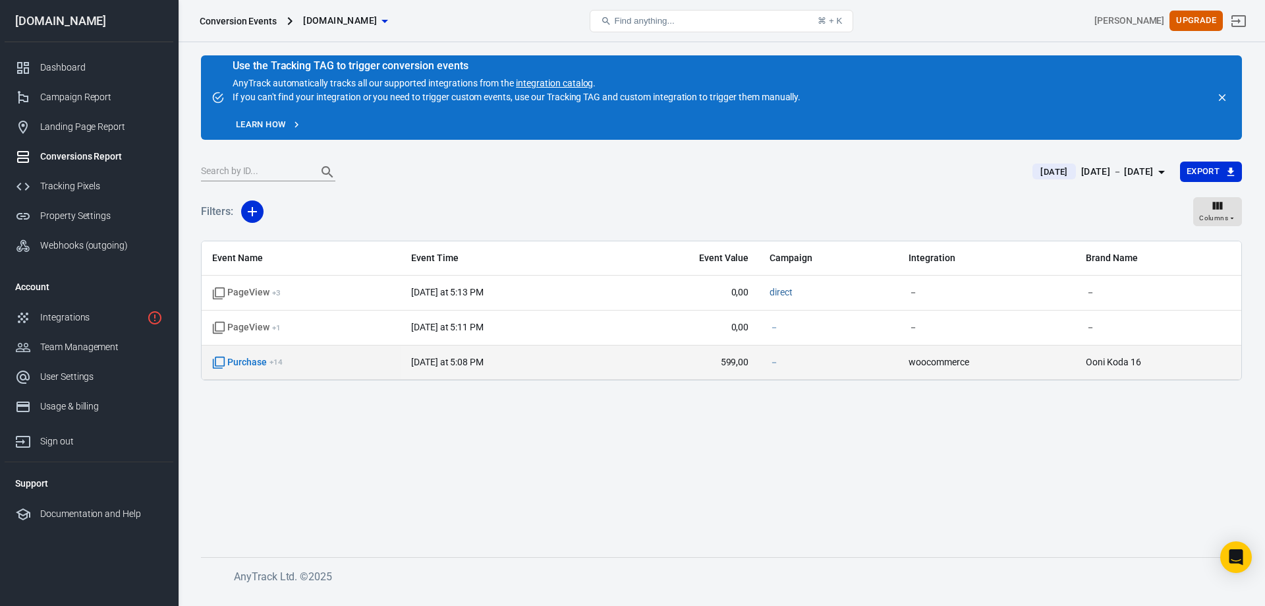
click at [318, 359] on span "Purchase + 14" at bounding box center [301, 362] width 178 height 13
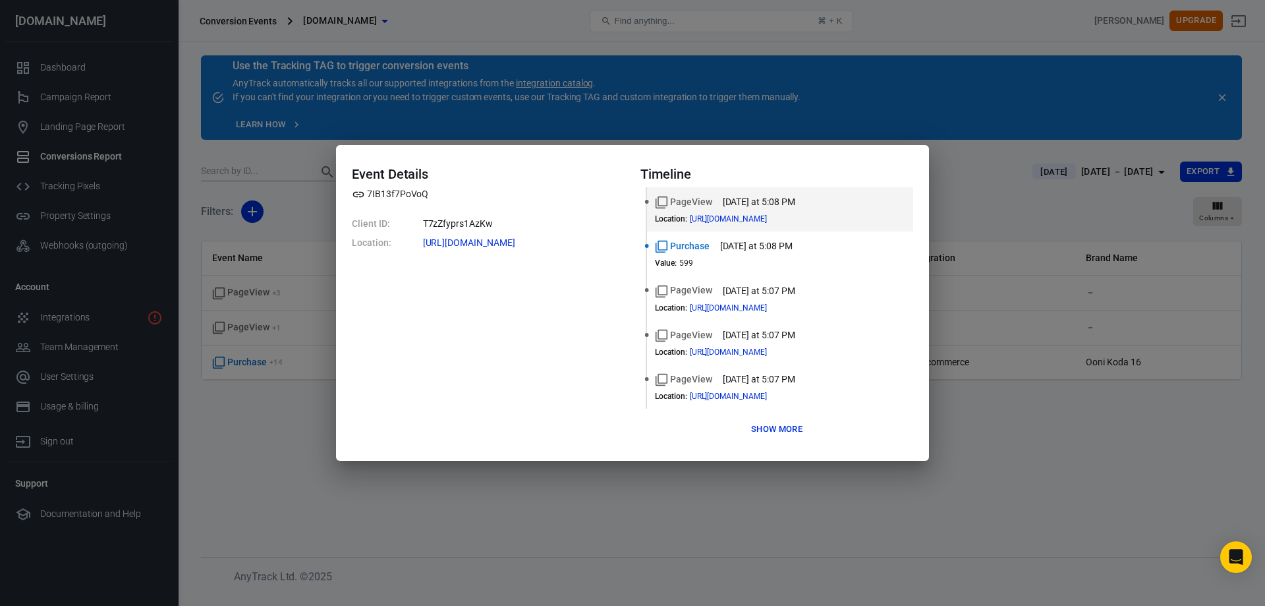
click at [711, 544] on div "Event Details 7IB13f7PoVoQ Client ID: T7zZfyprs1AzKw Location: https://pizzaofe…" at bounding box center [632, 303] width 1265 height 606
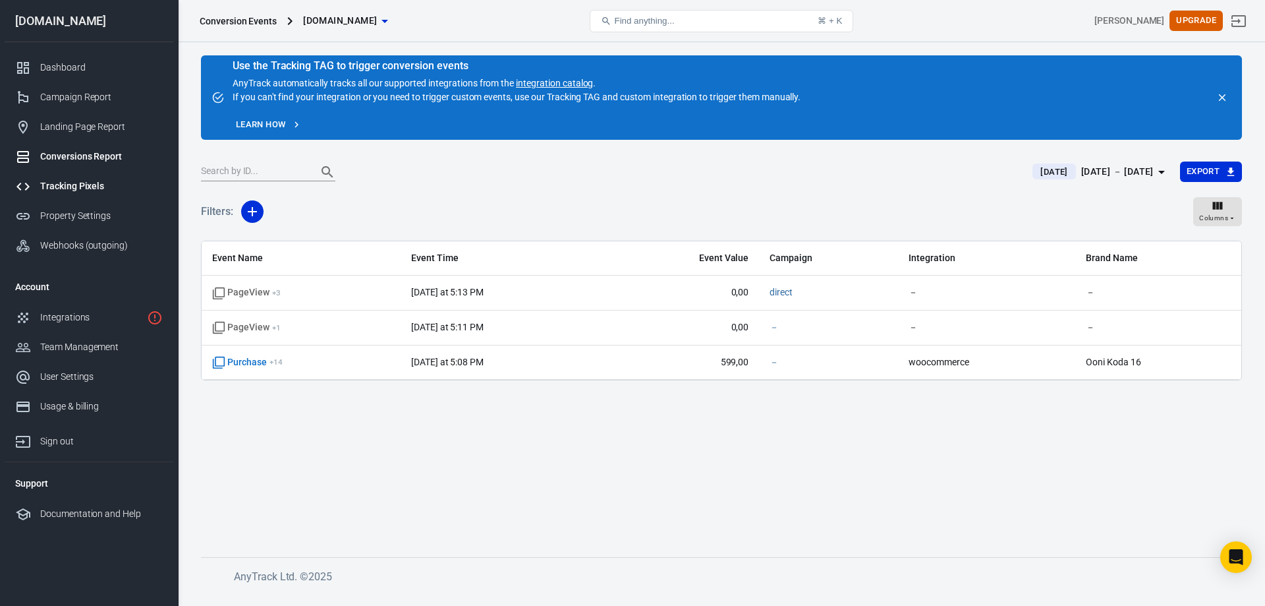
click at [86, 184] on div "Tracking Pixels" at bounding box center [101, 186] width 123 height 14
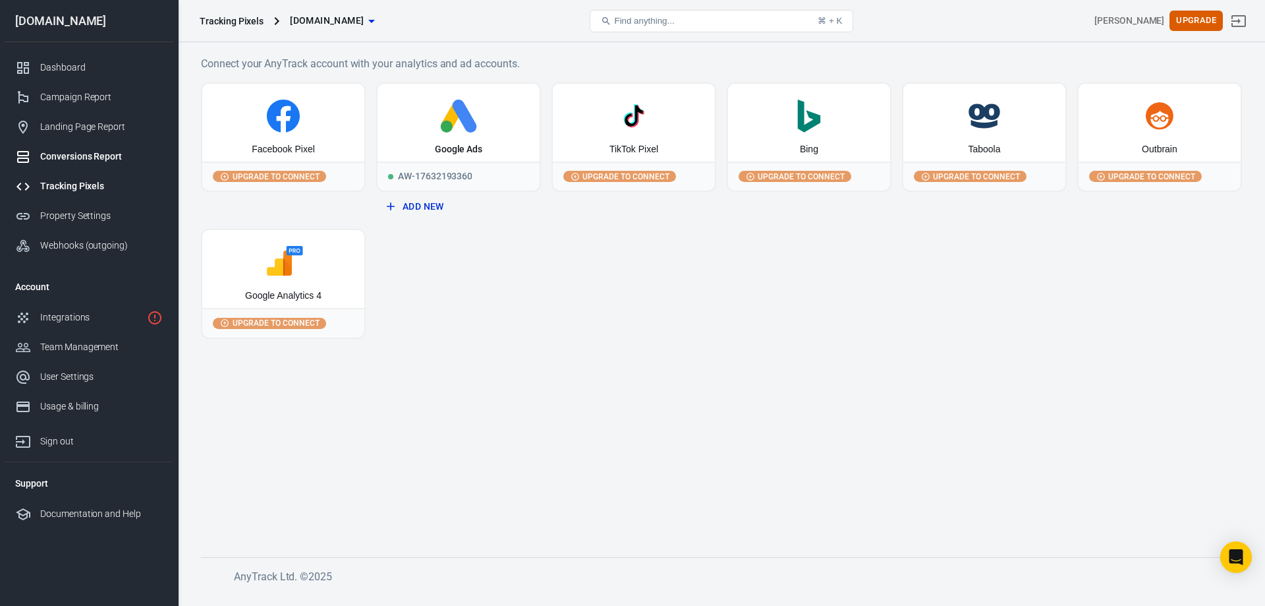
click at [98, 161] on div "Conversions Report" at bounding box center [101, 157] width 123 height 14
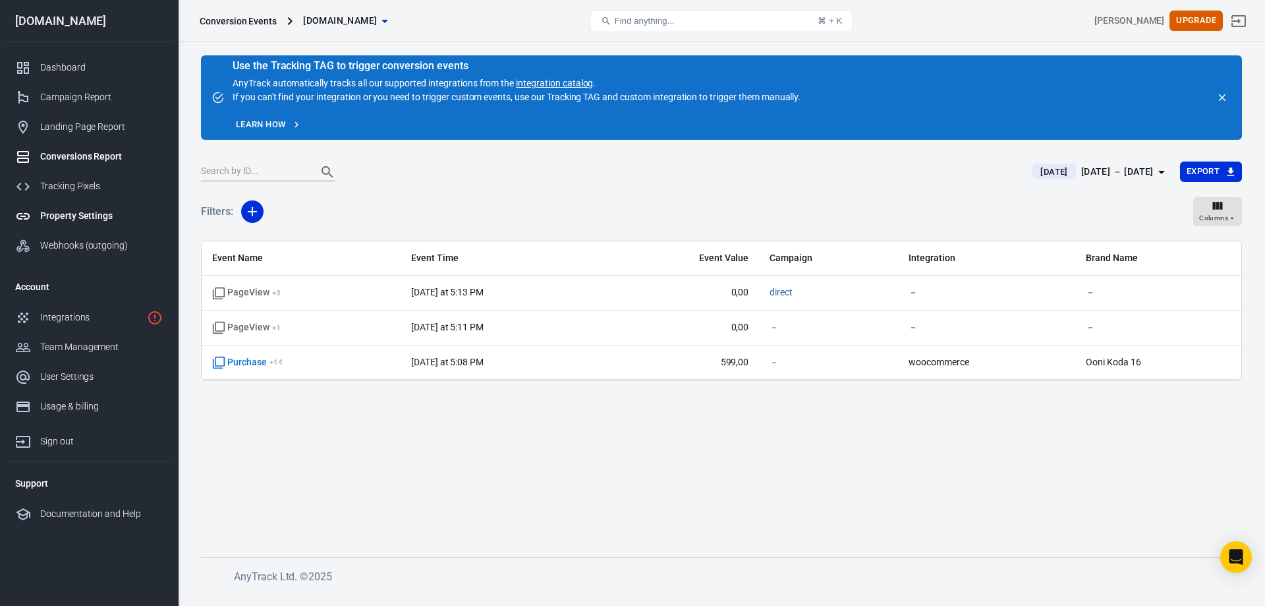
click at [58, 221] on div "Property Settings" at bounding box center [101, 216] width 123 height 14
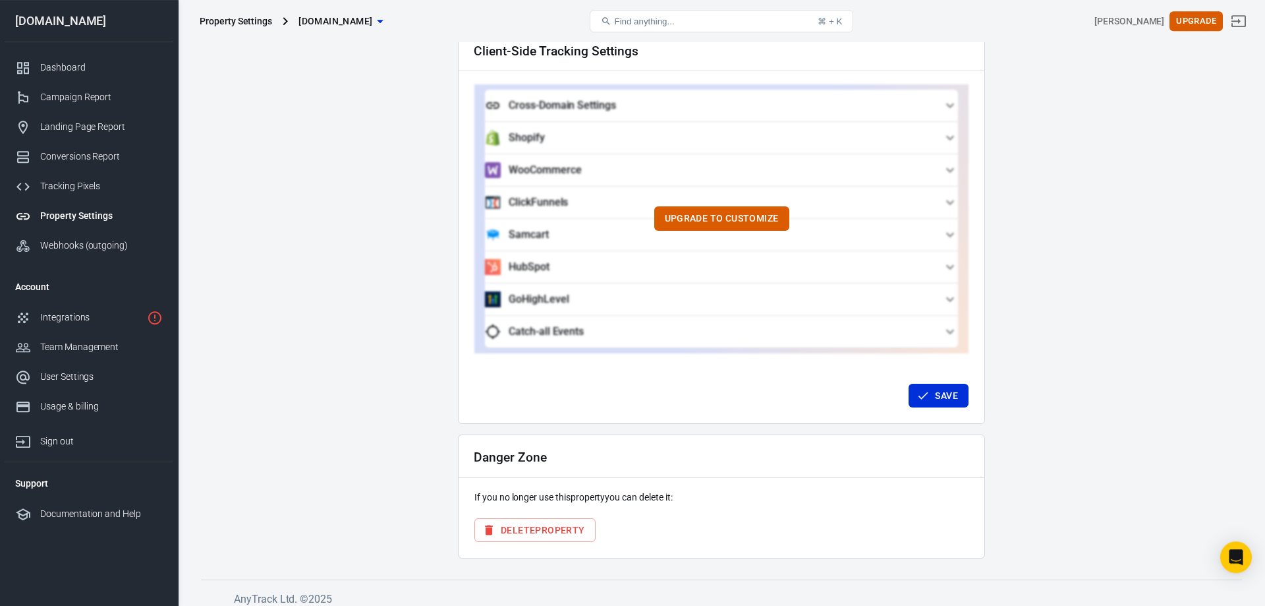
scroll to position [1195, 0]
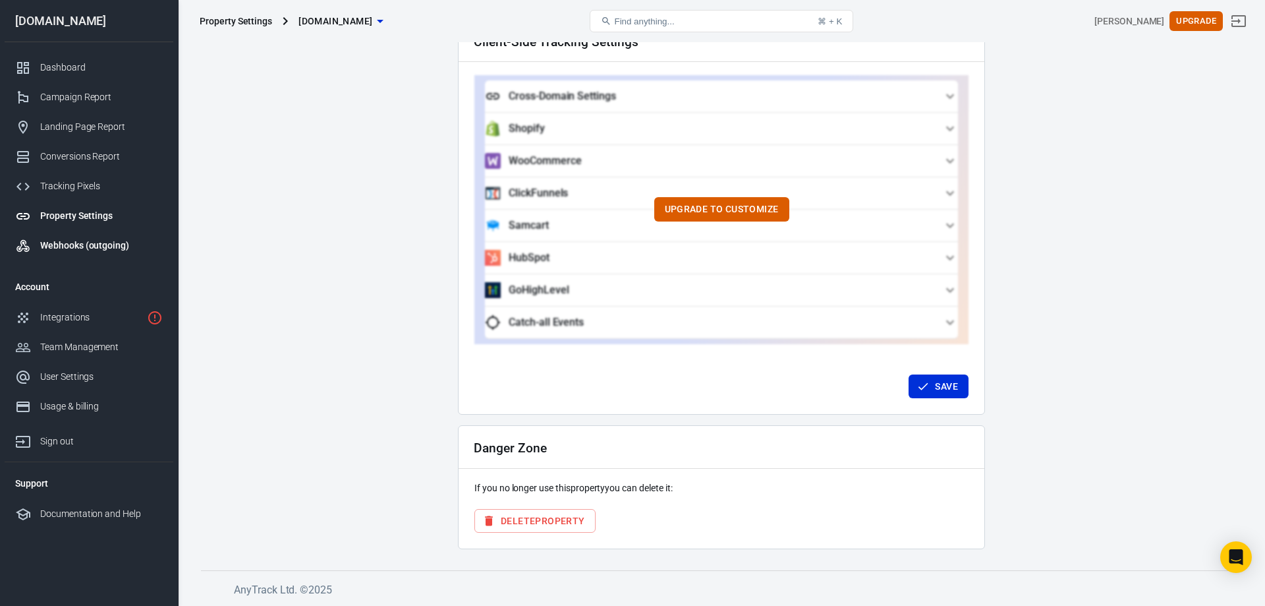
click at [82, 256] on link "Webhooks (outgoing)" at bounding box center [89, 246] width 169 height 30
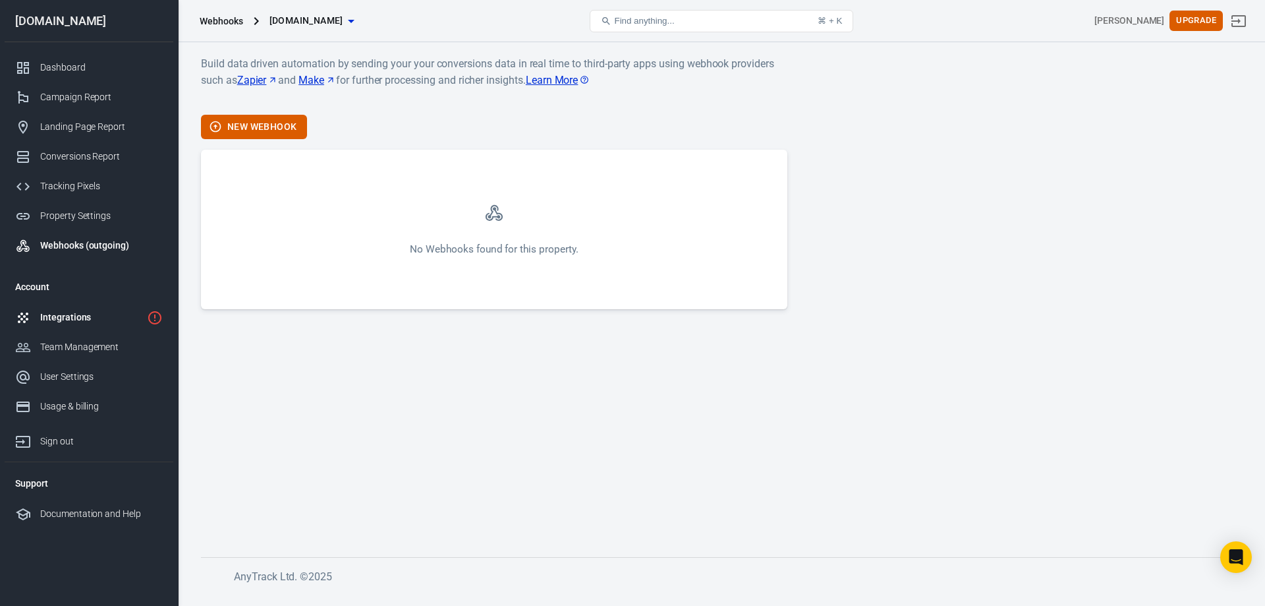
click at [43, 322] on div "Integrations" at bounding box center [90, 317] width 101 height 14
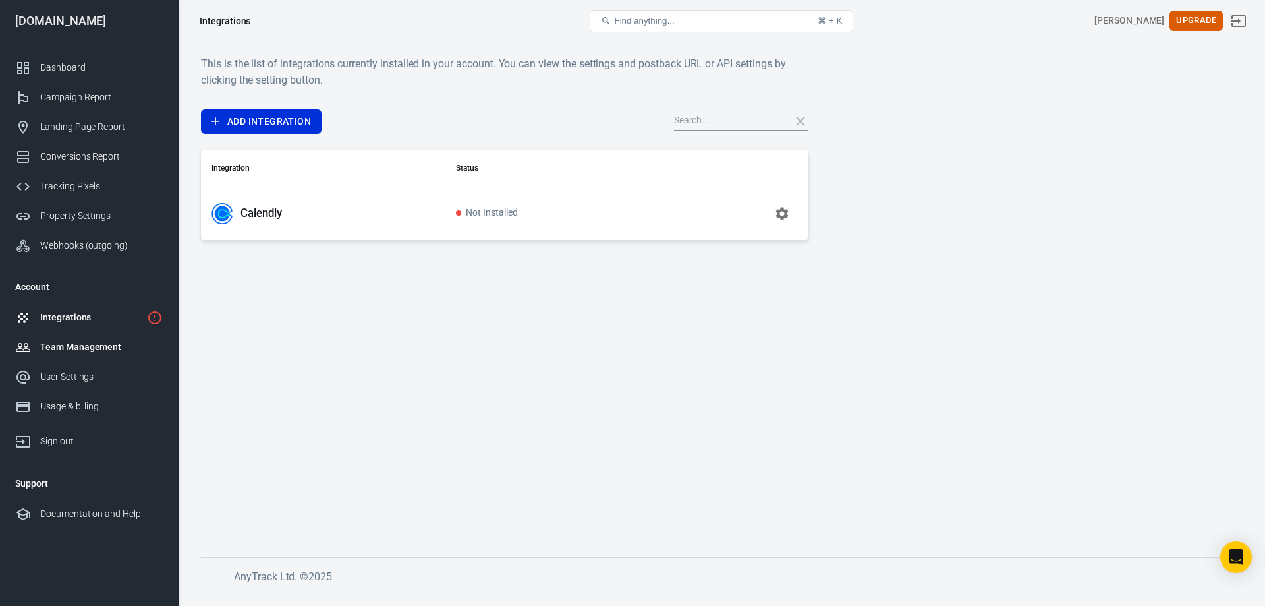
click at [40, 346] on div at bounding box center [27, 347] width 25 height 16
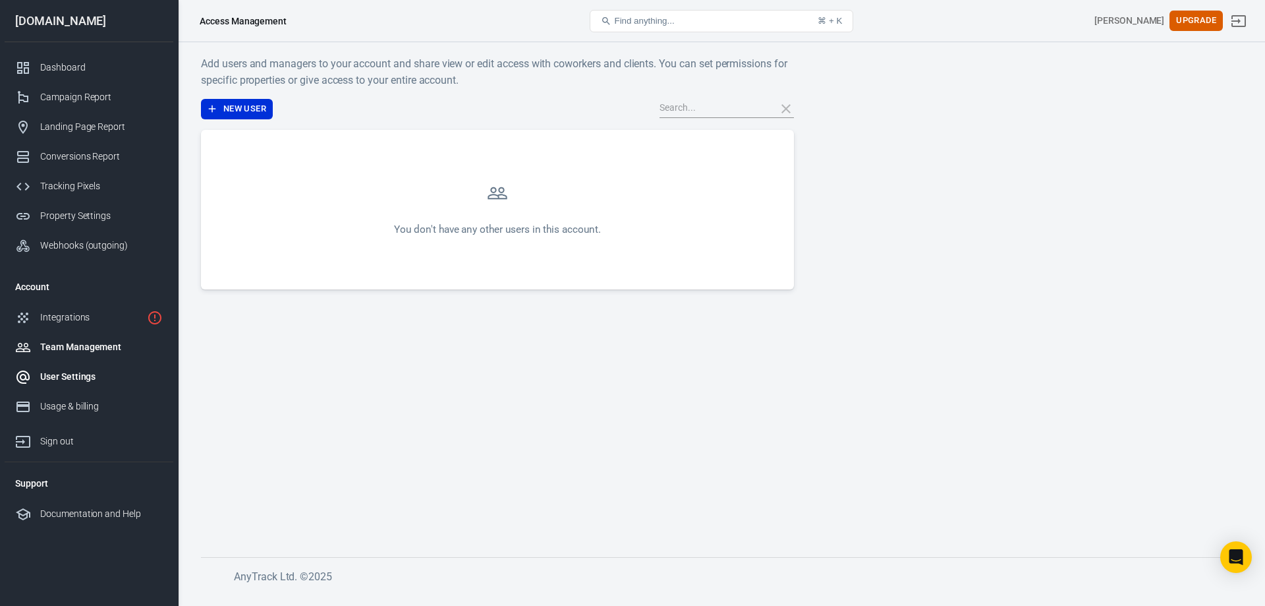
click at [44, 380] on div "User Settings" at bounding box center [101, 377] width 123 height 14
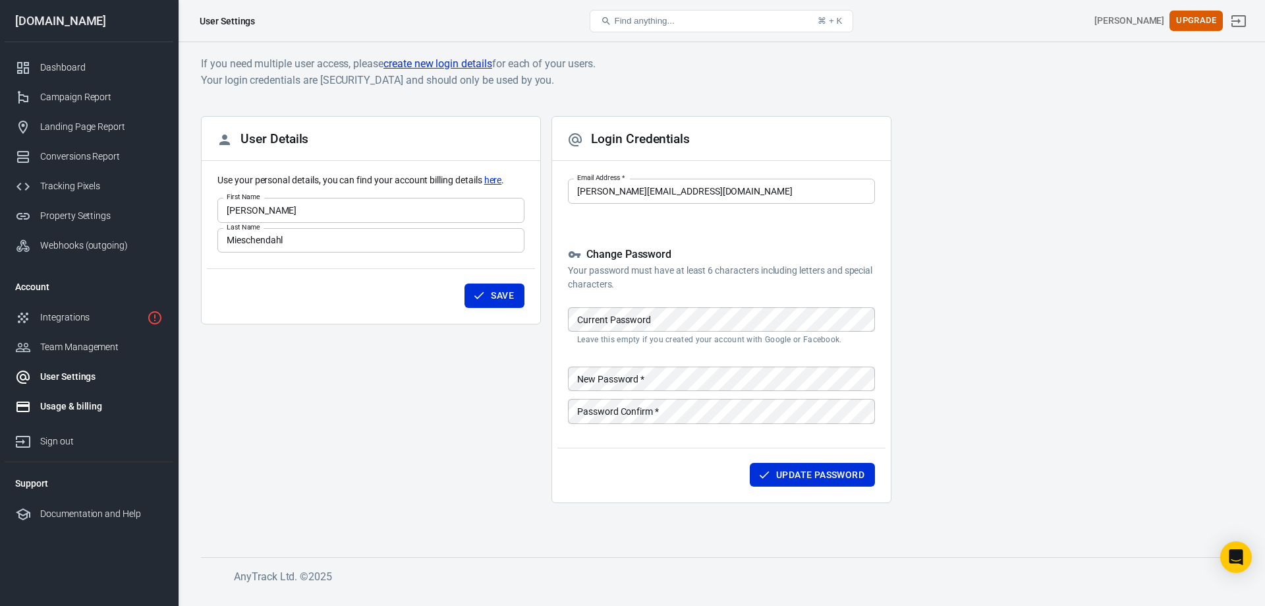
click at [51, 411] on div "Usage & billing" at bounding box center [101, 406] width 123 height 14
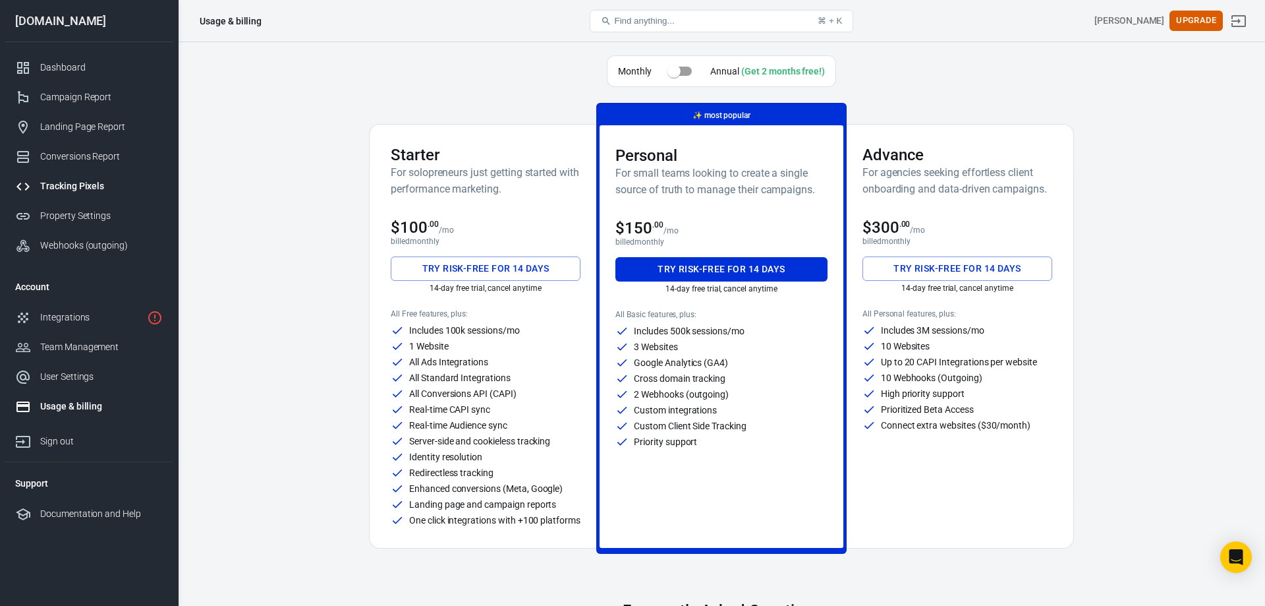
click at [74, 196] on link "Tracking Pixels" at bounding box center [89, 186] width 169 height 30
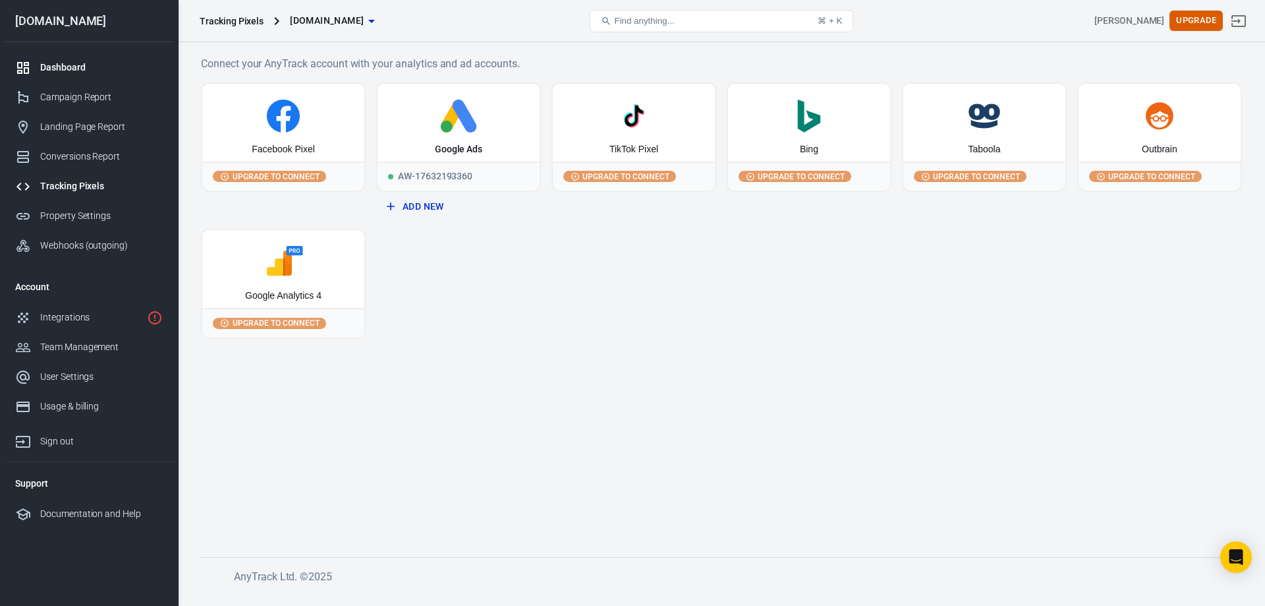
click at [71, 72] on div "Dashboard" at bounding box center [101, 68] width 123 height 14
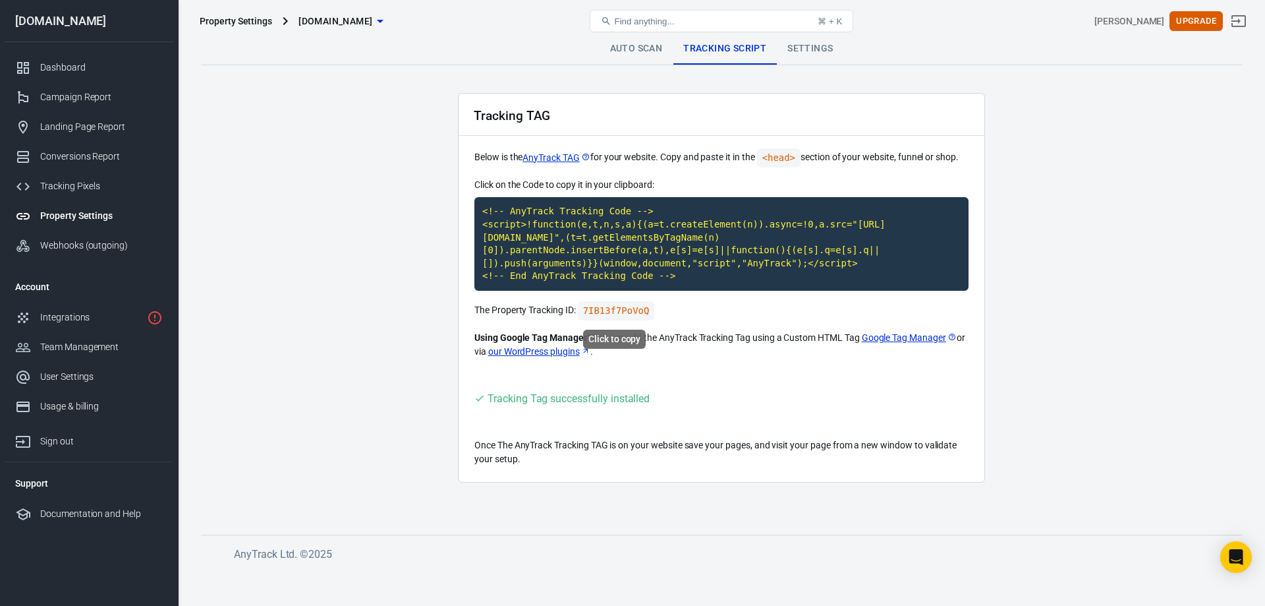
click at [603, 307] on code "7IB13f7PoVoQ" at bounding box center [616, 310] width 77 height 19
drag, startPoint x: 602, startPoint y: 395, endPoint x: 608, endPoint y: 397, distance: 7.1
click at [605, 395] on div "Tracking Tag successfully installed" at bounding box center [569, 398] width 162 height 16
click at [820, 53] on link "Settings" at bounding box center [810, 49] width 67 height 32
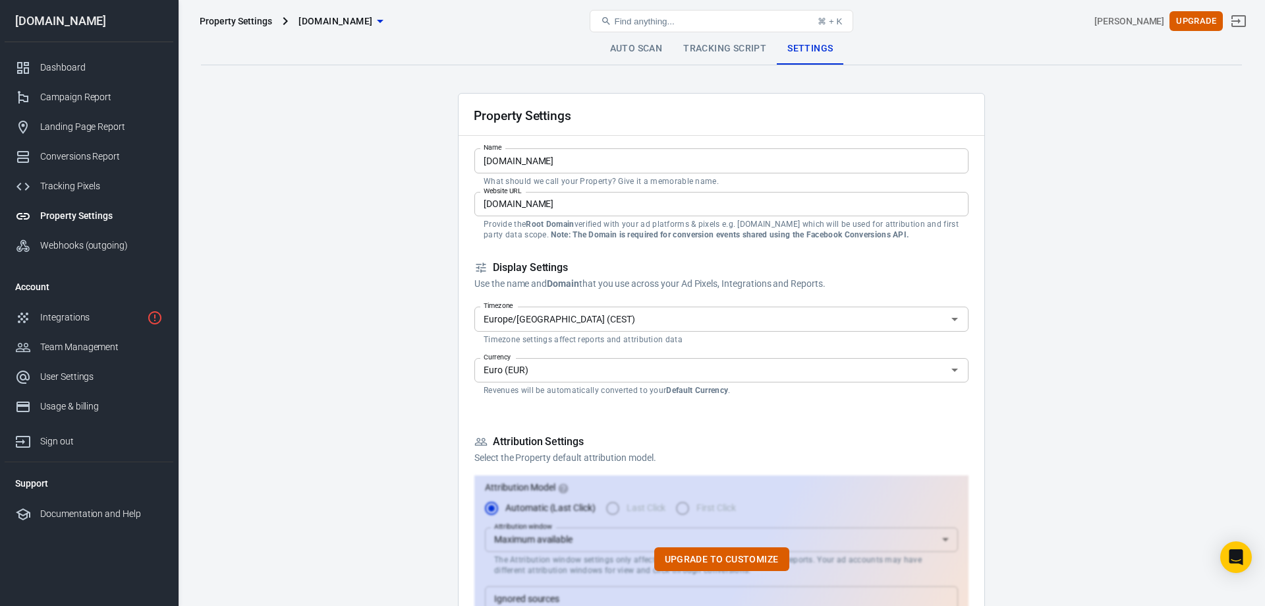
click at [647, 51] on link "Auto Scan" at bounding box center [637, 49] width 74 height 32
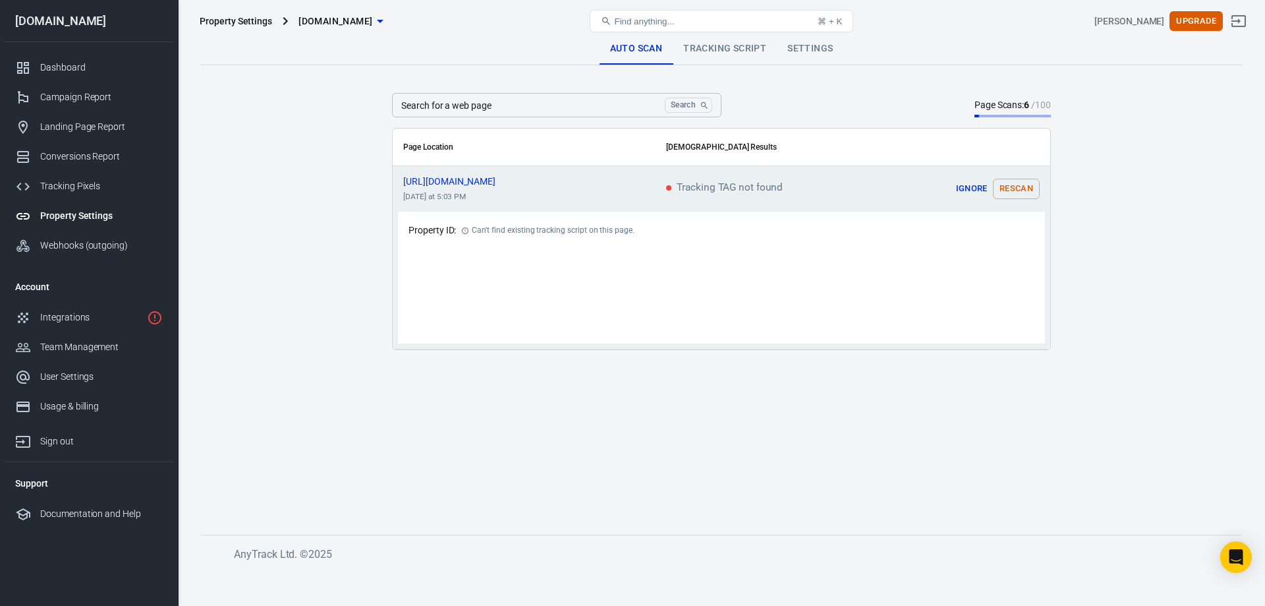
click at [1019, 186] on button "Rescan" at bounding box center [1016, 189] width 47 height 20
click at [464, 229] on icon "scrollable content" at bounding box center [465, 231] width 8 height 8
drag, startPoint x: 635, startPoint y: 227, endPoint x: 474, endPoint y: 217, distance: 161.1
click at [476, 217] on div "Property ID: Can't find existing tracking script on this page." at bounding box center [721, 278] width 647 height 132
drag, startPoint x: 474, startPoint y: 217, endPoint x: 659, endPoint y: 238, distance: 185.6
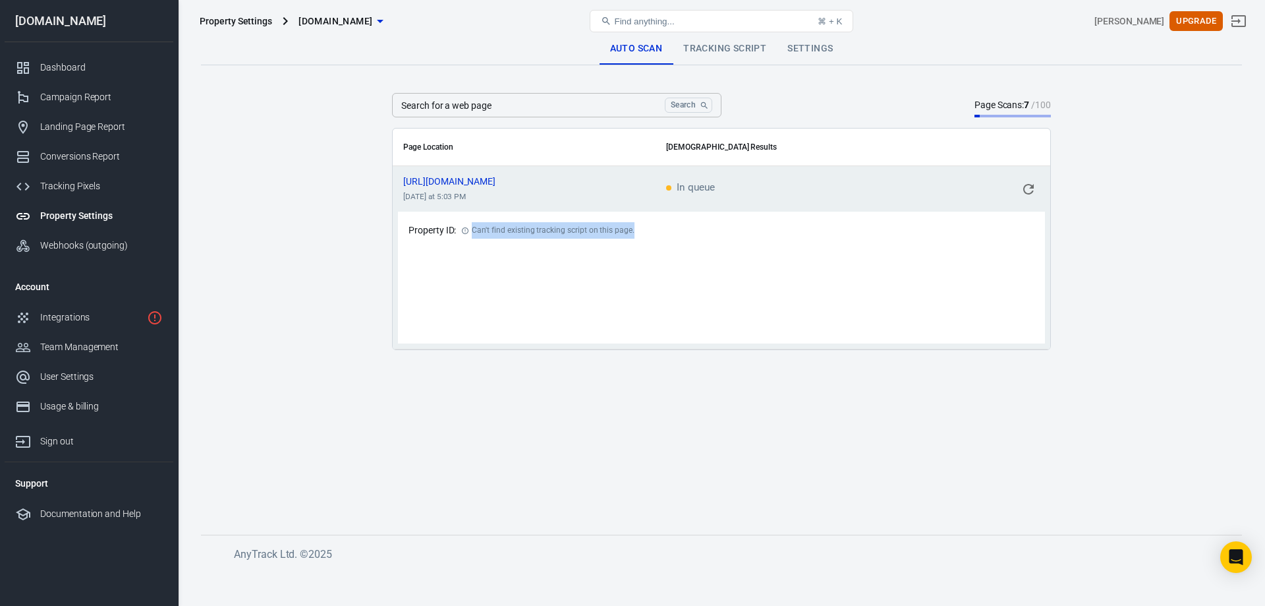
click at [659, 238] on div "Property ID: Can't find existing tracking script on this page." at bounding box center [721, 278] width 647 height 132
click at [715, 52] on link "Tracking Script" at bounding box center [725, 49] width 104 height 32
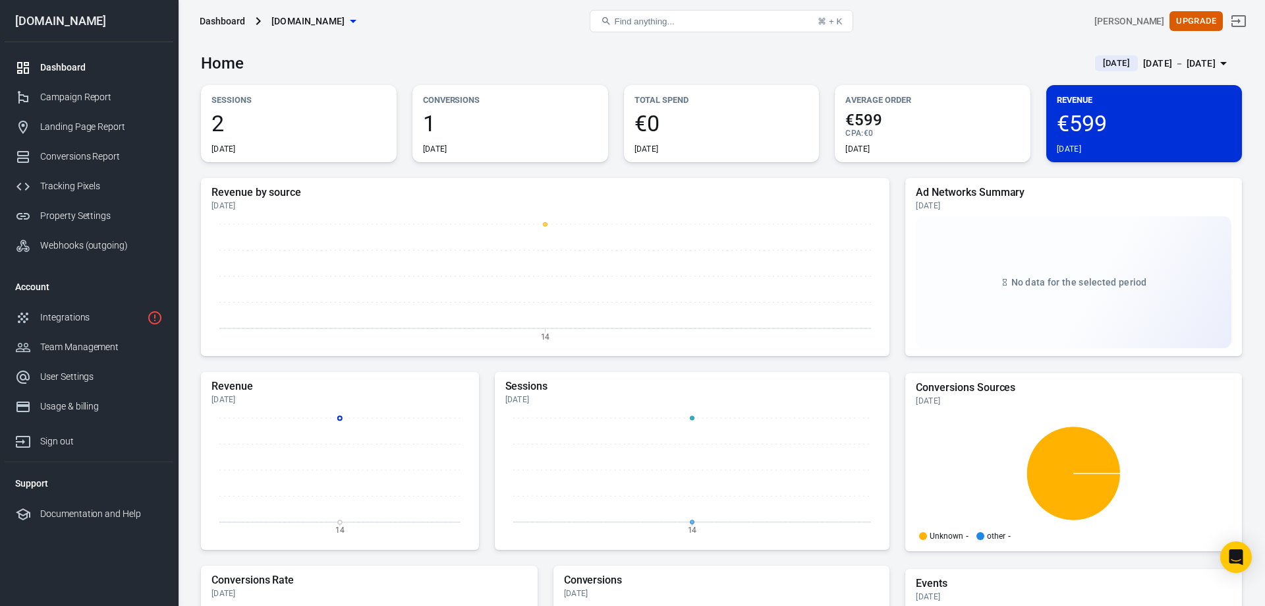
click at [276, 123] on span "2" at bounding box center [299, 123] width 175 height 22
